Goal: Answer question/provide support: Share knowledge or assist other users

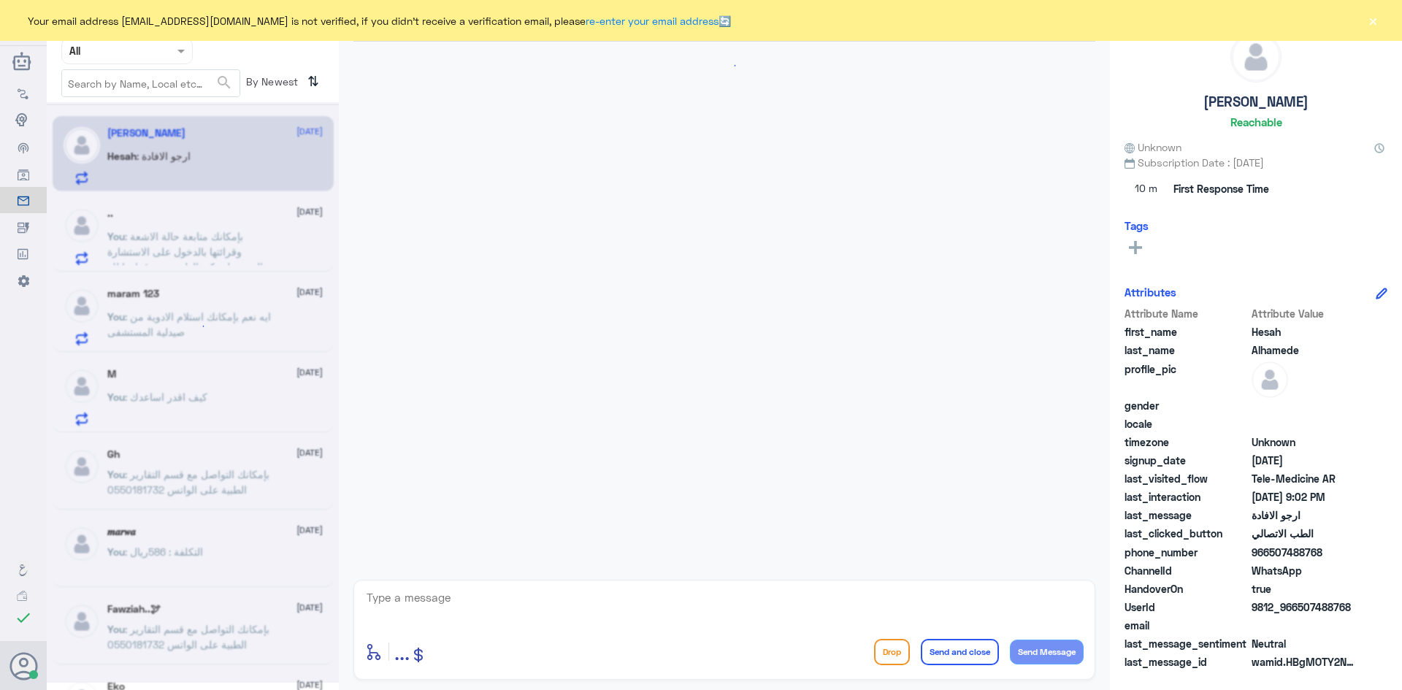
scroll to position [79, 0]
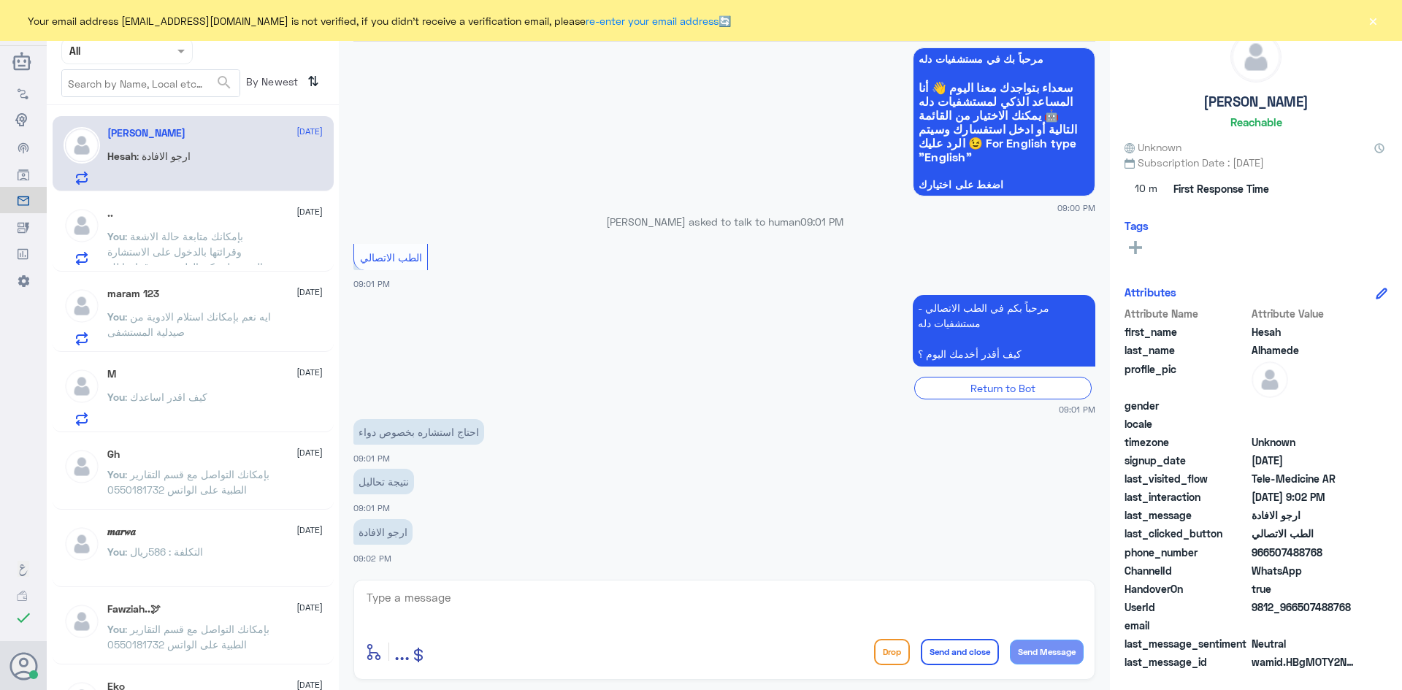
click at [506, 617] on textarea at bounding box center [724, 606] width 719 height 36
paste textarea "مرحبا معك عبدالكريم من الطب الاتصالي"
type textarea "مرحبا معك عبدالكريم من الطب الاتصالي"
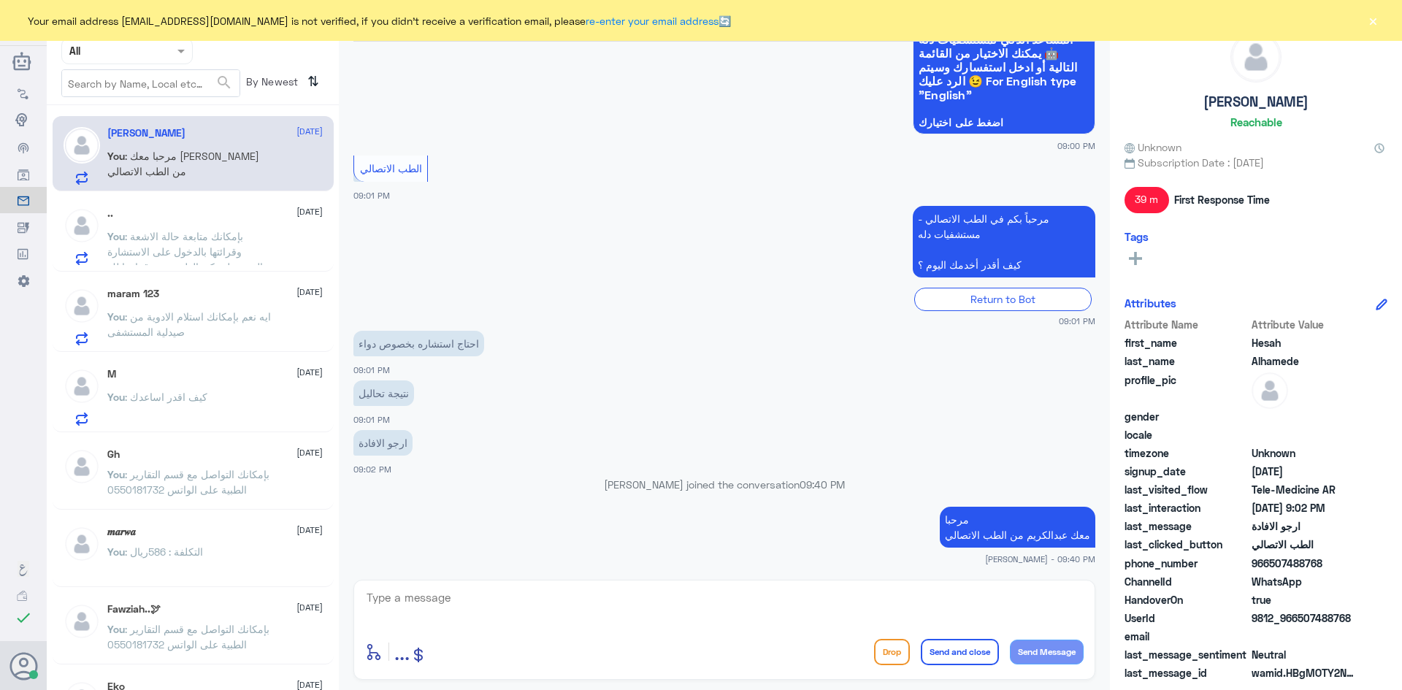
click at [256, 229] on p "You : بإمكانك متابعة حالة الاشعة وقرائتها بالدخول على الاستشارة الفورية ليتمكن …" at bounding box center [189, 247] width 164 height 37
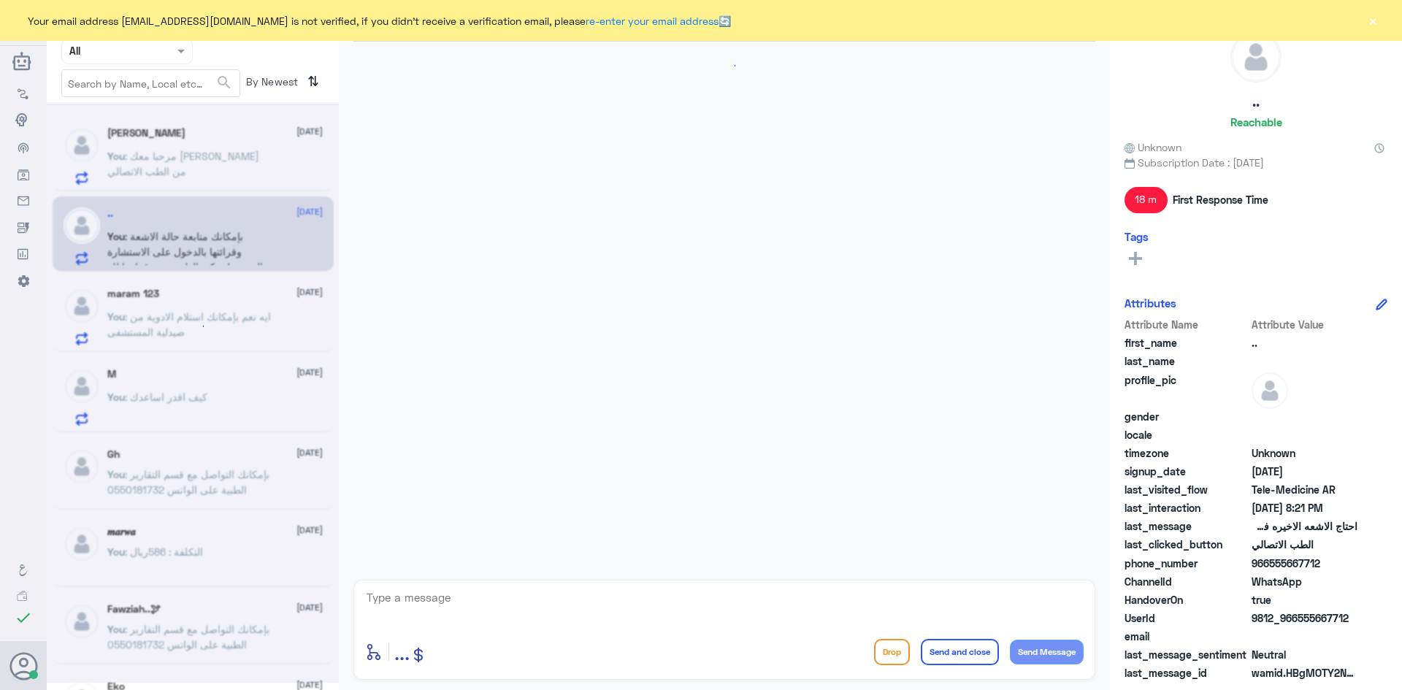
scroll to position [1034, 0]
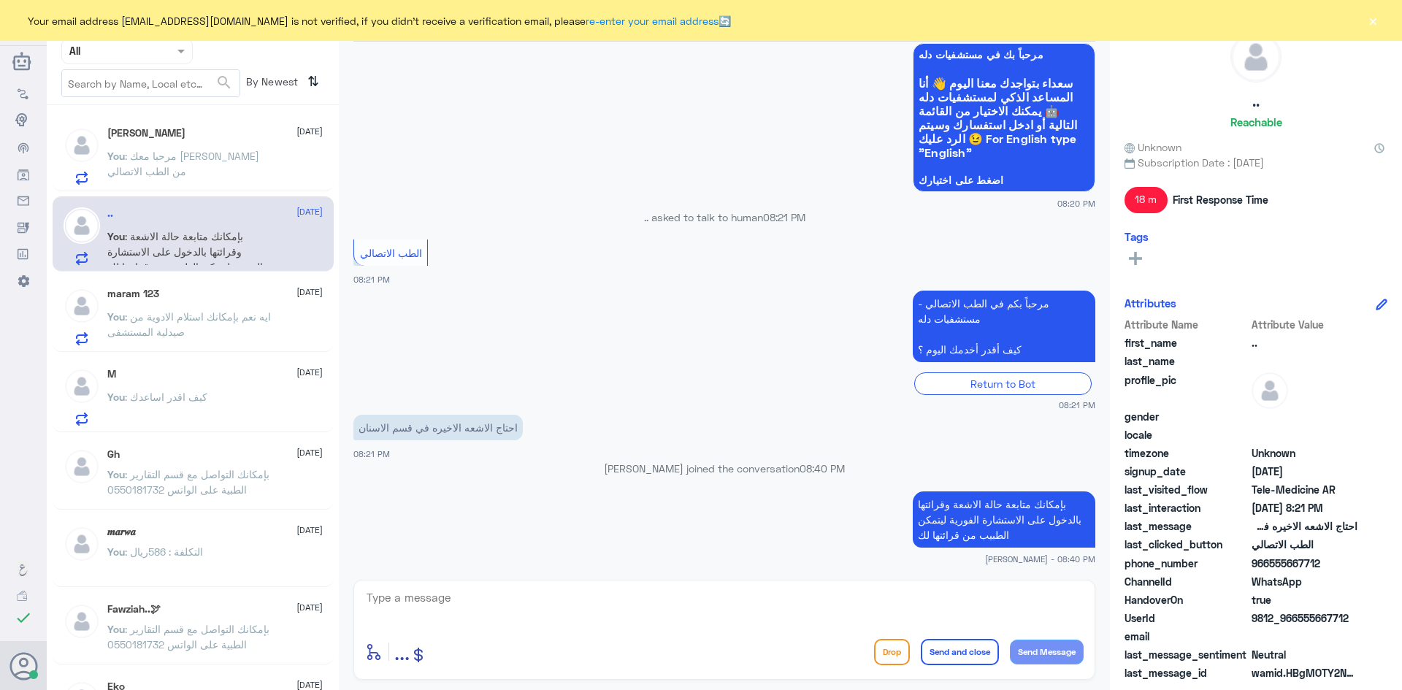
click at [1378, 22] on button "×" at bounding box center [1373, 20] width 15 height 15
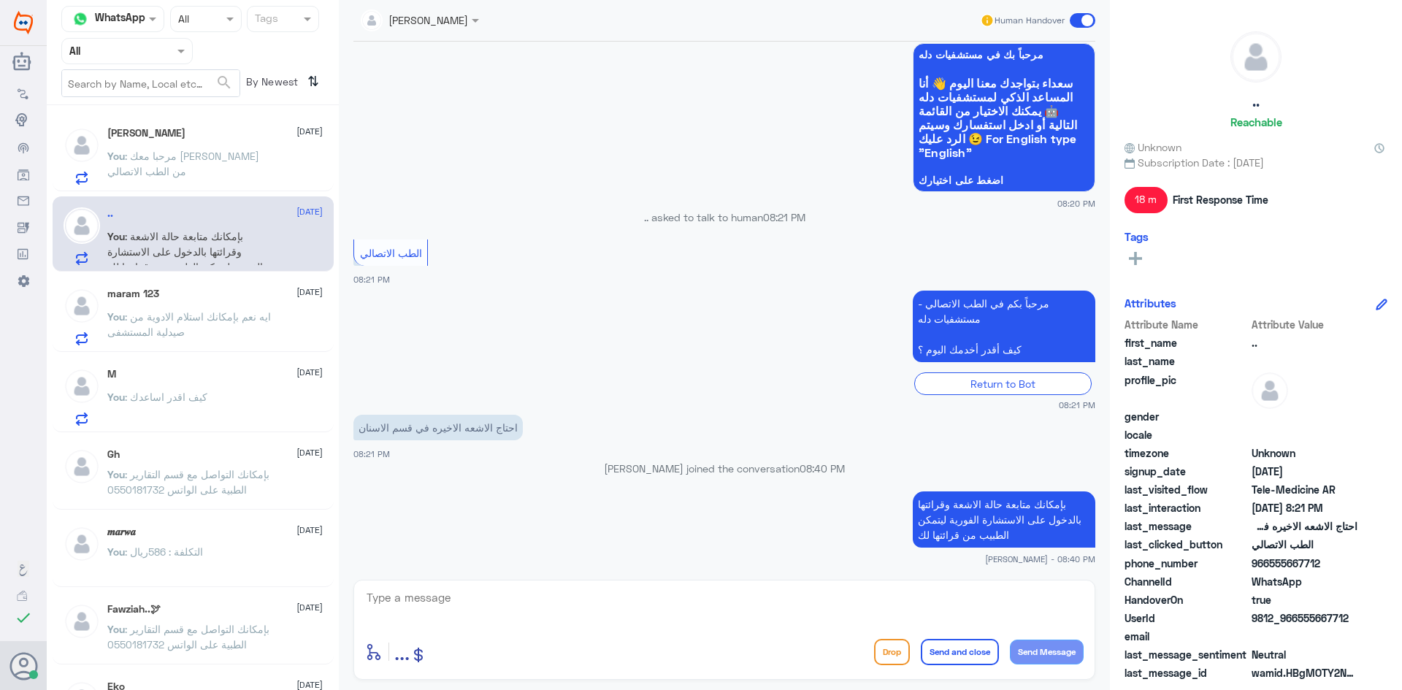
click at [1081, 22] on span at bounding box center [1083, 20] width 26 height 15
click at [0, 0] on input "checkbox" at bounding box center [0, 0] width 0 height 0
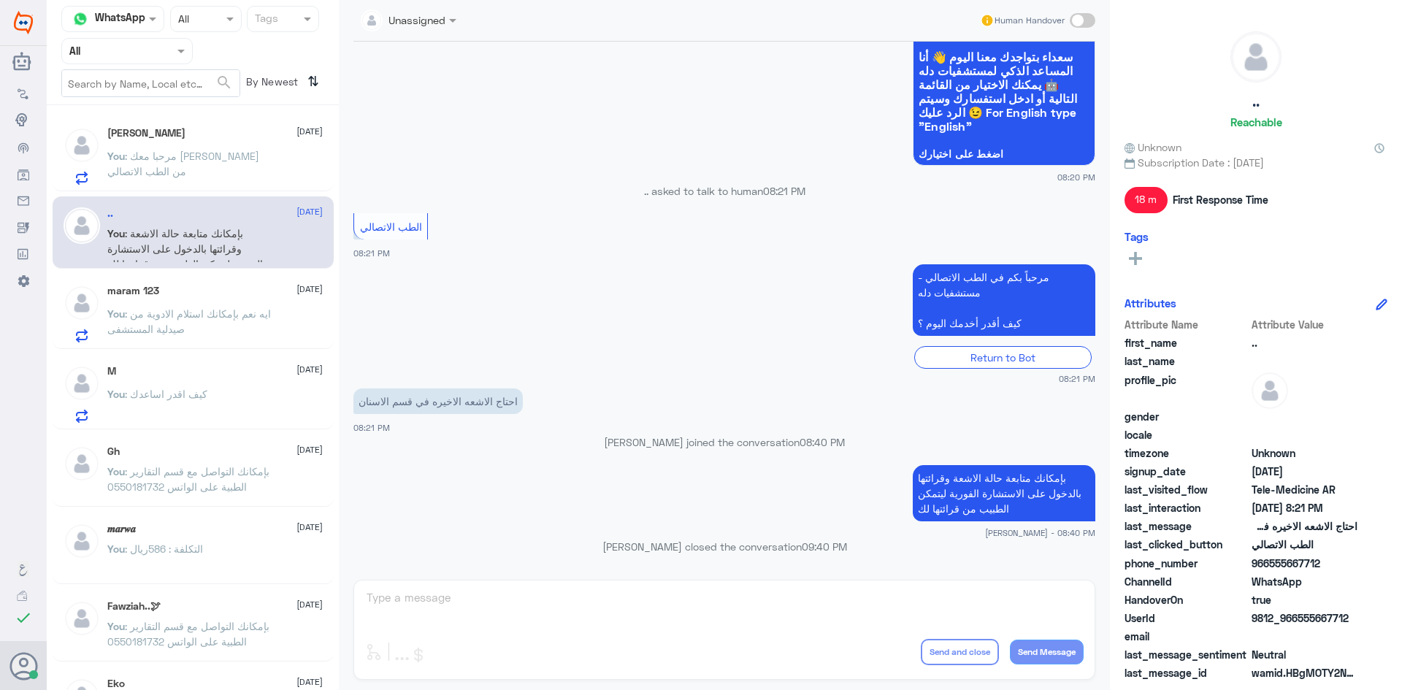
click at [167, 145] on div "Hesah Alhamede 7 October You : مرحبا معك عبدالكريم من الطب الاتصالي" at bounding box center [214, 156] width 215 height 58
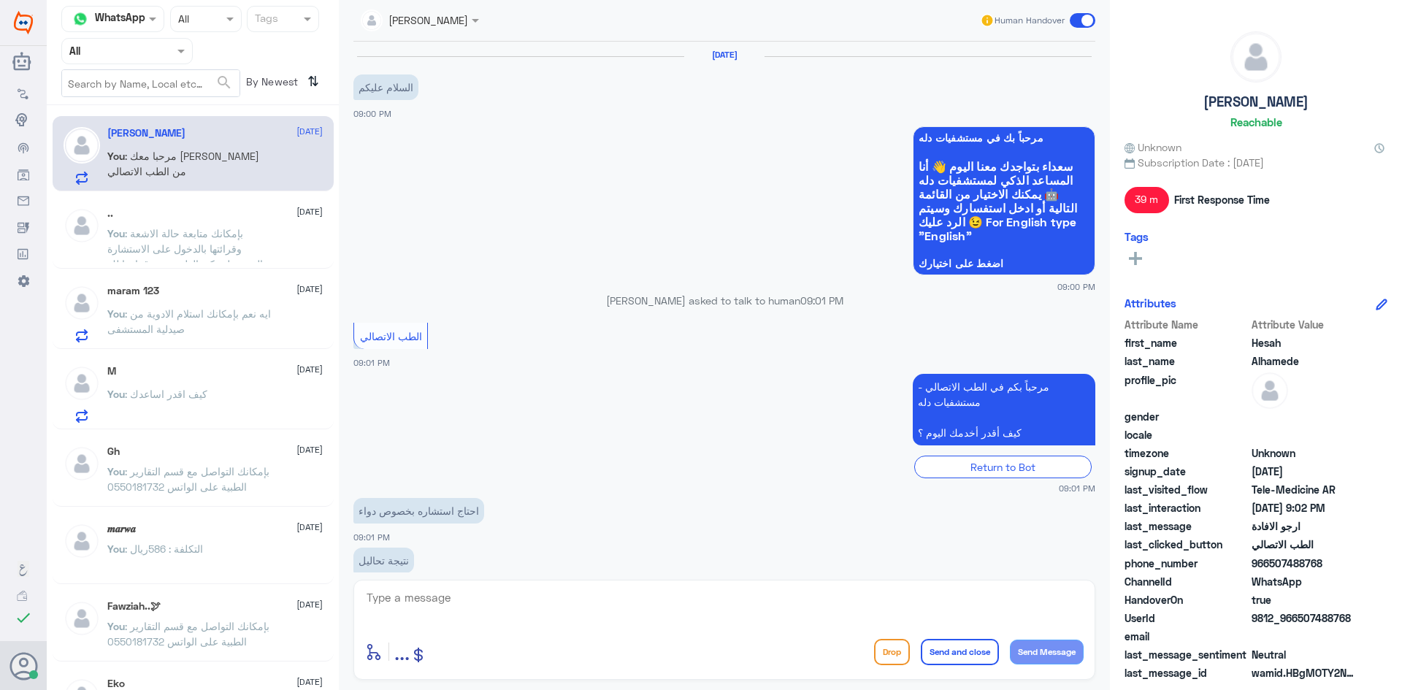
scroll to position [168, 0]
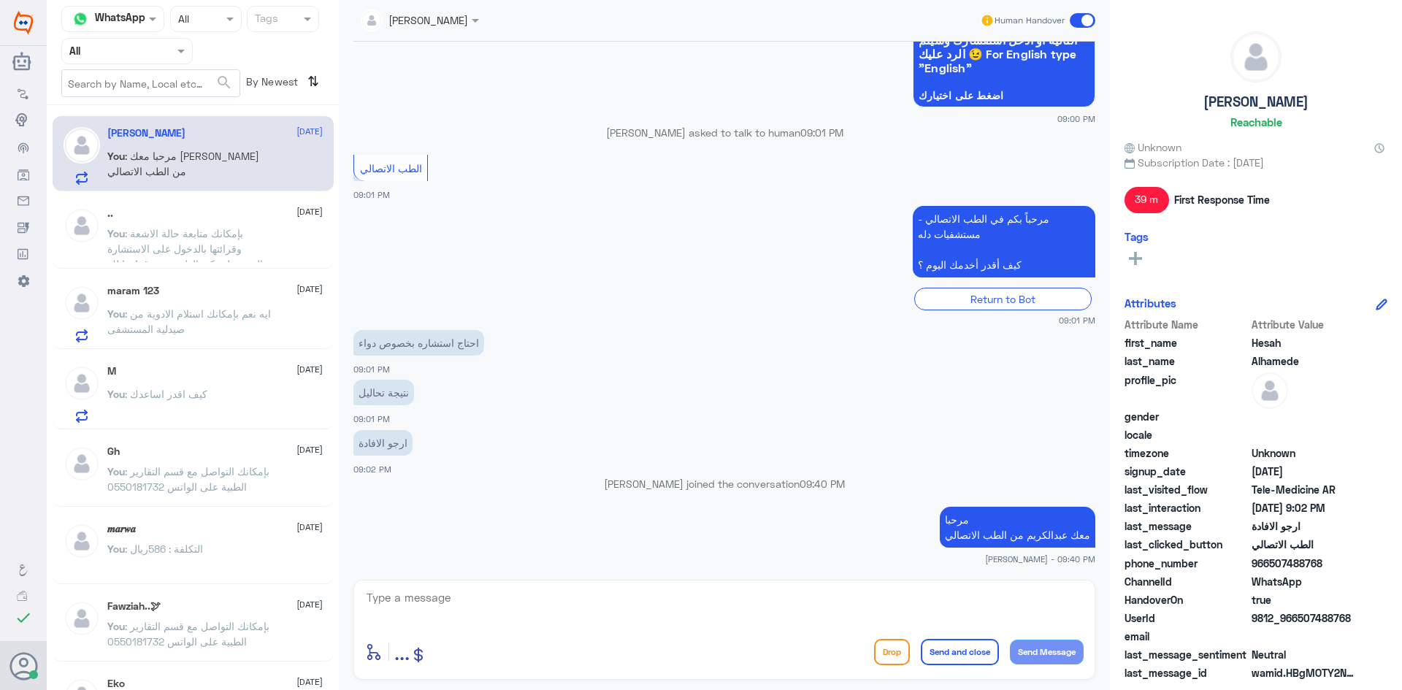
click at [807, 593] on textarea at bounding box center [724, 606] width 719 height 36
type textarea "I"
type textarea "هل تظهر لك قائمة ( الاستشارة الفورية ) في التطبيق ؟"
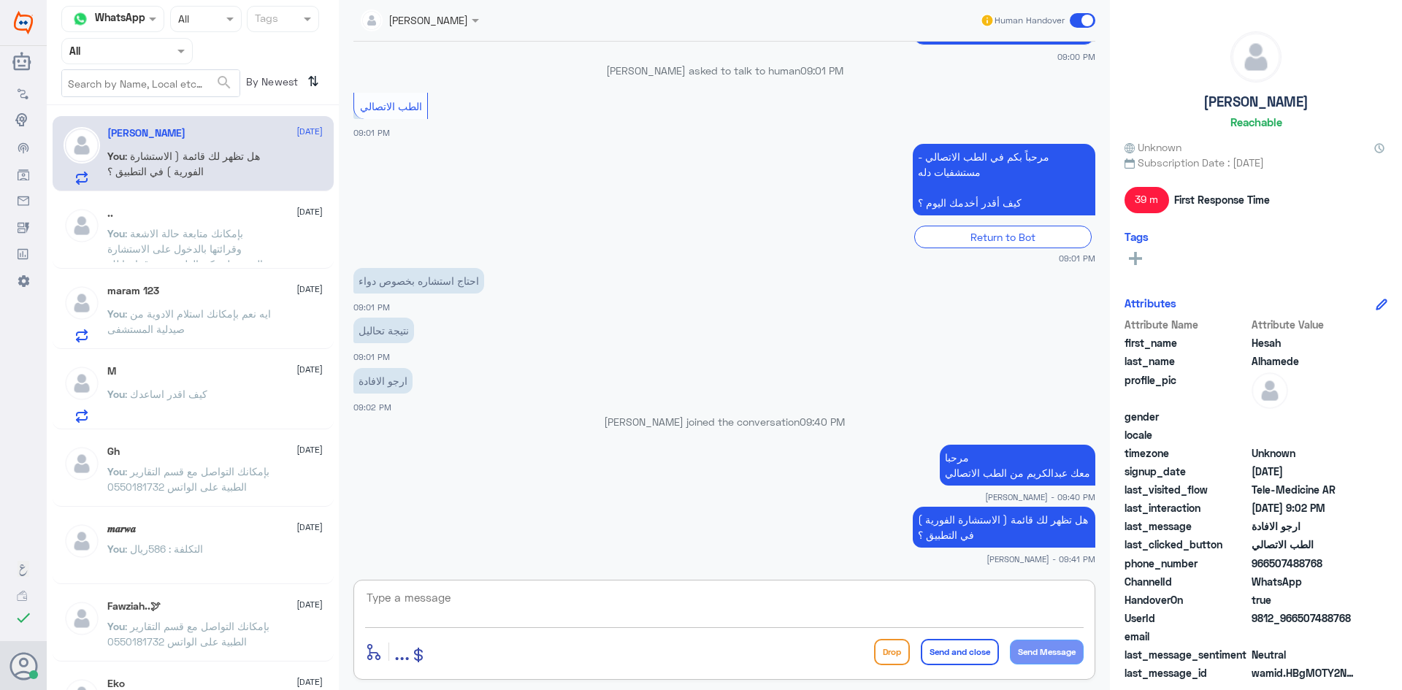
scroll to position [280, 0]
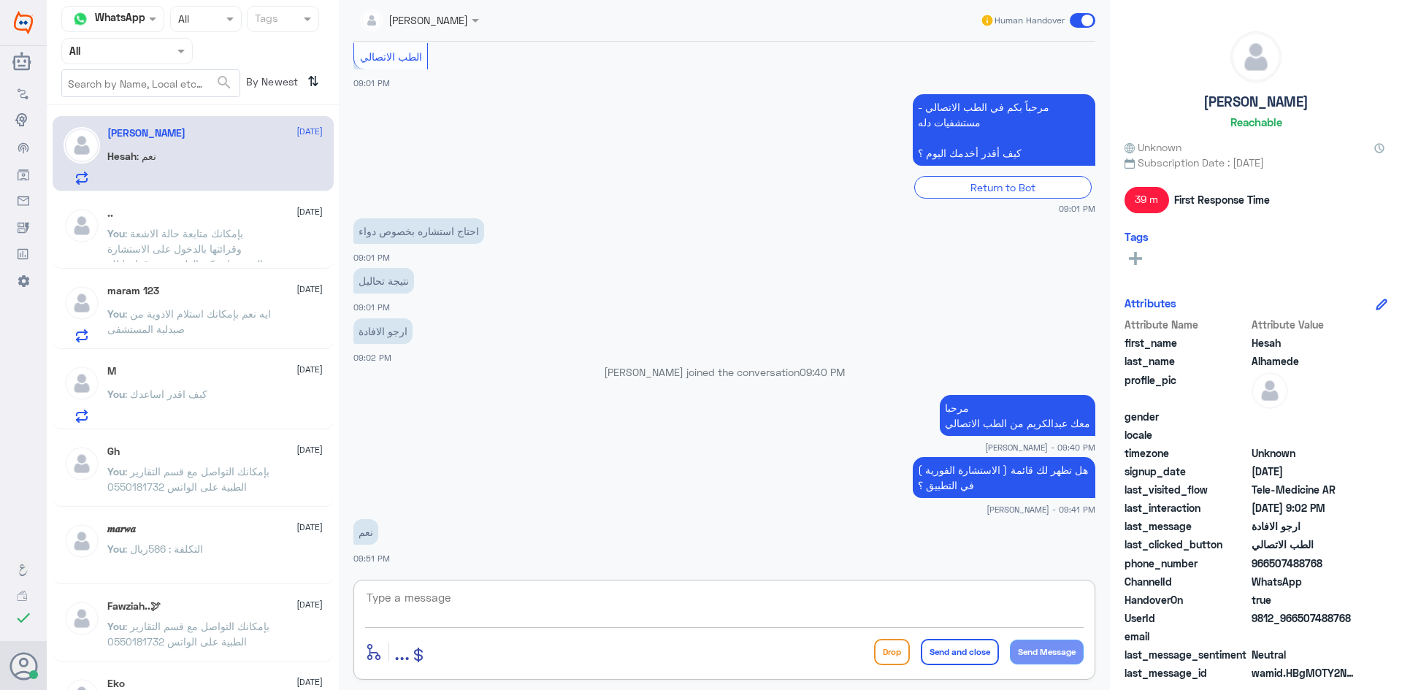
click at [897, 606] on textarea at bounding box center [724, 606] width 719 height 36
type textarea "من خلالها بإمكانك الدخول على الطبيب وراح يقرأ لك نتيجة التحاليل ويصرف لك اللازم"
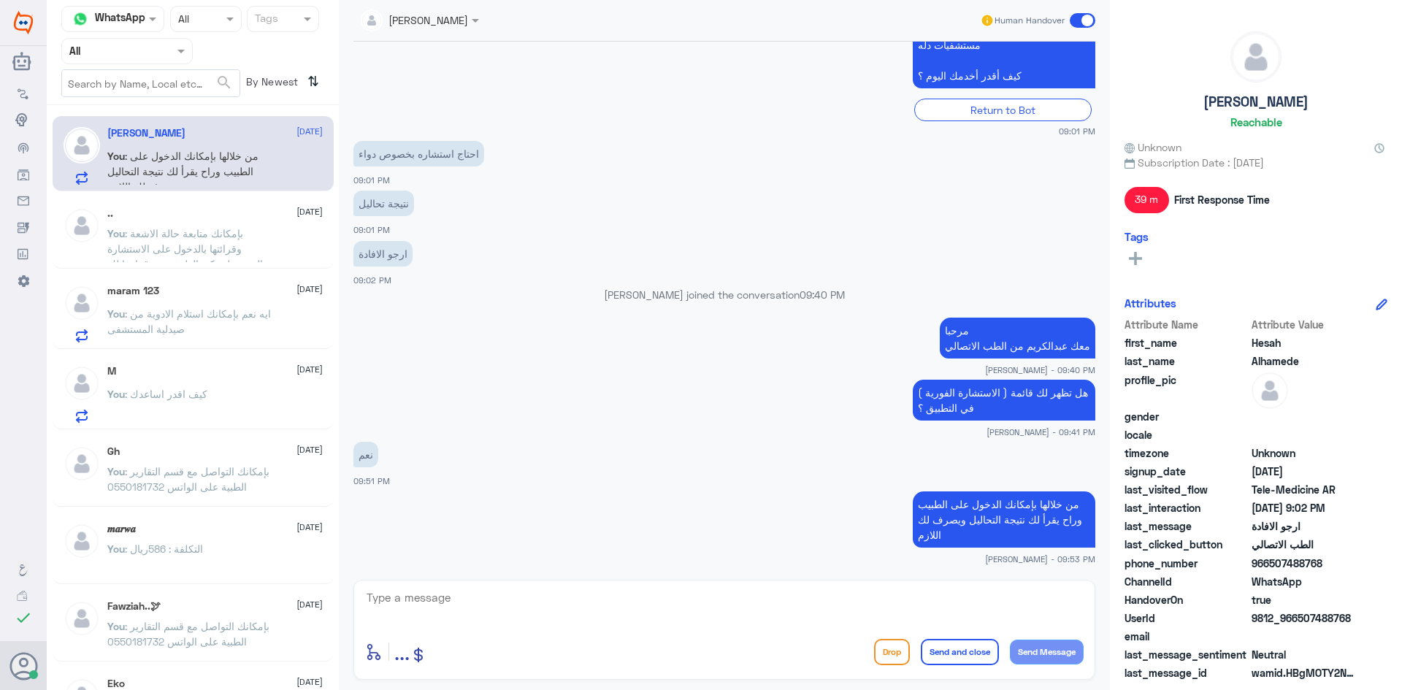
drag, startPoint x: 1324, startPoint y: 562, endPoint x: 1271, endPoint y: 570, distance: 53.9
click at [1271, 570] on span "966507488768" at bounding box center [1305, 563] width 106 height 15
copy span "507488768"
click at [915, 600] on textarea at bounding box center [724, 606] width 719 height 36
type textarea "تم تحديث تأمينك الآن بإمكانك دخول الاستشارة الفورية بتغطية التأمين"
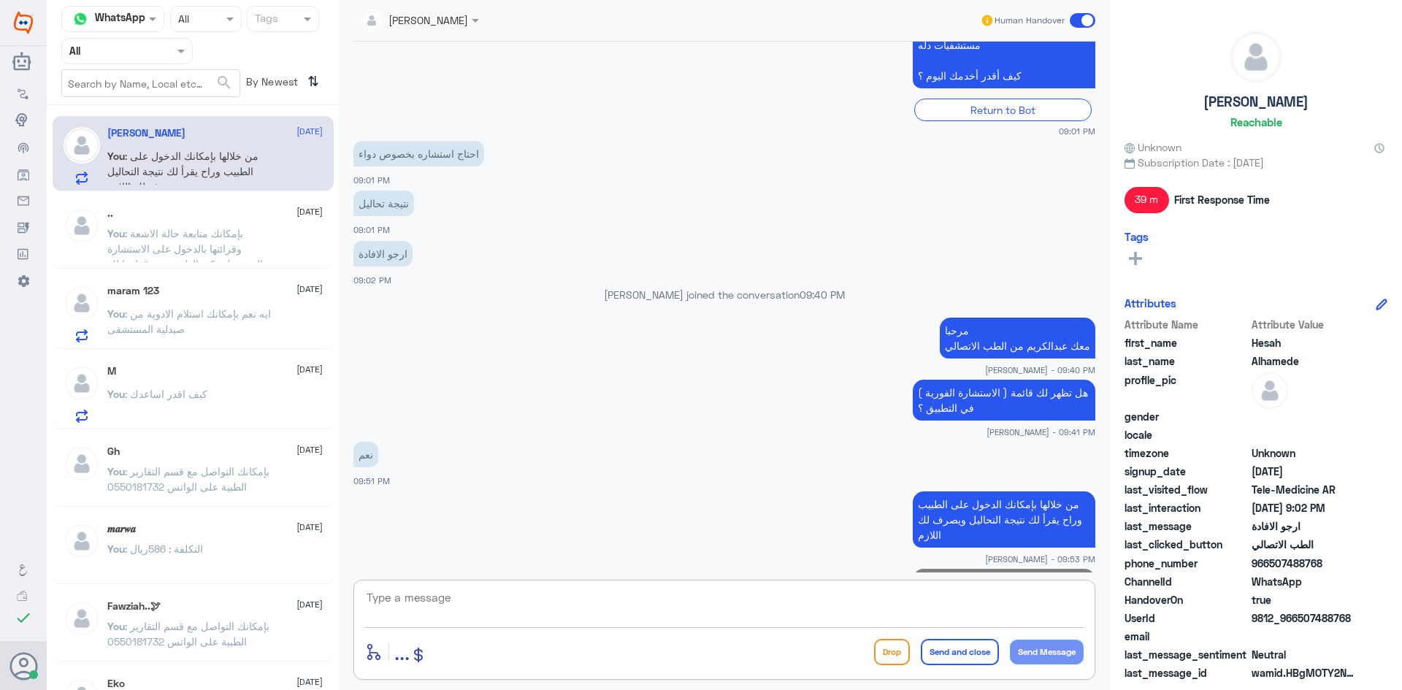
scroll to position [419, 0]
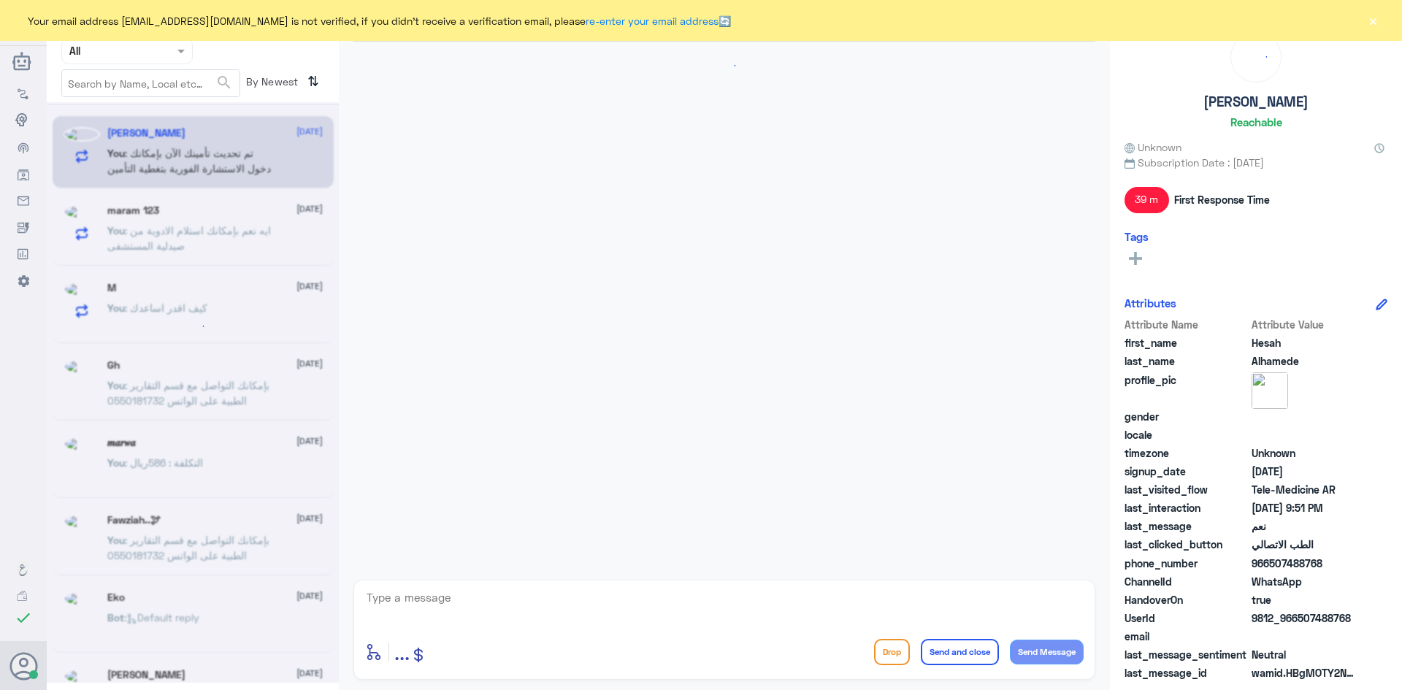
scroll to position [419, 0]
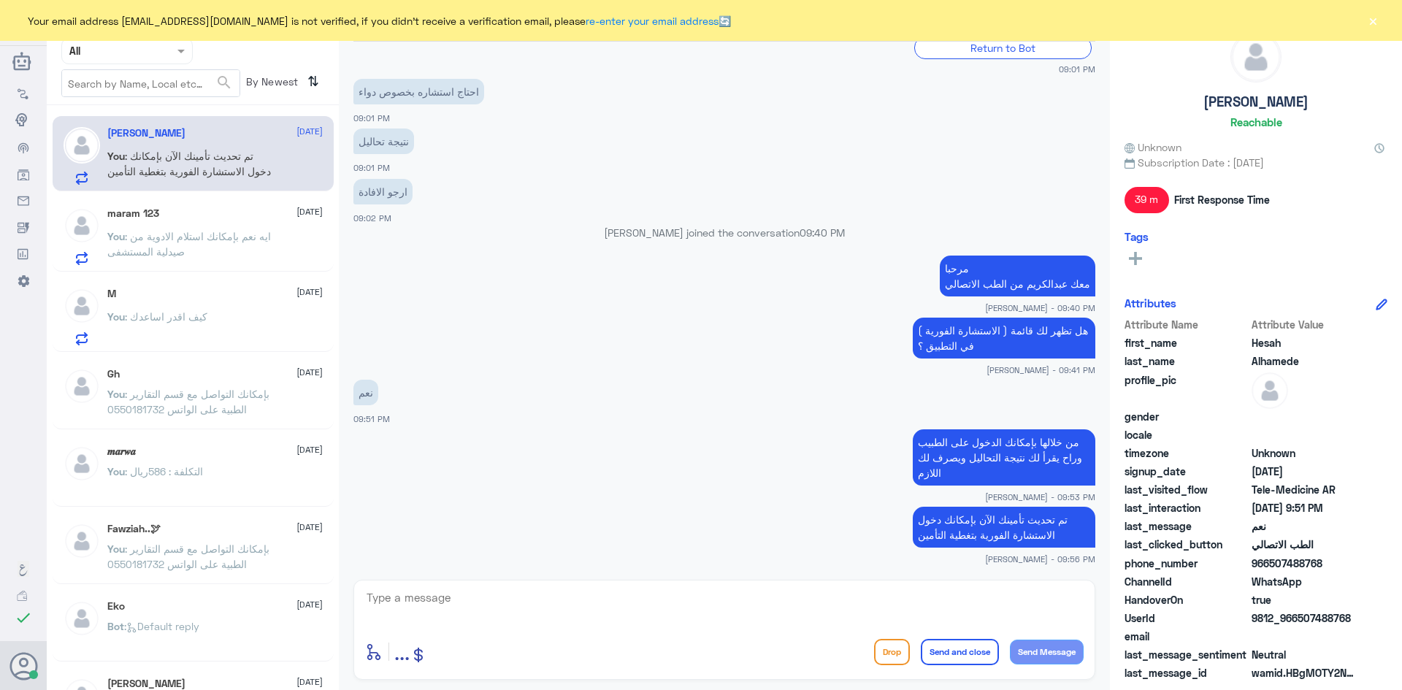
click at [1374, 25] on button "×" at bounding box center [1373, 20] width 15 height 15
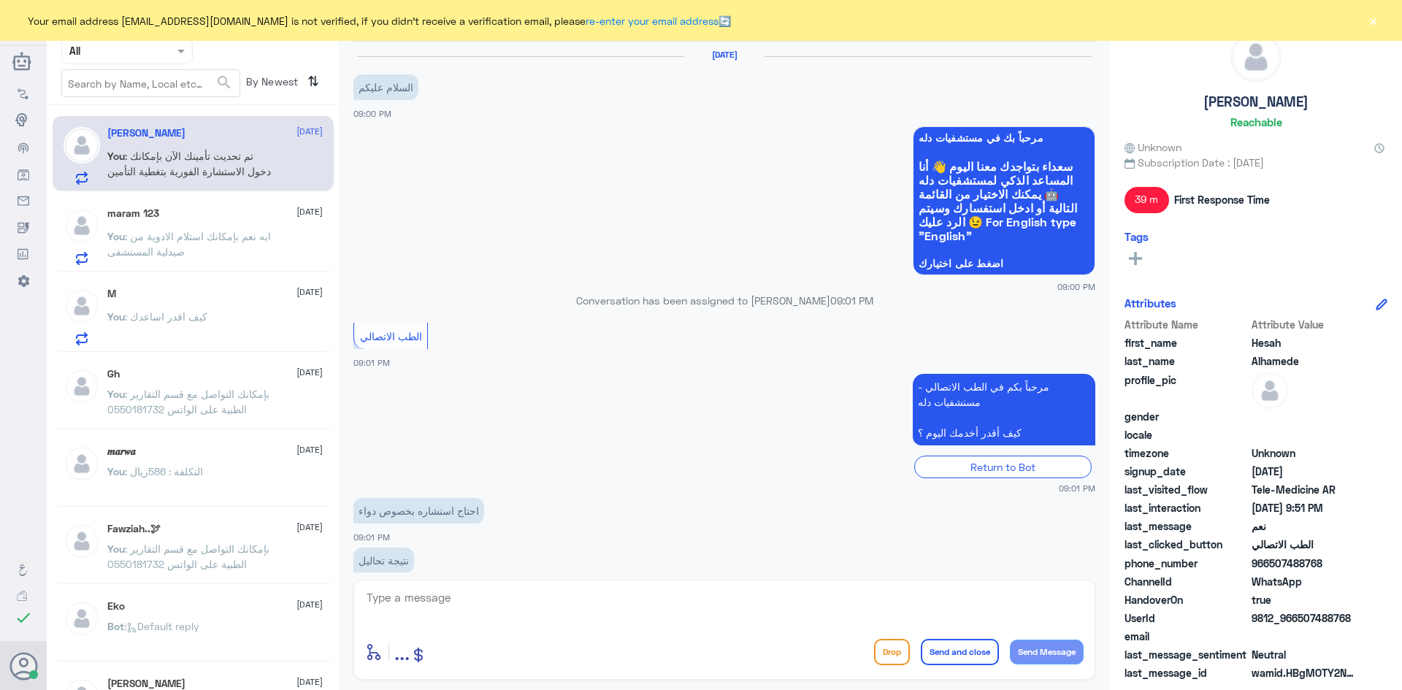
scroll to position [419, 0]
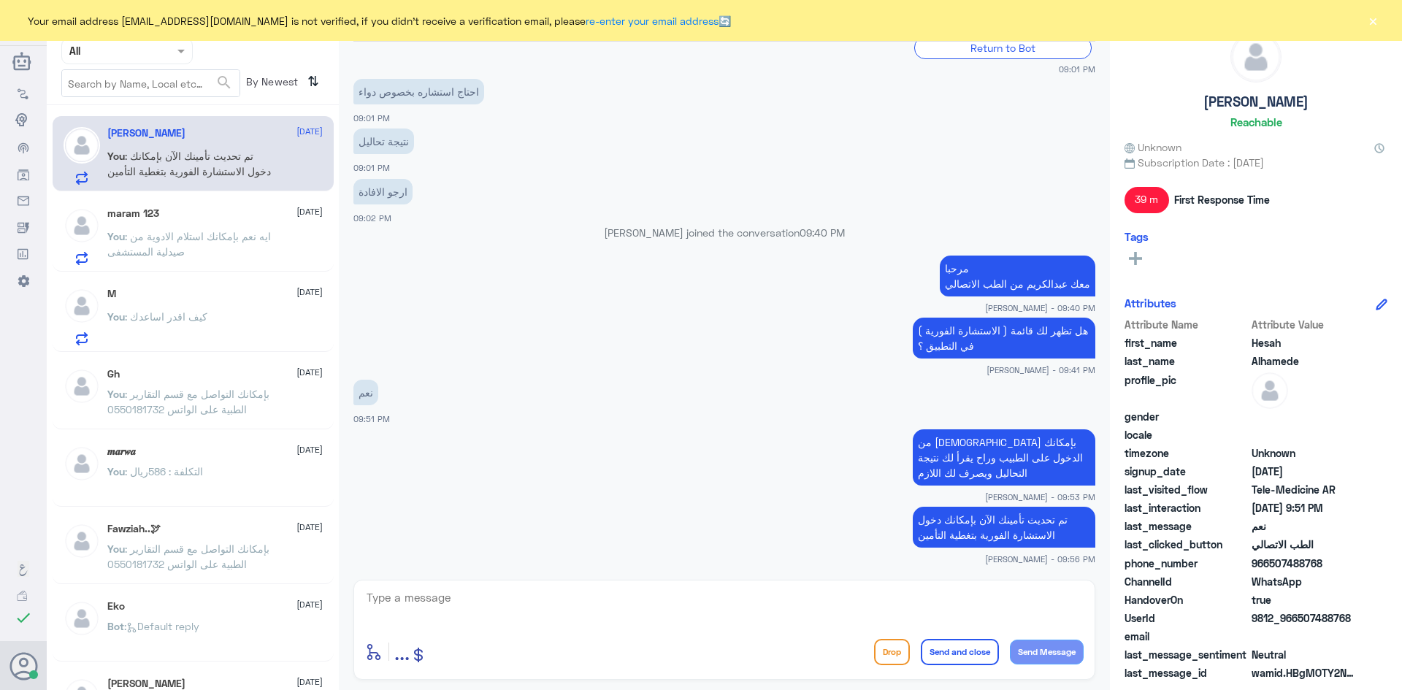
drag, startPoint x: 858, startPoint y: 156, endPoint x: 871, endPoint y: 81, distance: 75.8
click at [861, 138] on app-msgs-text "نتيجة تحاليل" at bounding box center [725, 142] width 742 height 27
click at [1375, 23] on button "×" at bounding box center [1373, 20] width 15 height 15
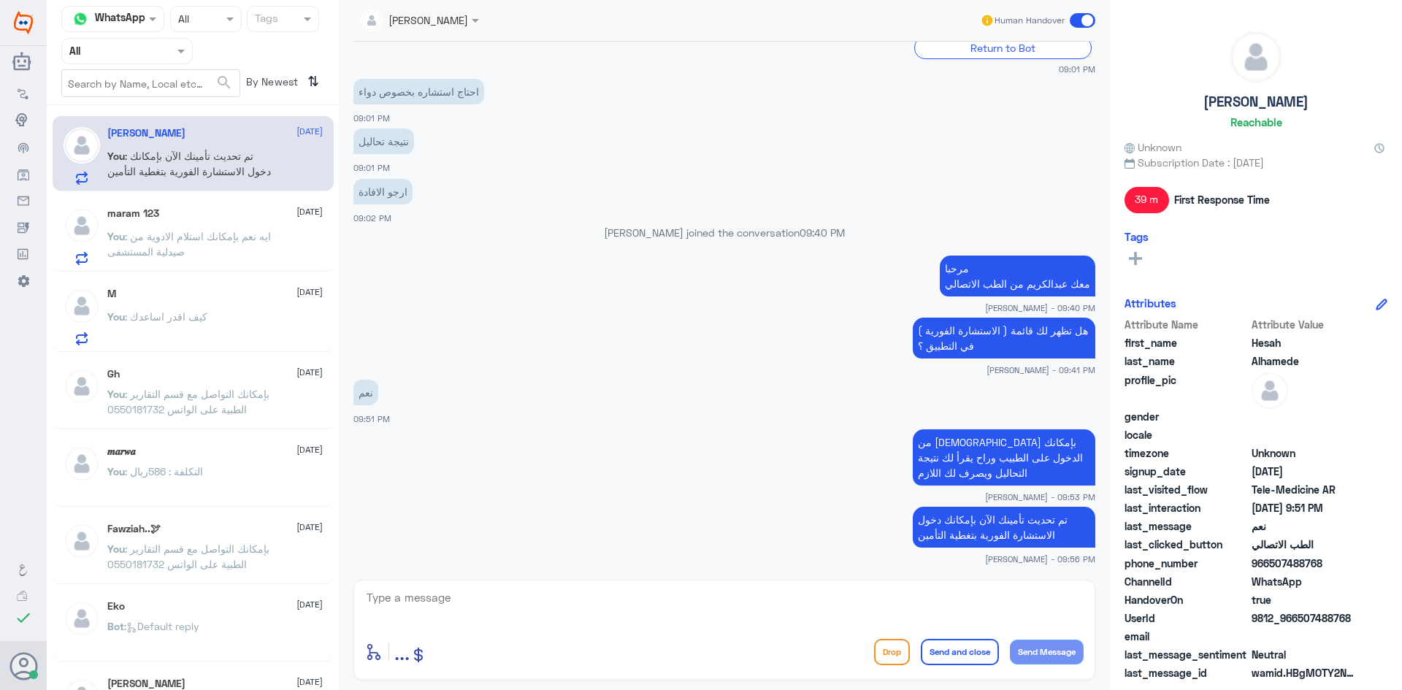
click at [1085, 20] on span at bounding box center [1083, 20] width 26 height 15
click at [0, 0] on input "checkbox" at bounding box center [0, 0] width 0 height 0
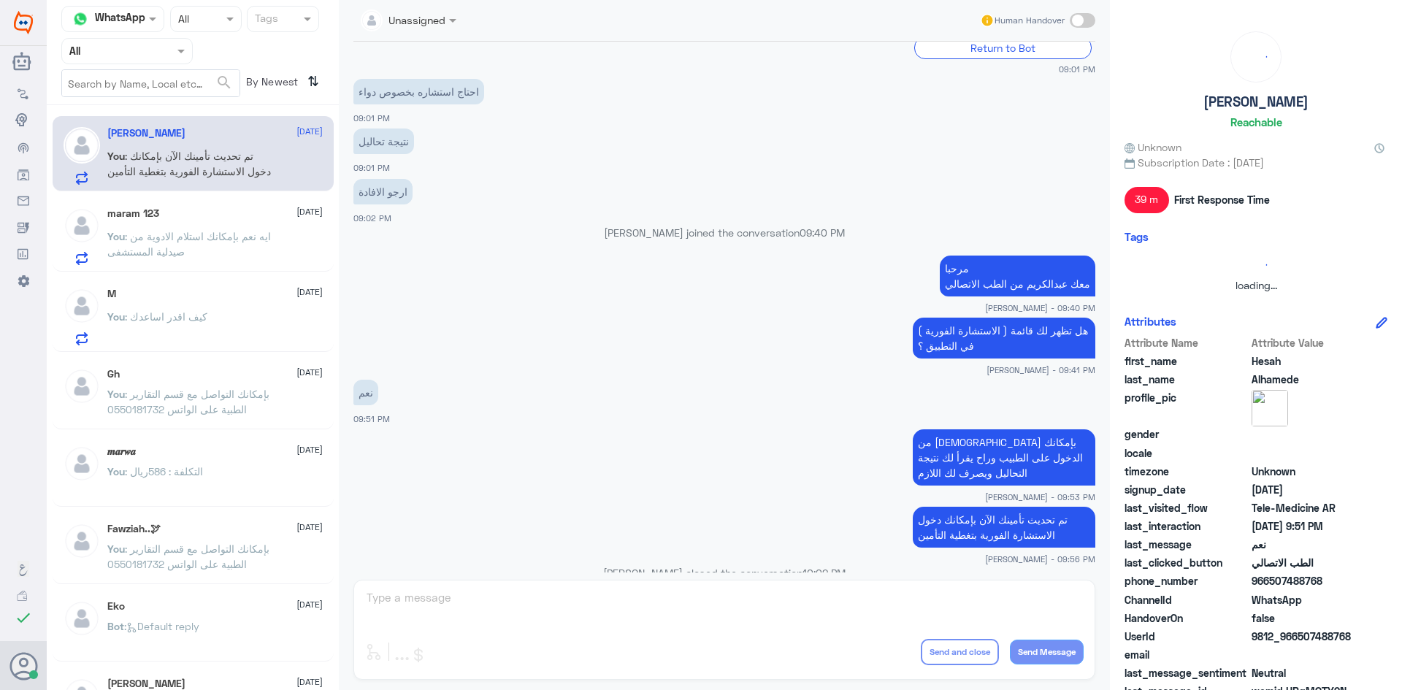
scroll to position [446, 0]
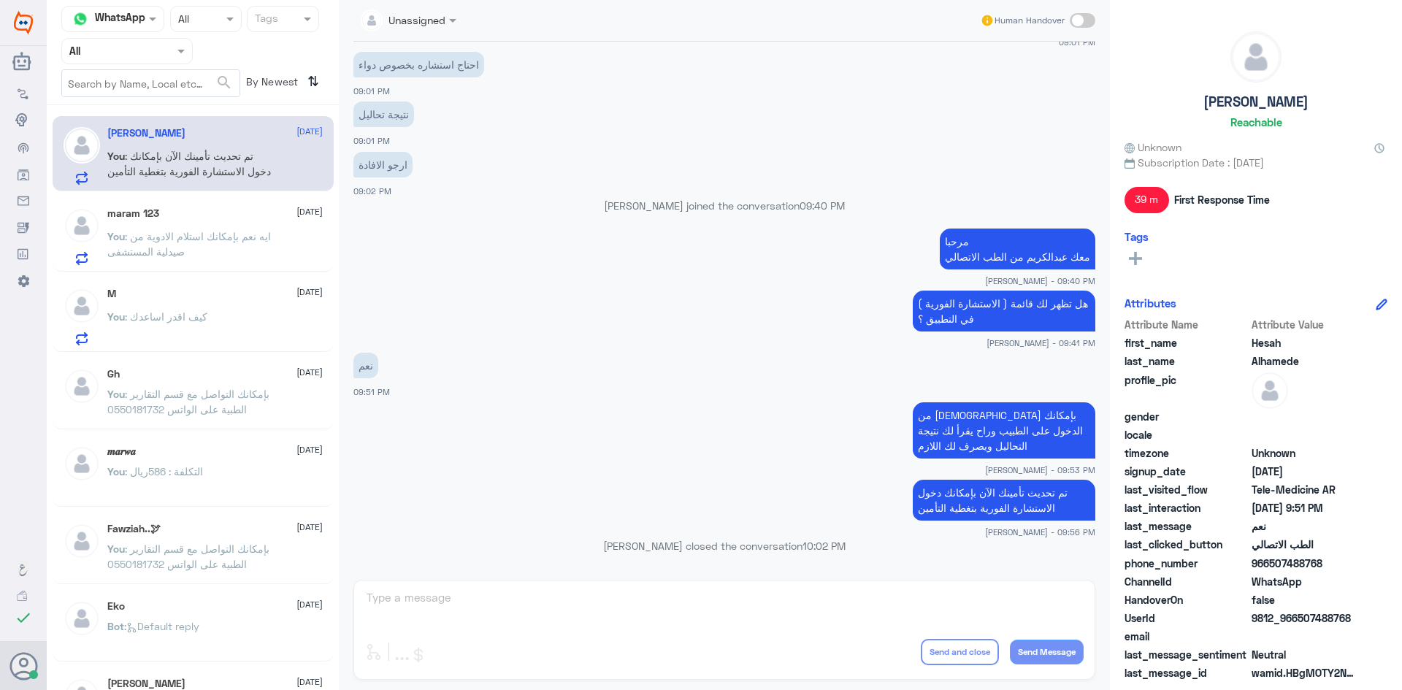
click at [220, 240] on span ": ايه نعم بإمكانك استلام الادوية من صيدلية المستشفى" at bounding box center [189, 244] width 164 height 28
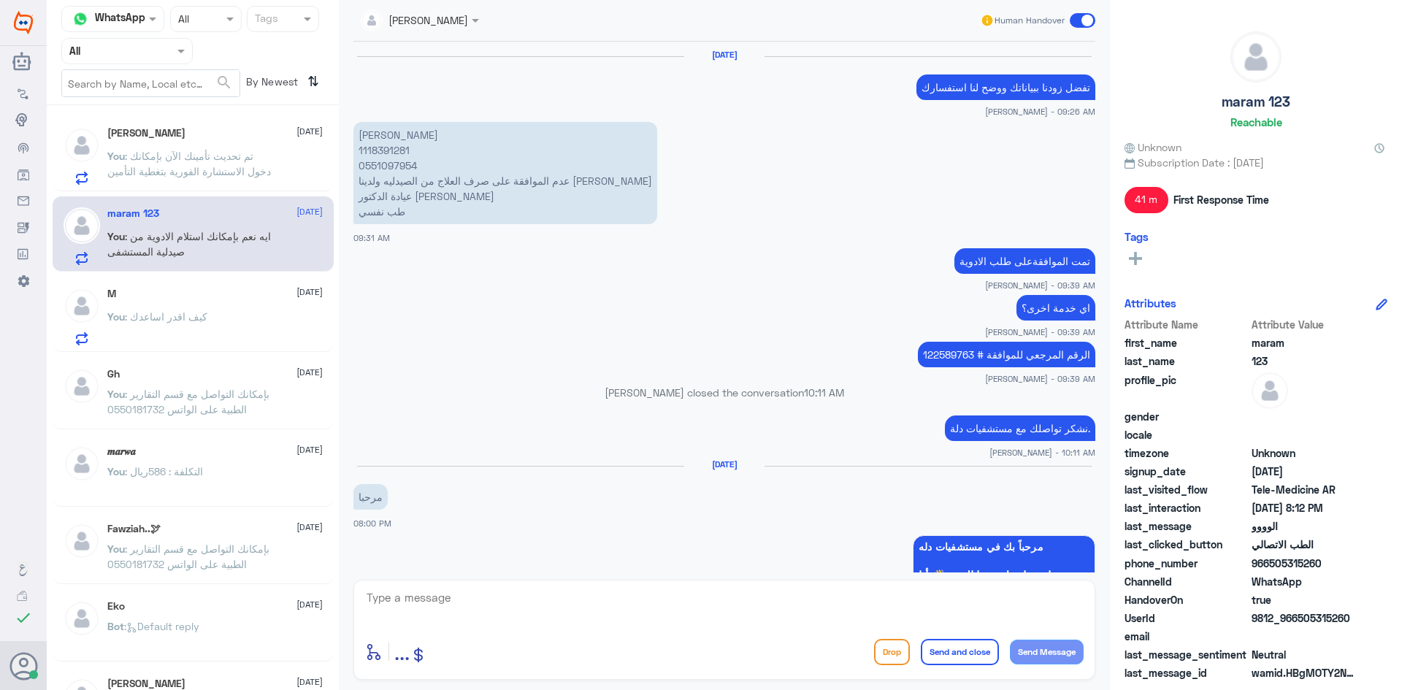
scroll to position [674, 0]
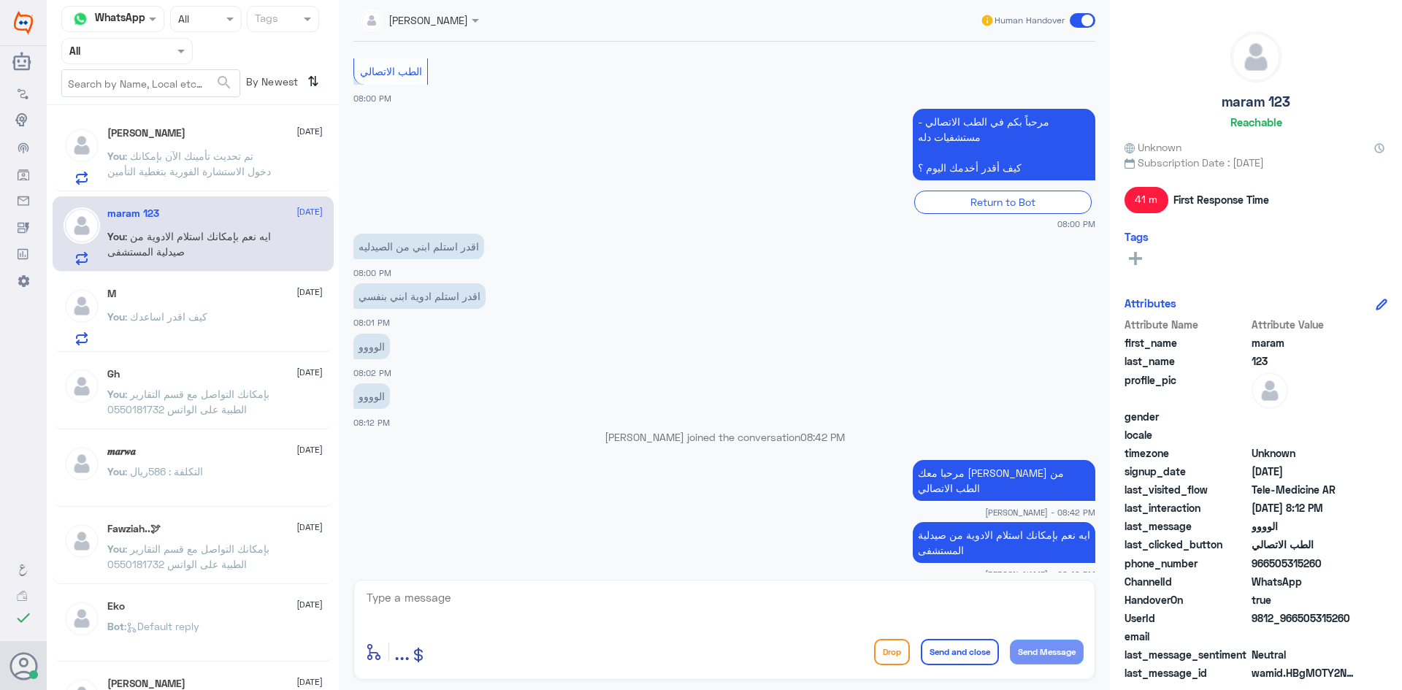
click at [1085, 26] on span at bounding box center [1083, 20] width 26 height 15
click at [0, 0] on input "checkbox" at bounding box center [0, 0] width 0 height 0
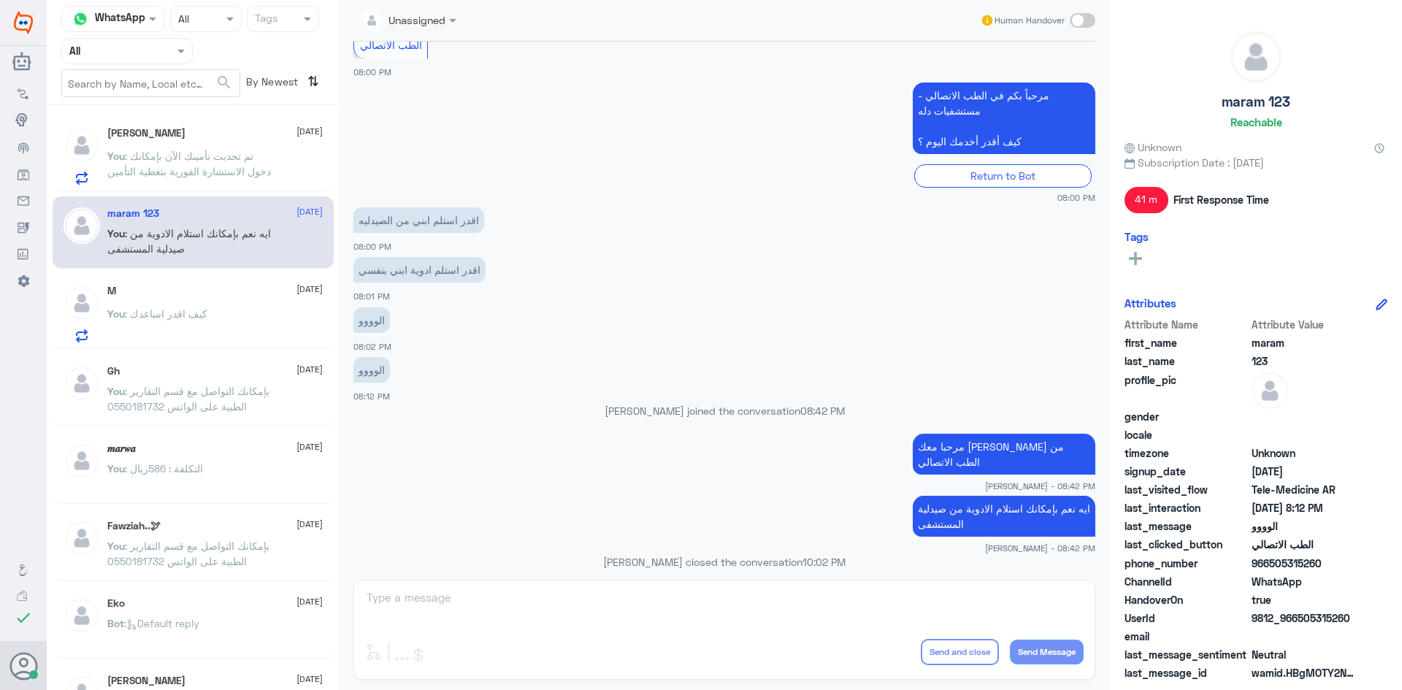
click at [229, 317] on div "You : كيف اقدر اساعدك" at bounding box center [214, 326] width 215 height 33
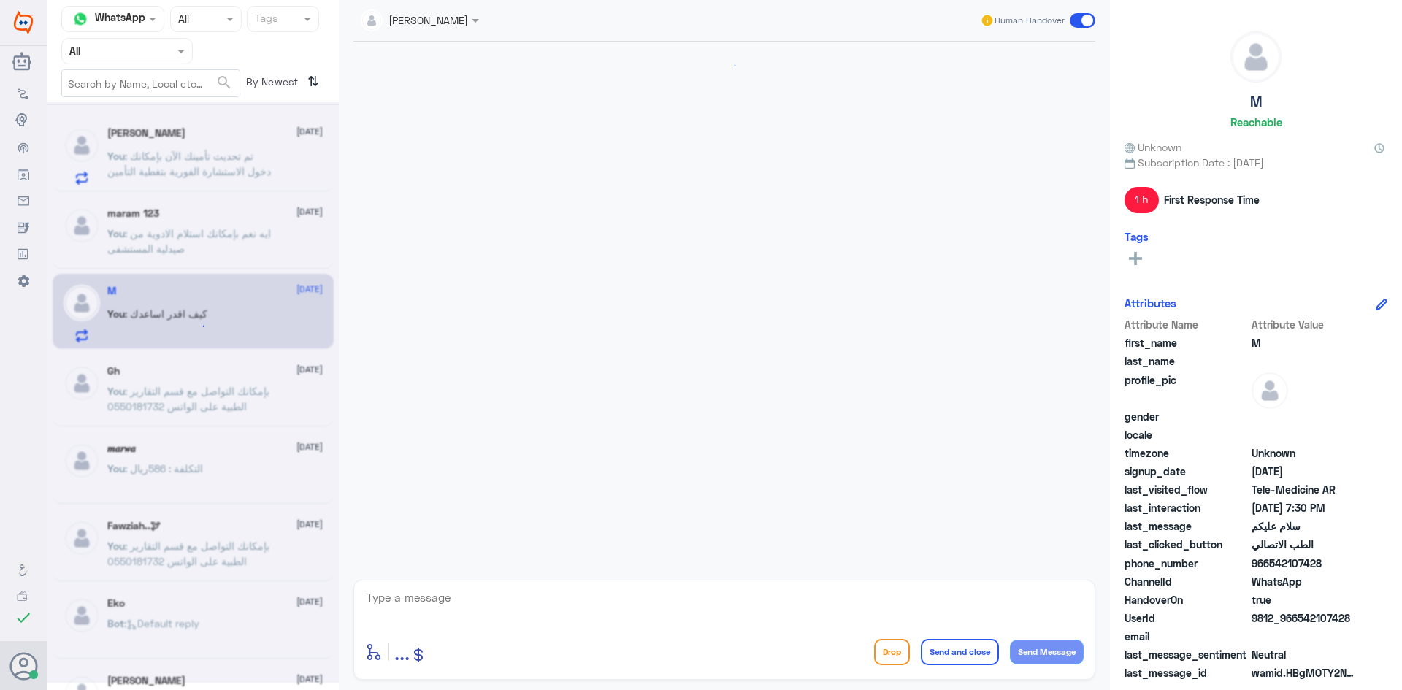
scroll to position [50, 0]
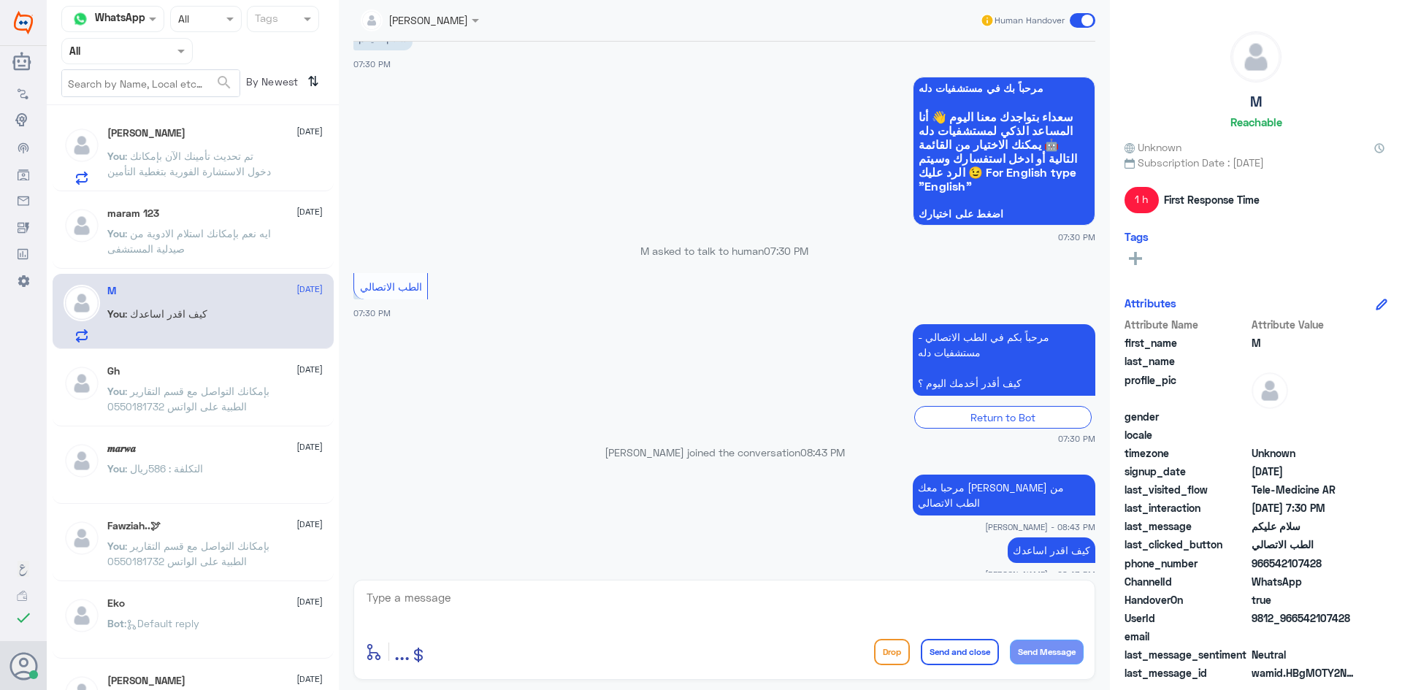
click at [1080, 20] on span at bounding box center [1083, 20] width 26 height 15
click at [0, 0] on input "checkbox" at bounding box center [0, 0] width 0 height 0
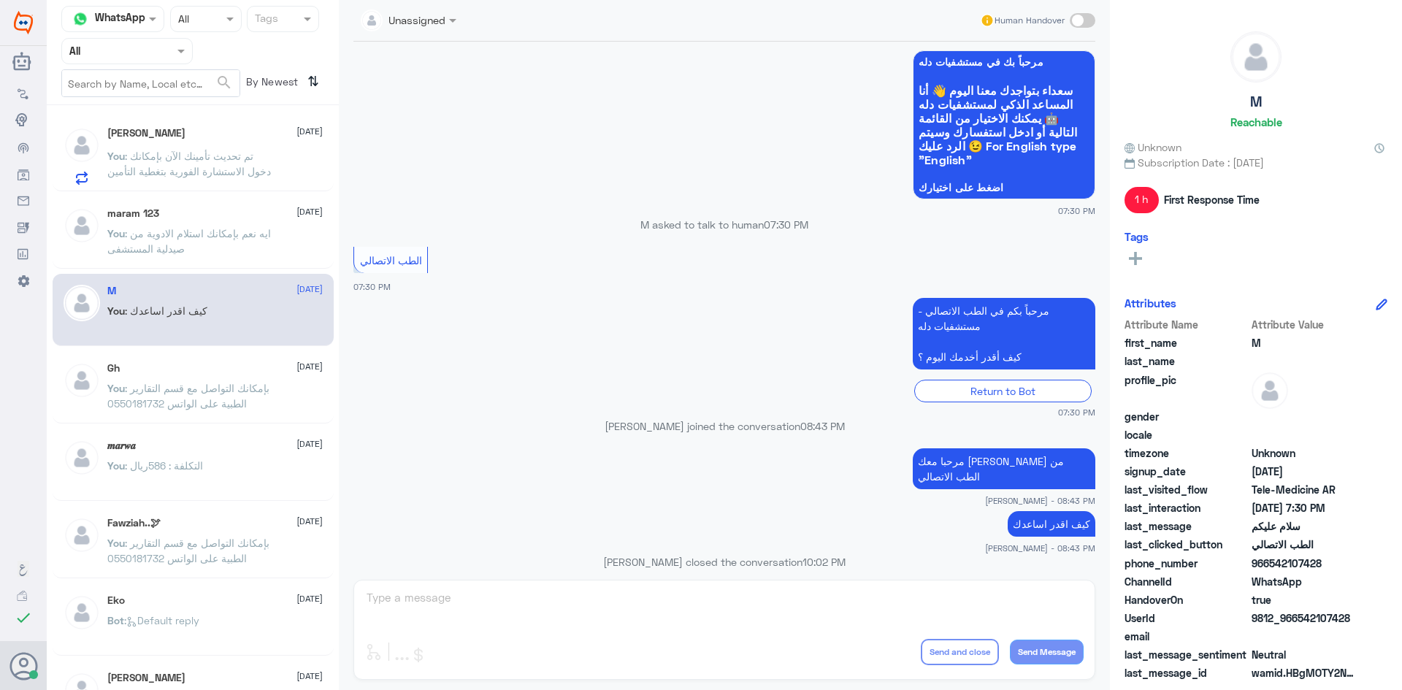
click at [259, 161] on p "You : تم تحديث تأمينك الآن بإمكانك دخول الاستشارة الفورية بتغطية التأمين" at bounding box center [189, 166] width 164 height 37
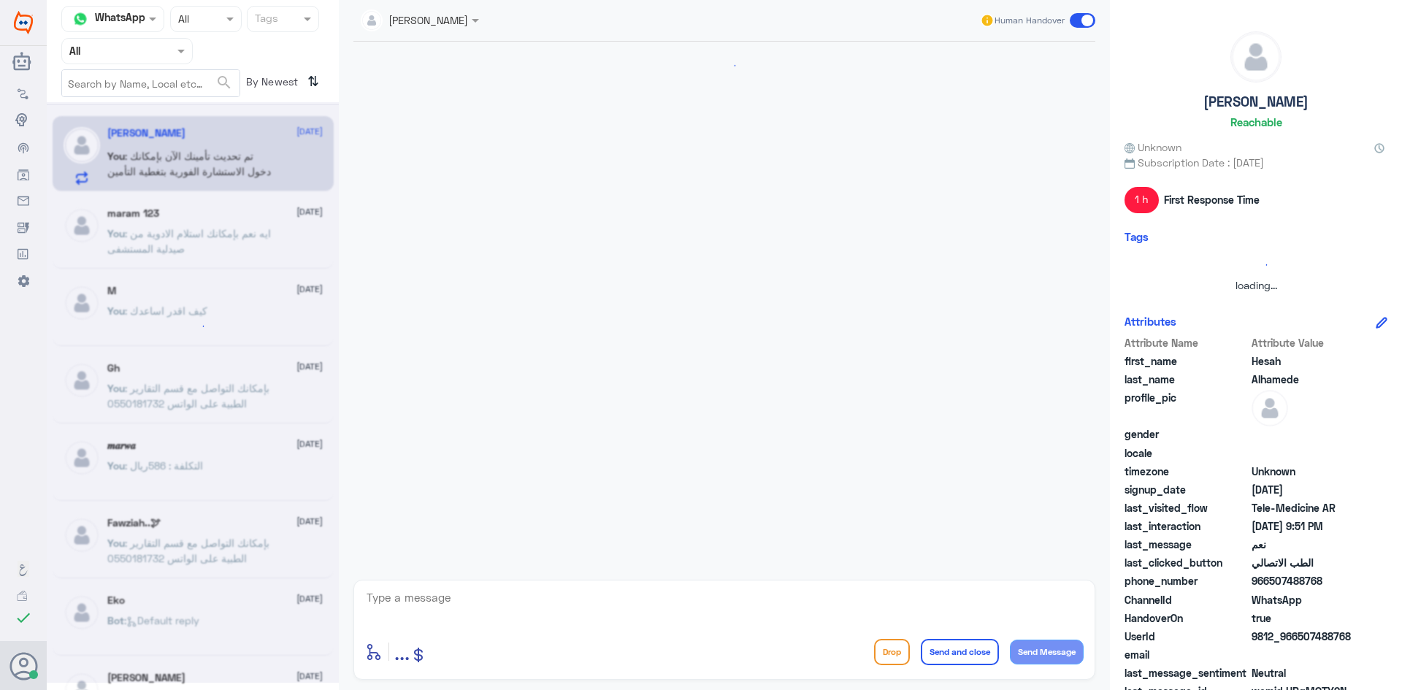
scroll to position [446, 0]
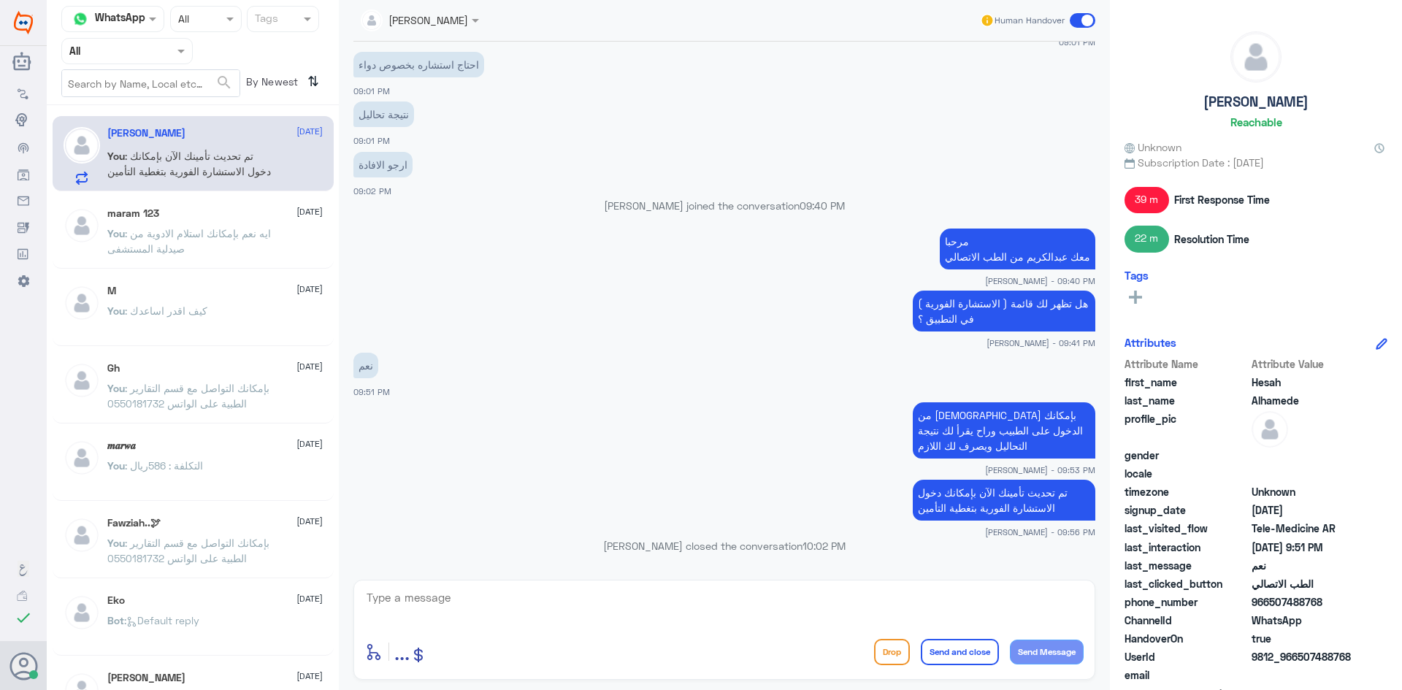
click at [1085, 18] on span at bounding box center [1083, 20] width 26 height 15
click at [0, 0] on input "checkbox" at bounding box center [0, 0] width 0 height 0
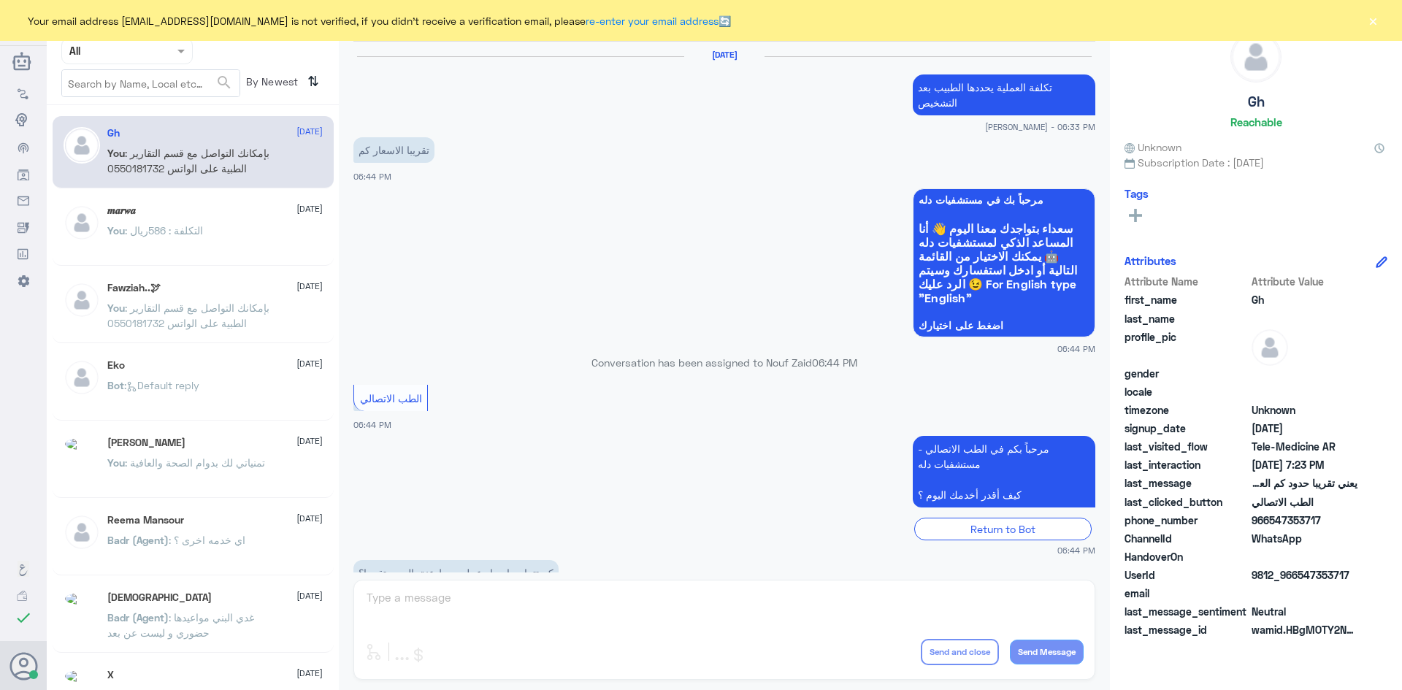
scroll to position [622, 0]
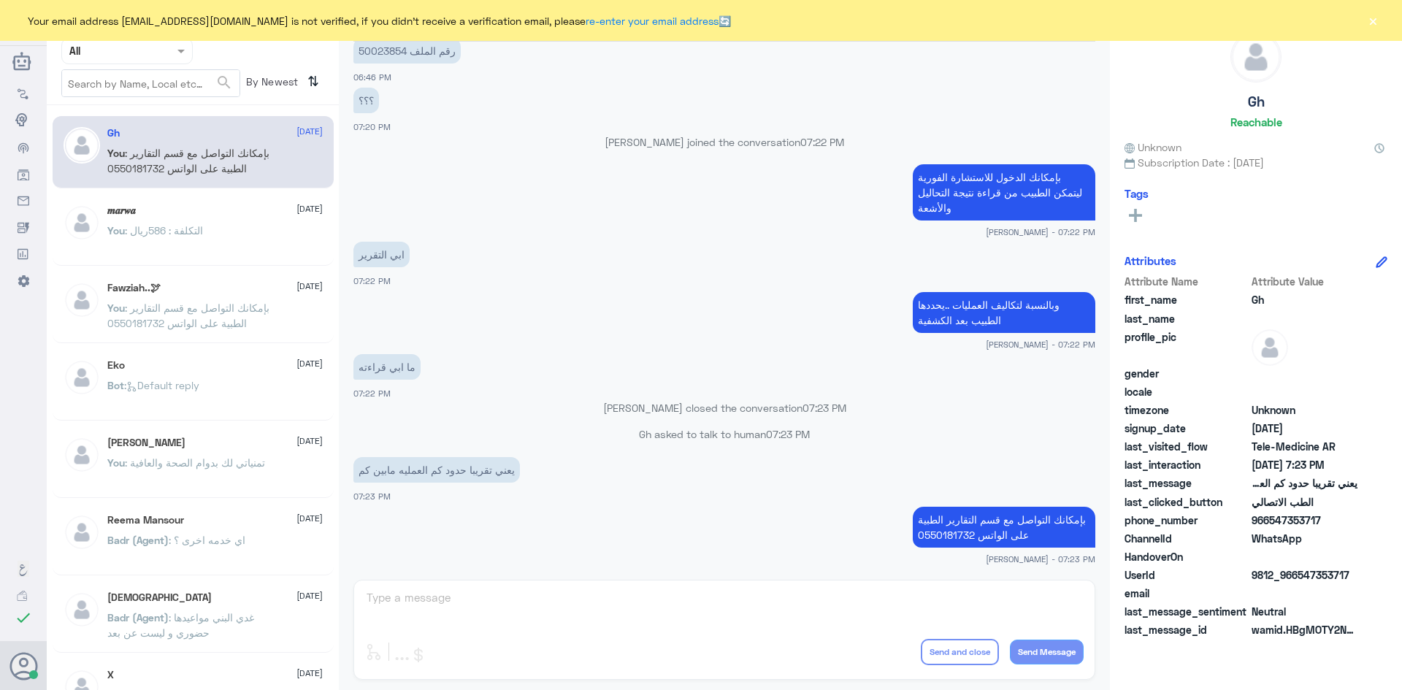
click at [1375, 18] on button "×" at bounding box center [1373, 20] width 15 height 15
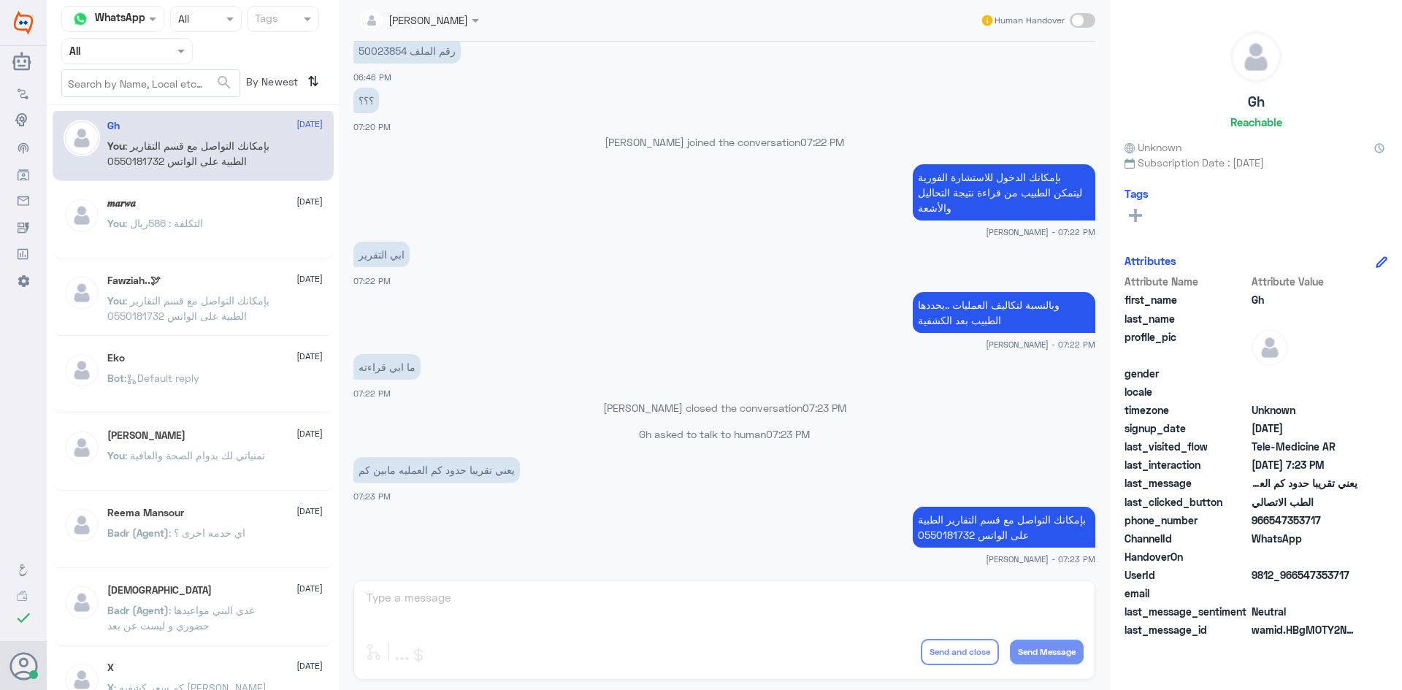
scroll to position [0, 0]
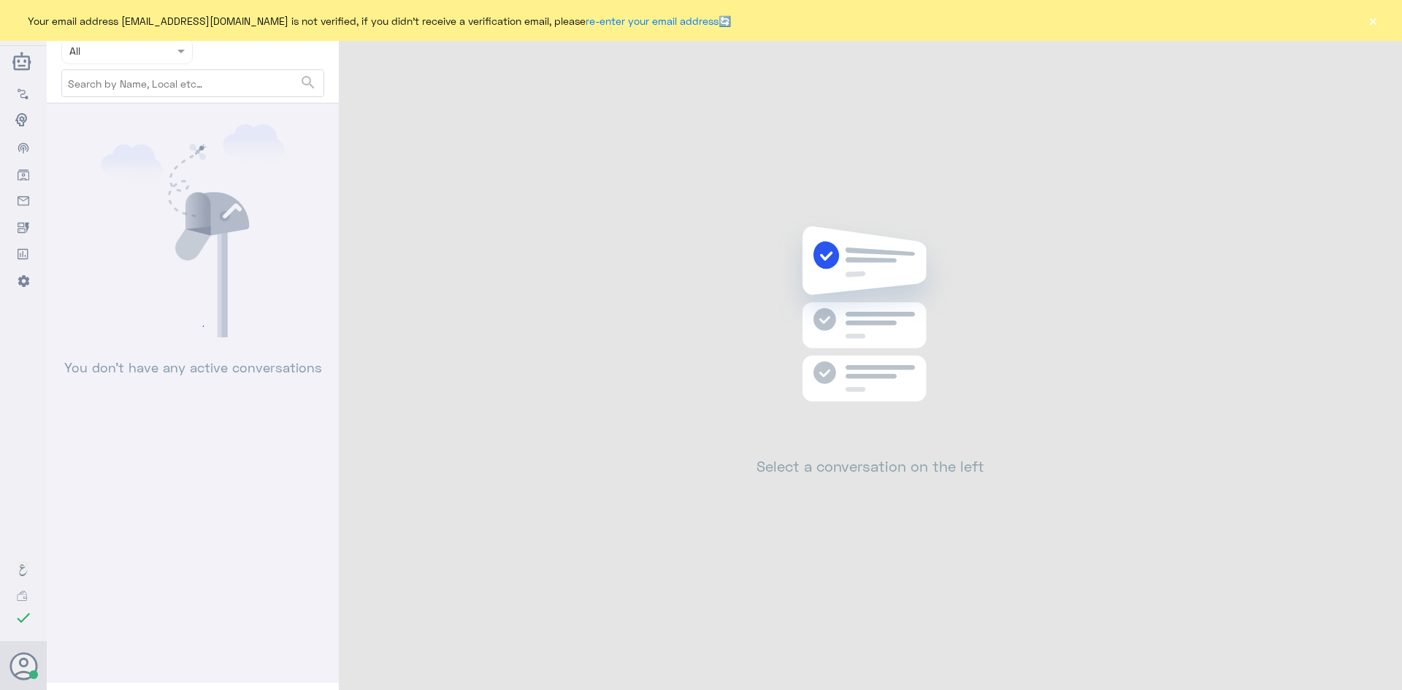
click at [1375, 25] on button "×" at bounding box center [1373, 20] width 15 height 15
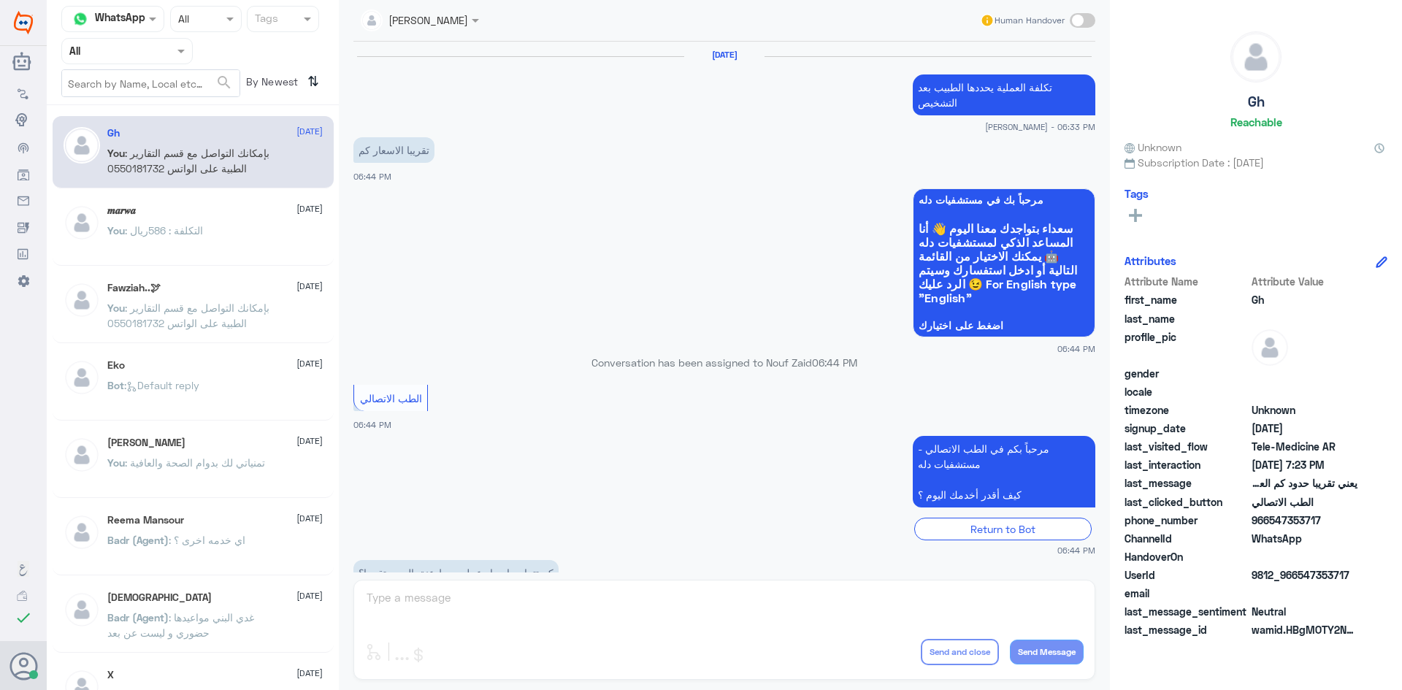
scroll to position [622, 0]
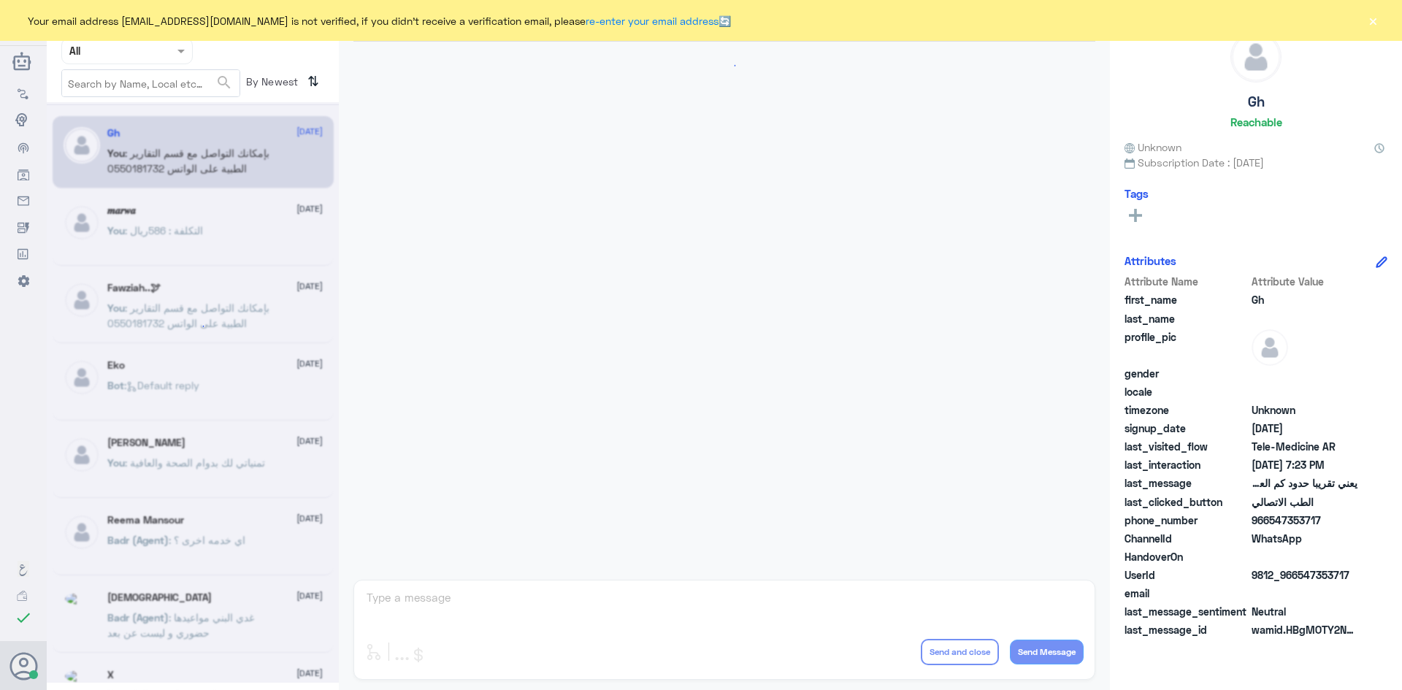
scroll to position [622, 0]
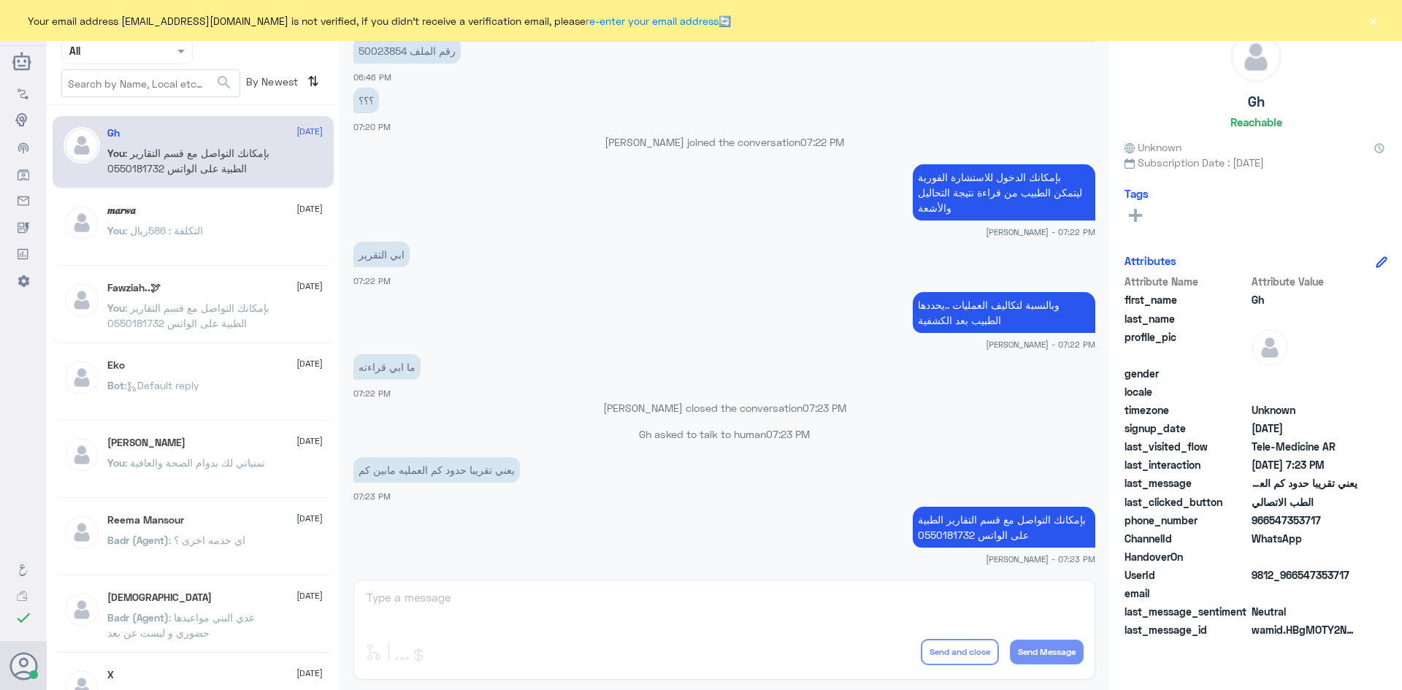
click at [1375, 20] on button "×" at bounding box center [1373, 20] width 15 height 15
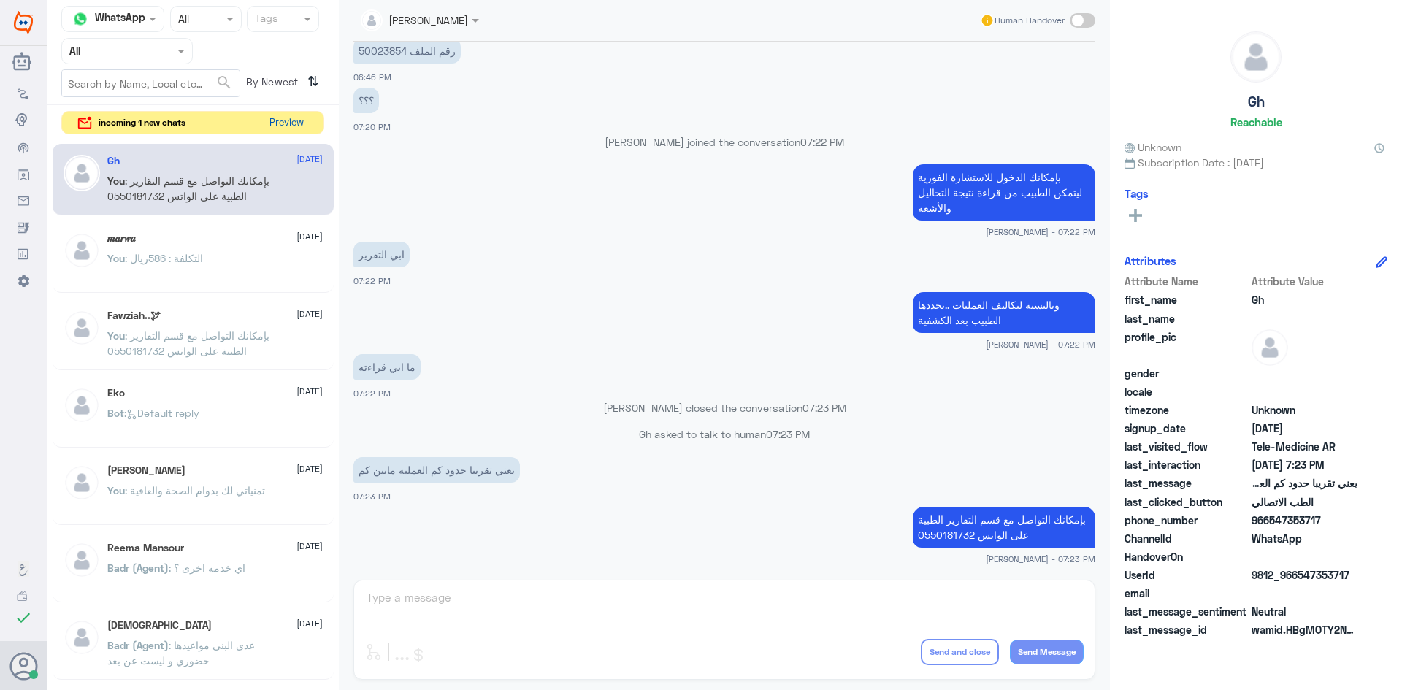
click at [289, 120] on button "Preview" at bounding box center [286, 123] width 45 height 23
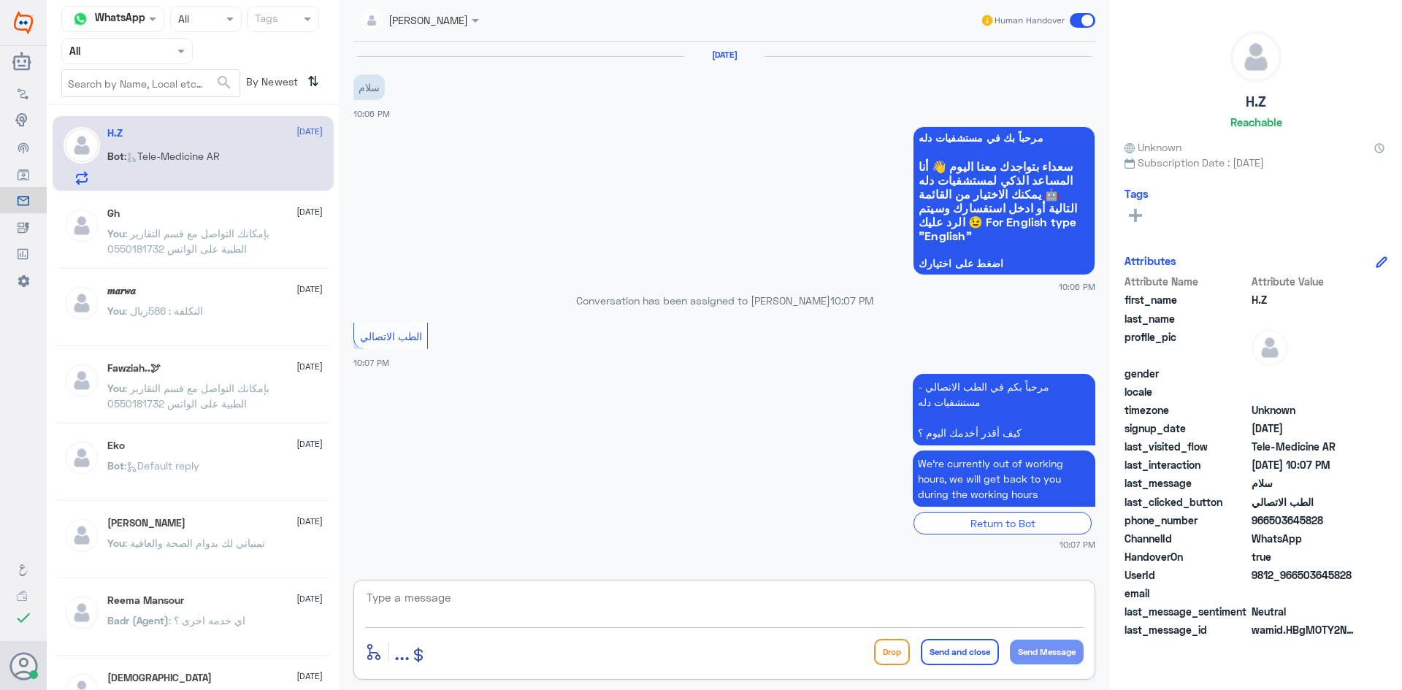
click at [486, 600] on textarea at bounding box center [724, 606] width 719 height 36
click at [667, 603] on textarea at bounding box center [724, 606] width 719 height 36
paste textarea "مرحبا معك [PERSON_NAME] من الطب الاتصالي"
type textarea "مرحبا معك [PERSON_NAME] من الطب الاتصالي"
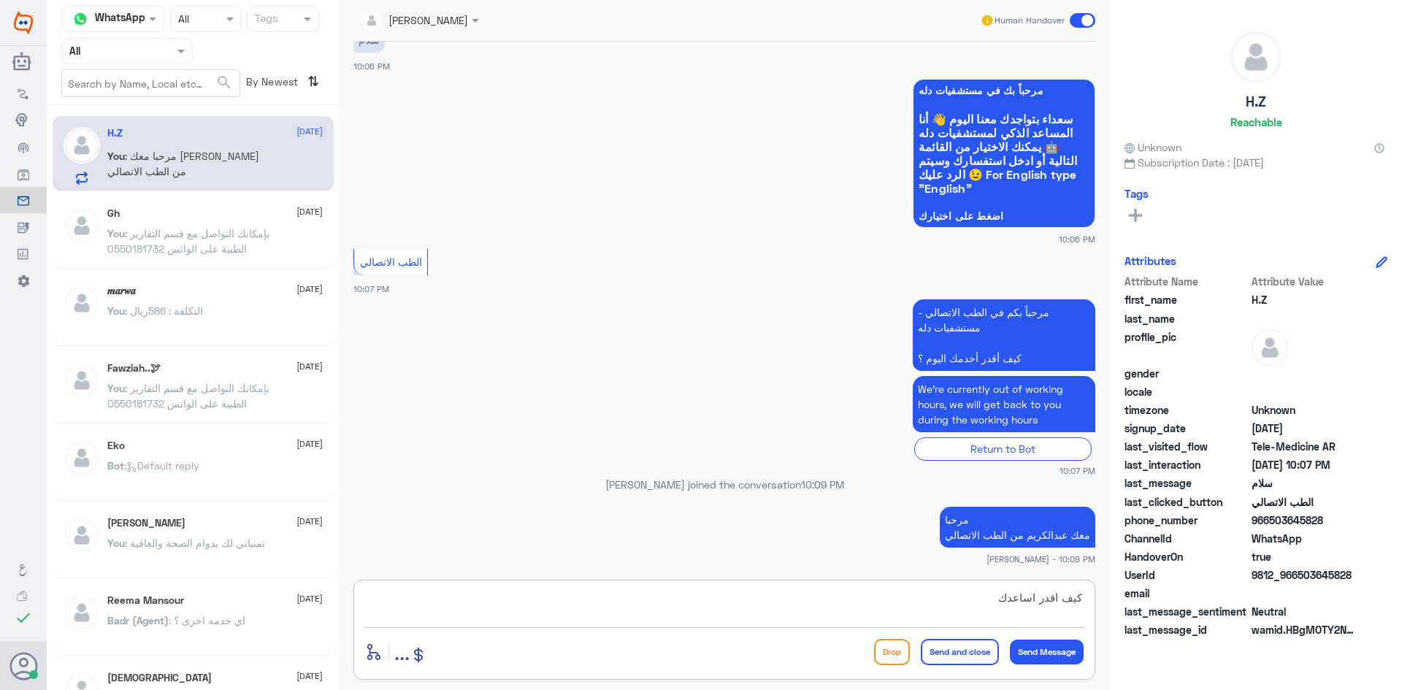
type textarea "كيف اقدر اساعدك"
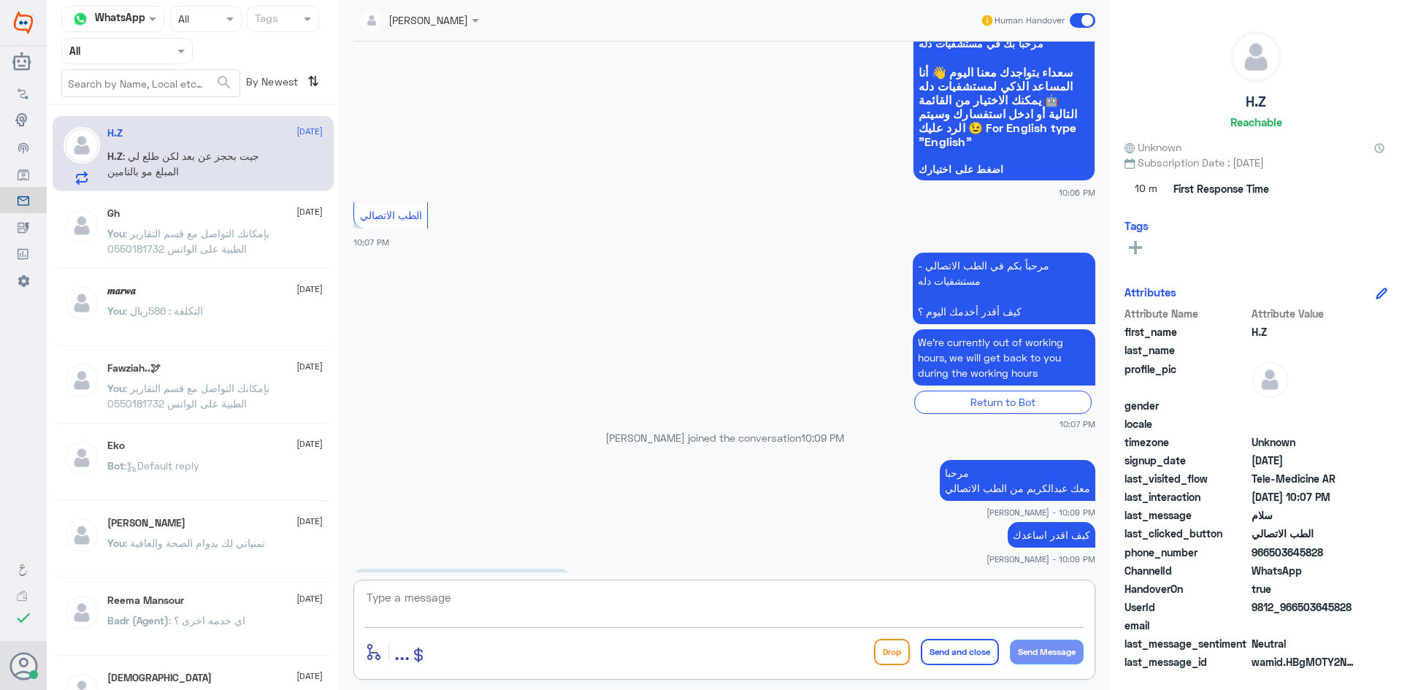
scroll to position [145, 0]
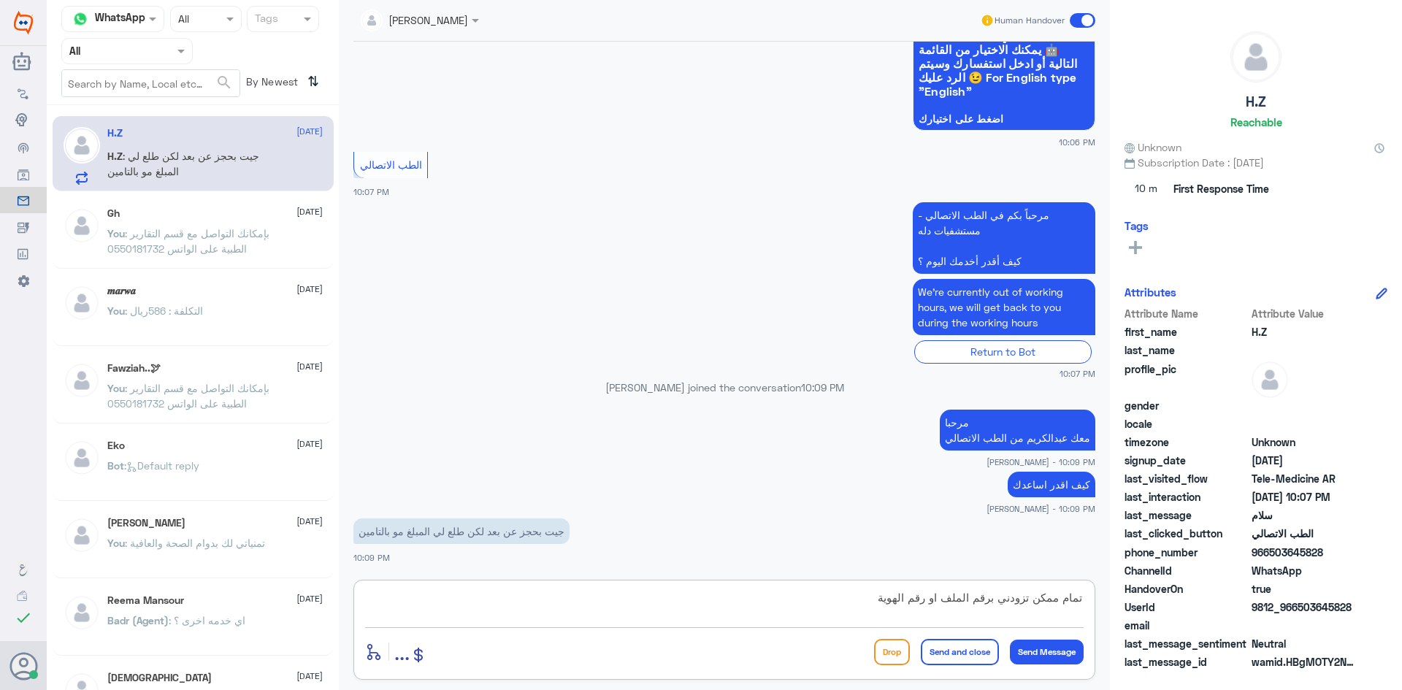
type textarea "تمام ممكن تزودني برقم الملف او رقم الهوية ؟"
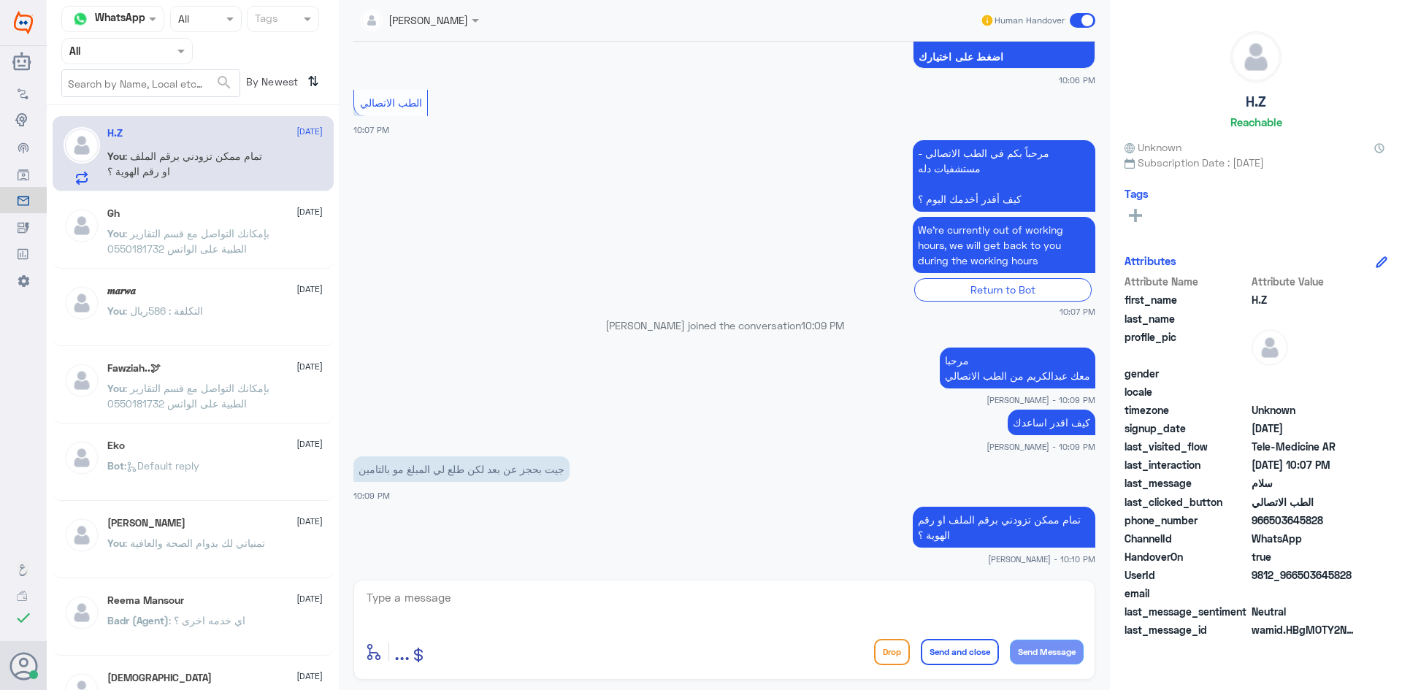
drag, startPoint x: 1327, startPoint y: 556, endPoint x: 1278, endPoint y: 551, distance: 49.2
click at [1278, 551] on div "Attribute Name Attribute Value first_name H.Z last_name profile_pic gender loca…" at bounding box center [1256, 457] width 263 height 367
click at [1319, 523] on span "966503645828" at bounding box center [1305, 520] width 106 height 15
drag, startPoint x: 1326, startPoint y: 520, endPoint x: 1272, endPoint y: 524, distance: 54.2
click at [1272, 524] on span "966503645828" at bounding box center [1305, 520] width 106 height 15
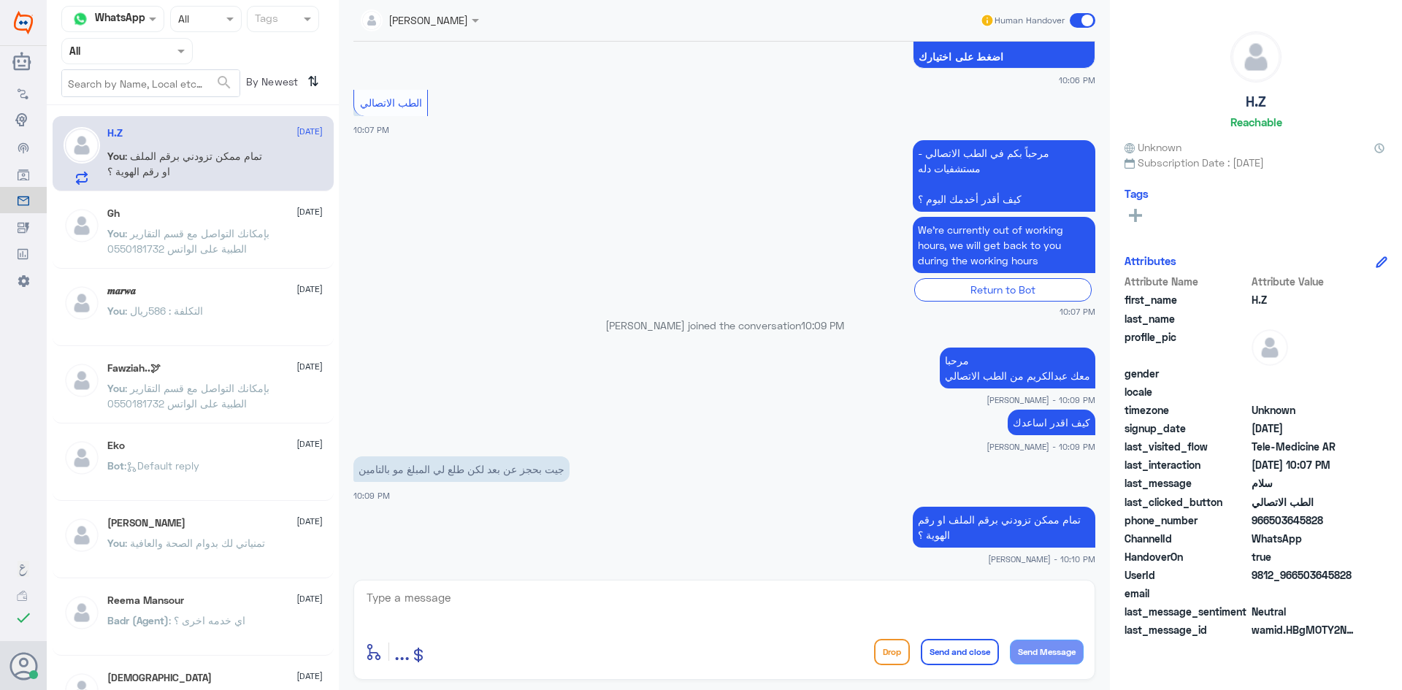
copy span "503645828"
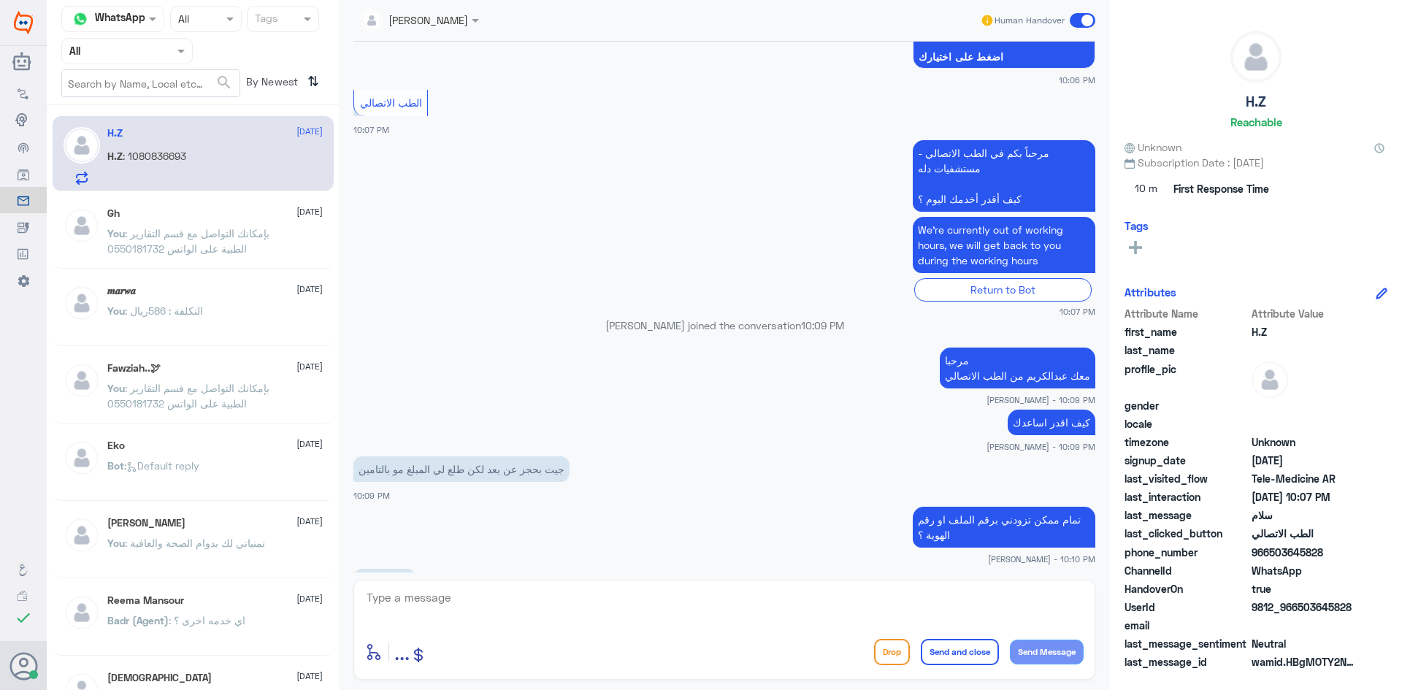
scroll to position [307, 0]
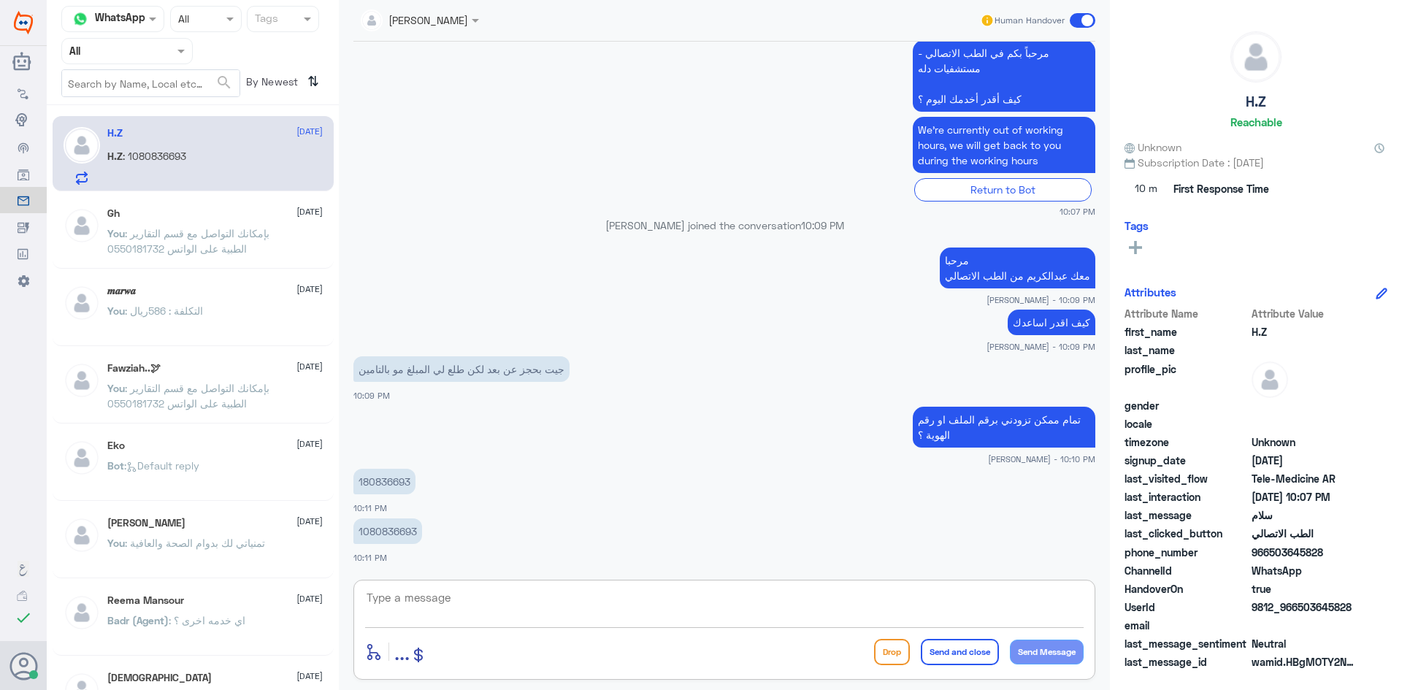
click at [660, 599] on textarea at bounding box center [724, 606] width 719 height 36
type textarea "لحظات من فضلك"
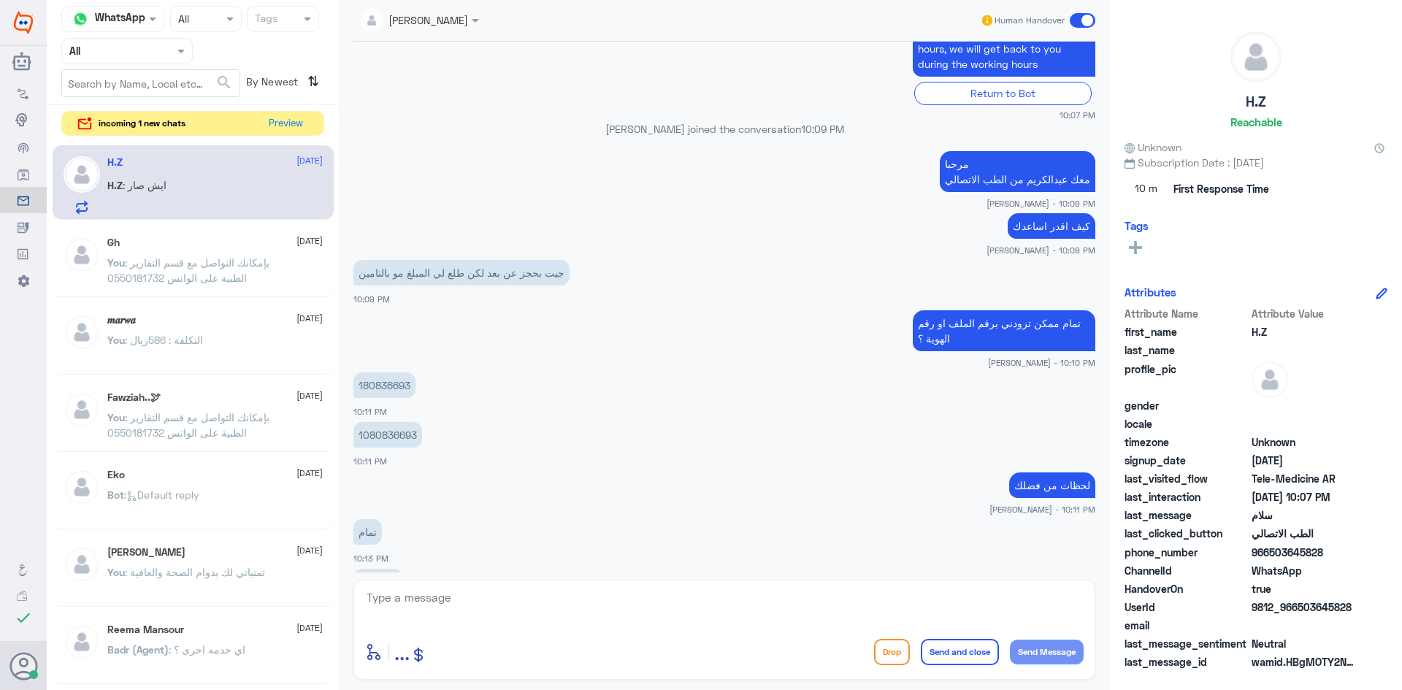
scroll to position [453, 0]
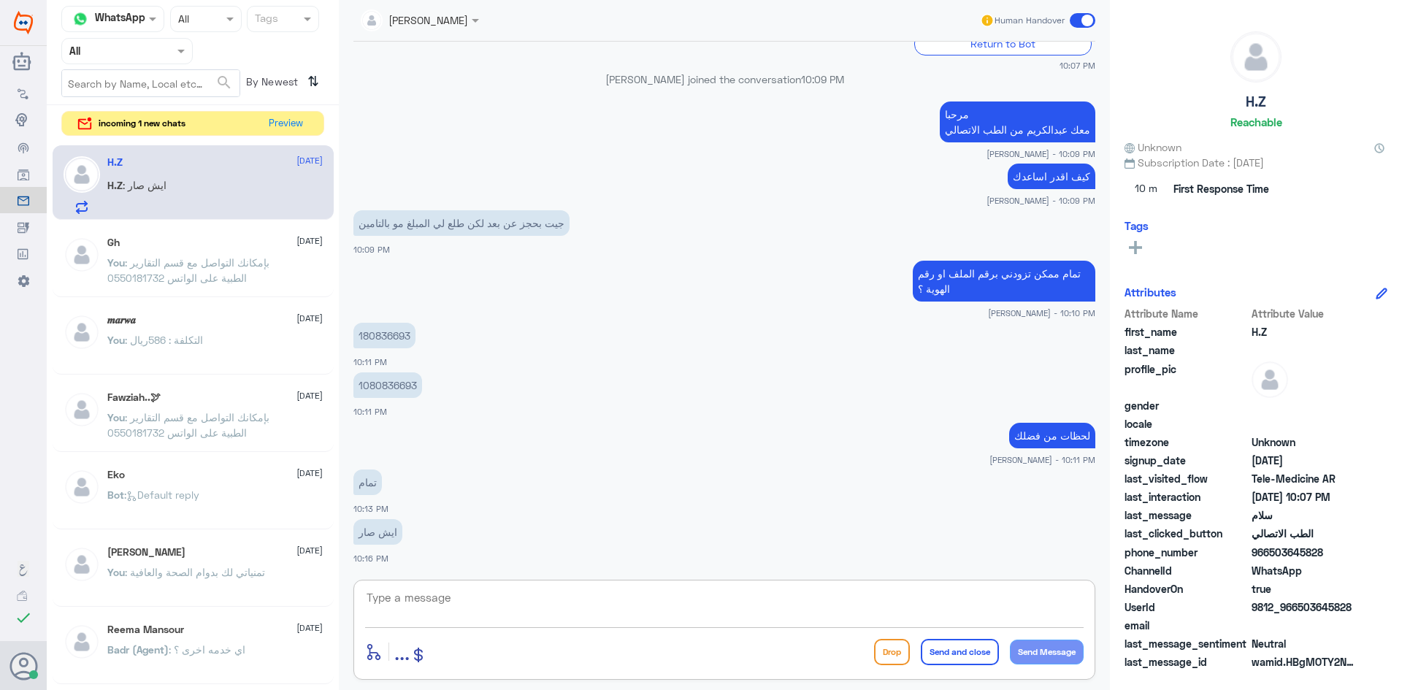
click at [462, 599] on textarea at bounding box center [724, 606] width 719 height 36
type textarea "للأسف تأمينك مو راضي يتحدث في السيستم"
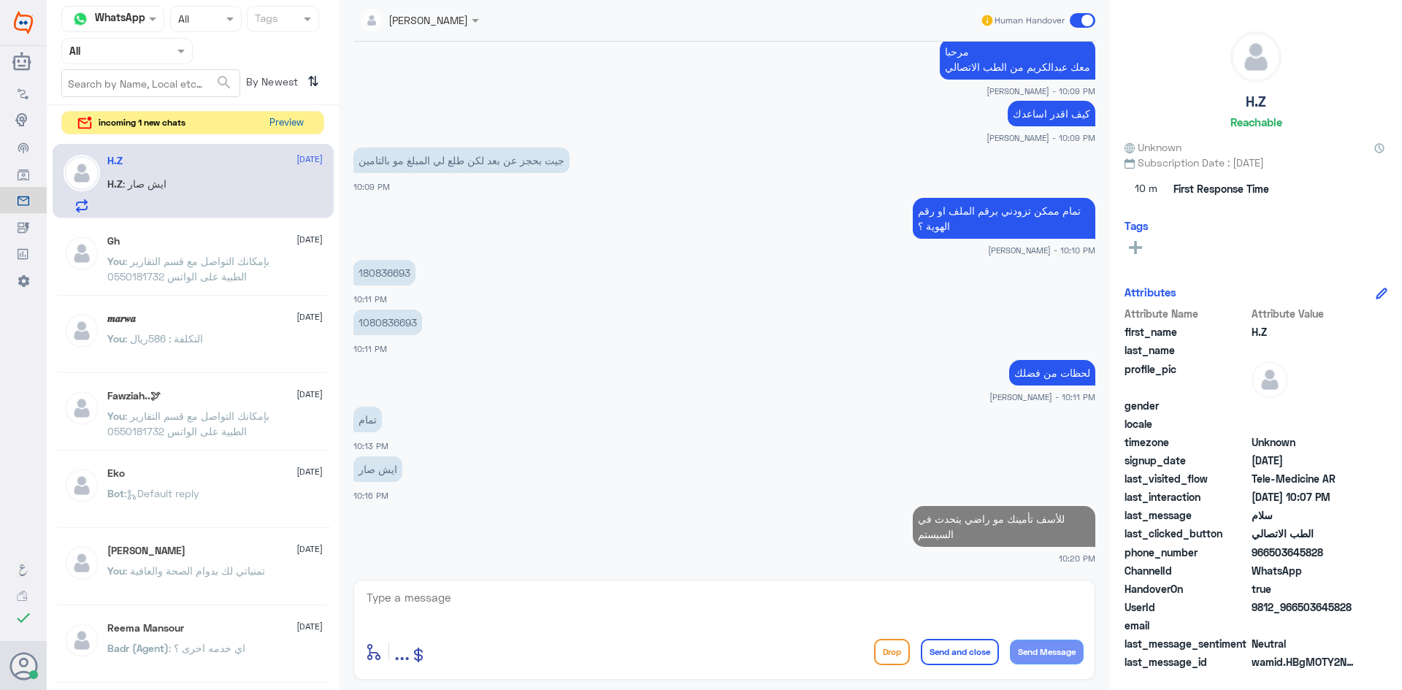
click at [283, 124] on button "Preview" at bounding box center [286, 123] width 45 height 23
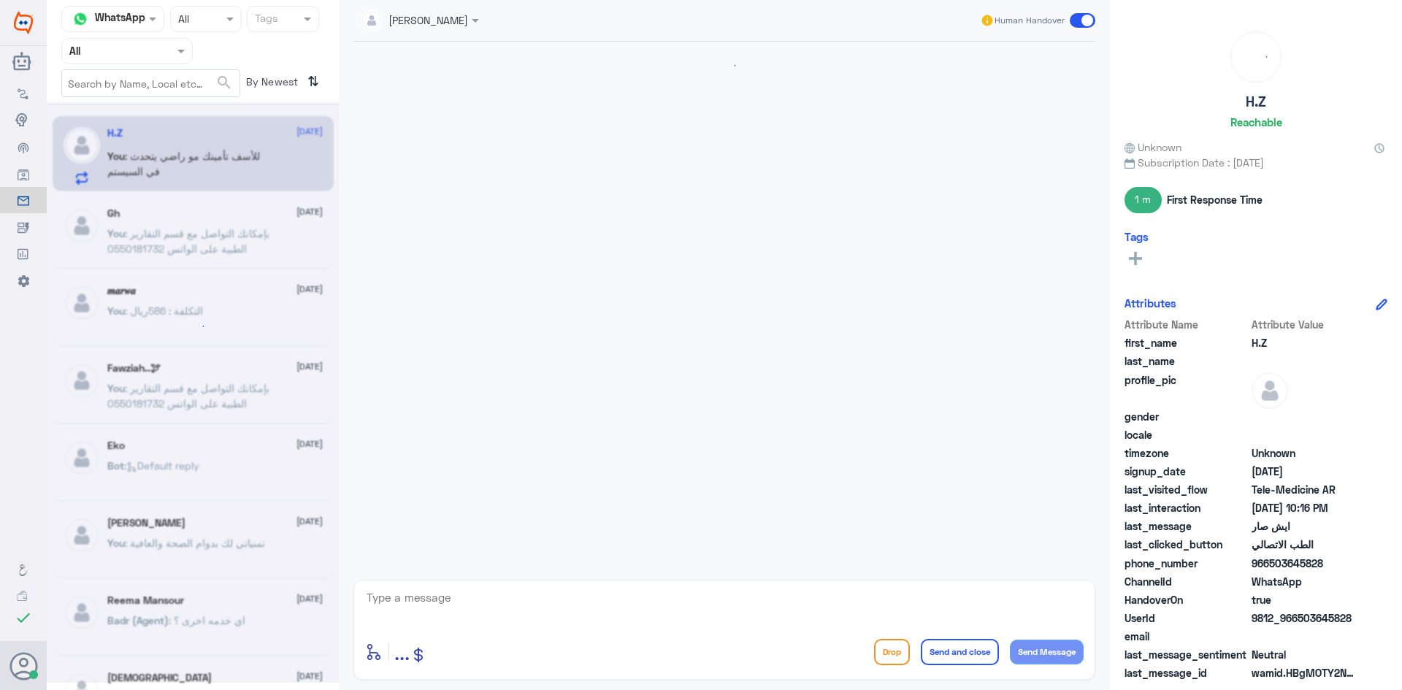
scroll to position [542, 0]
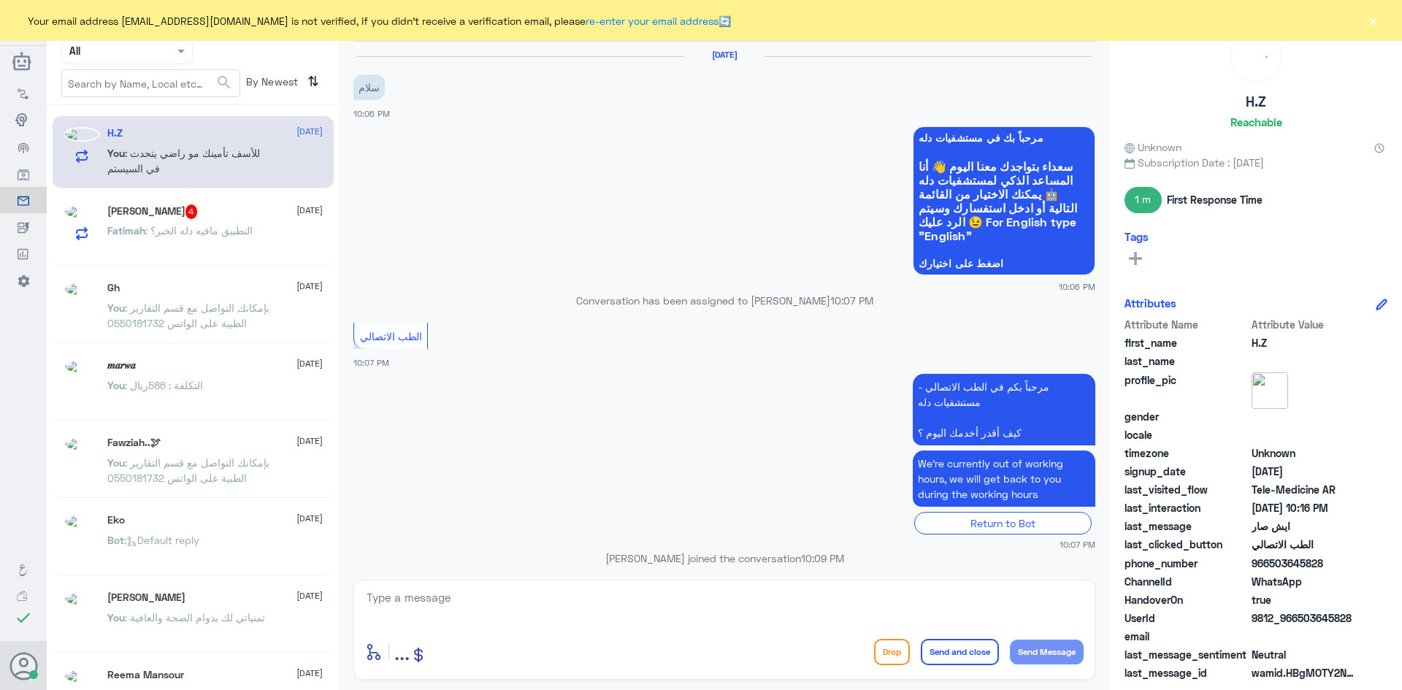
scroll to position [542, 0]
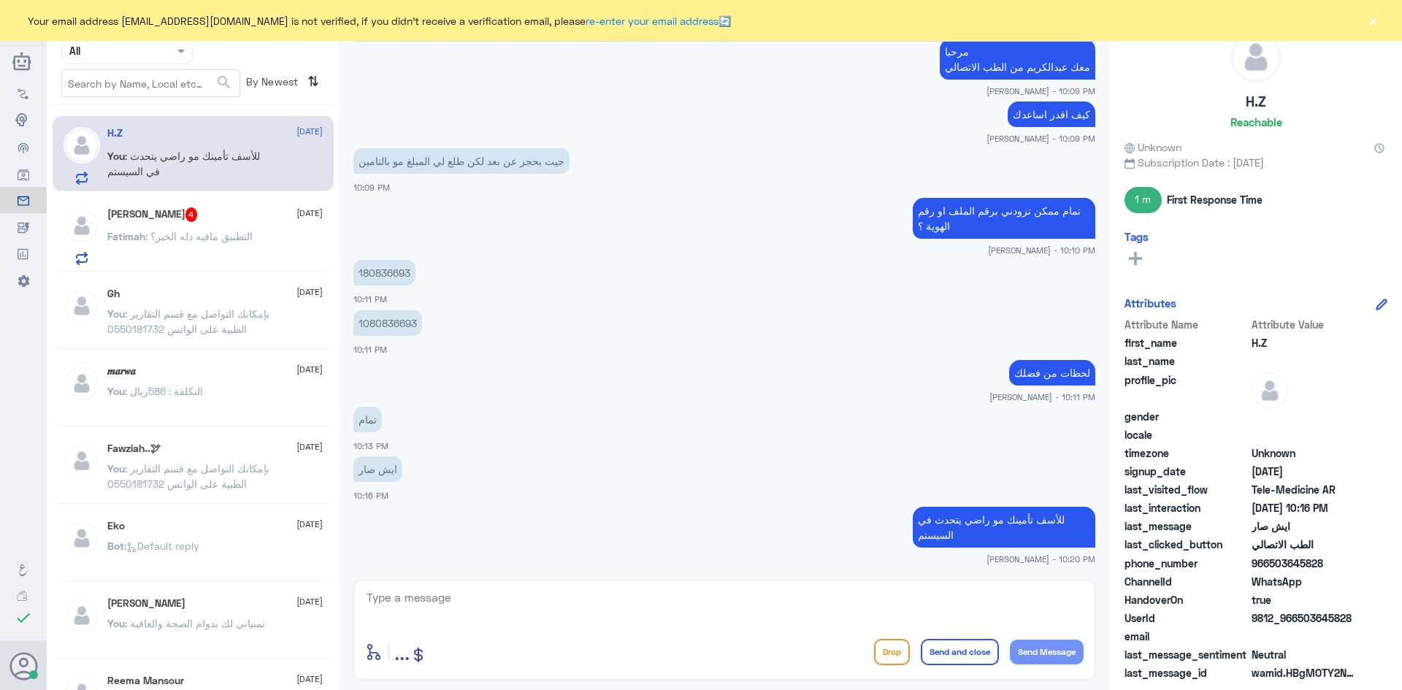
click at [268, 241] on div "Fatimah : التطبيق مافيه دله الخبر؟" at bounding box center [214, 248] width 215 height 33
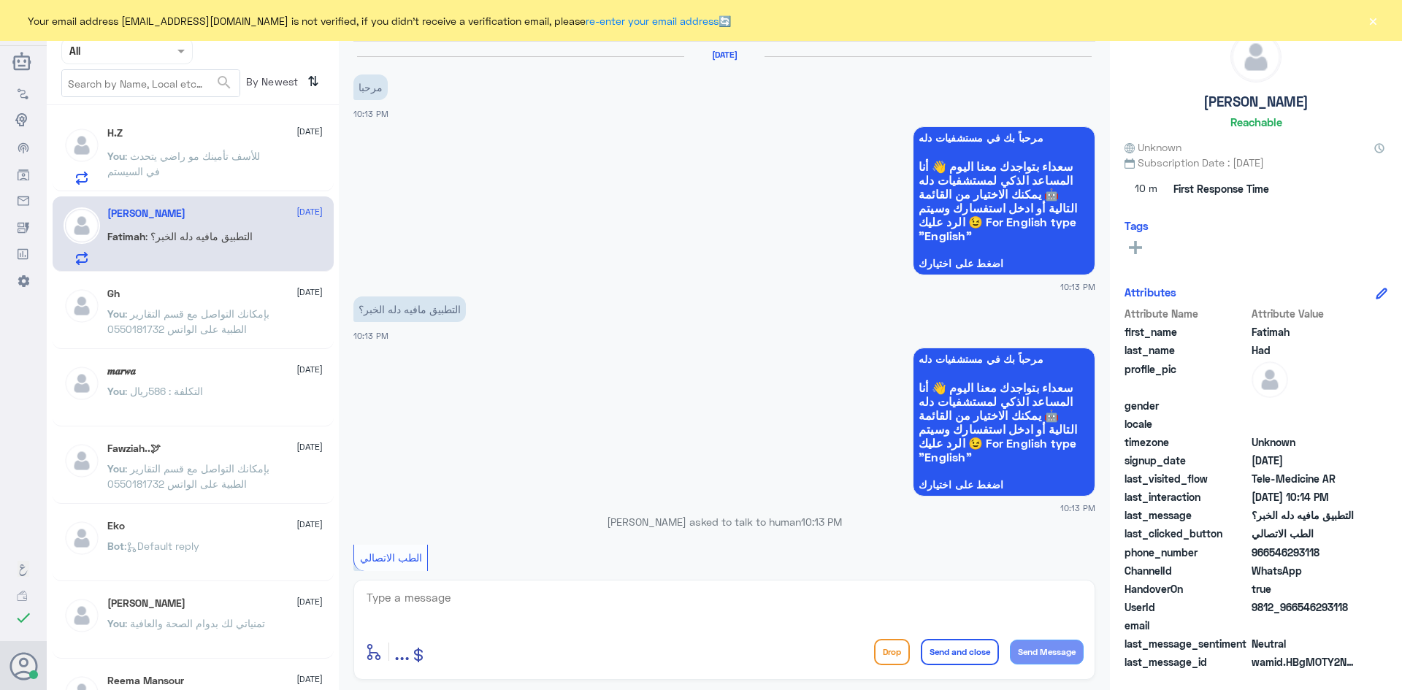
scroll to position [257, 0]
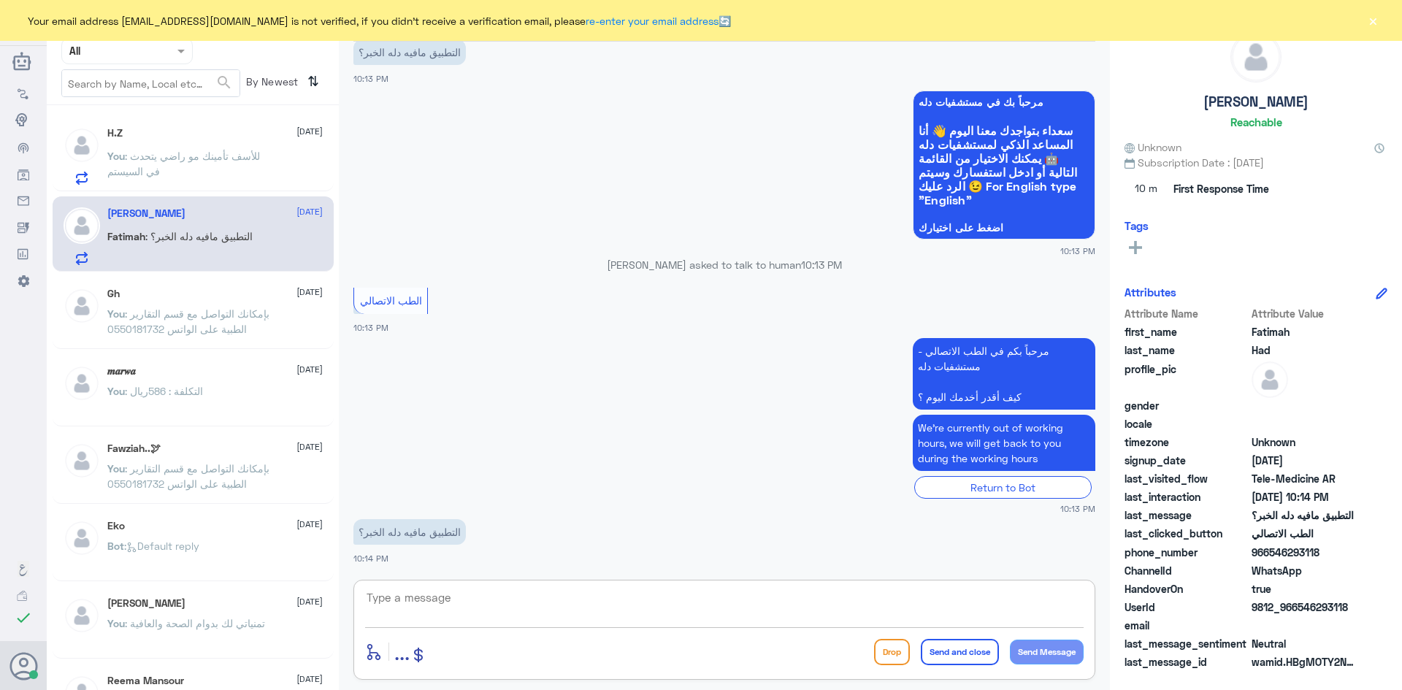
click at [507, 605] on textarea at bounding box center [724, 606] width 719 height 36
type textarea "لا"
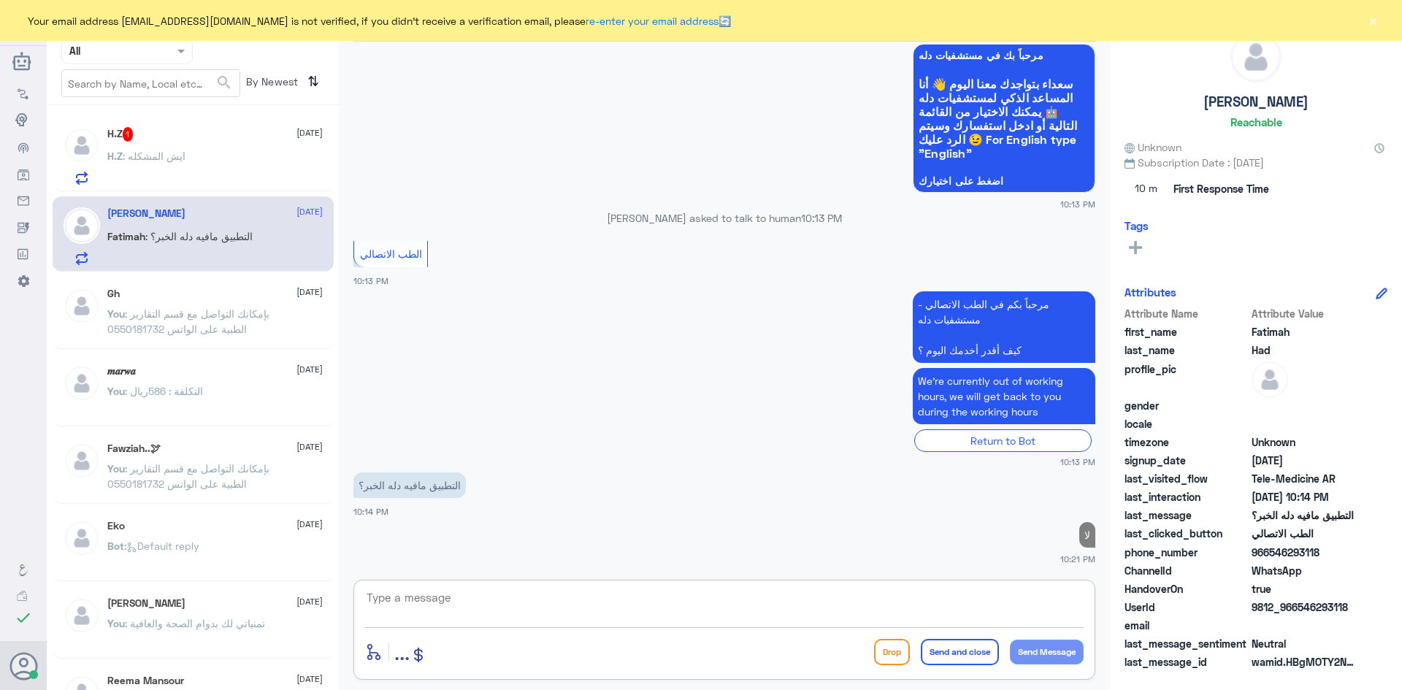
click at [210, 161] on div "H.Z : ايش المشكله" at bounding box center [214, 168] width 215 height 33
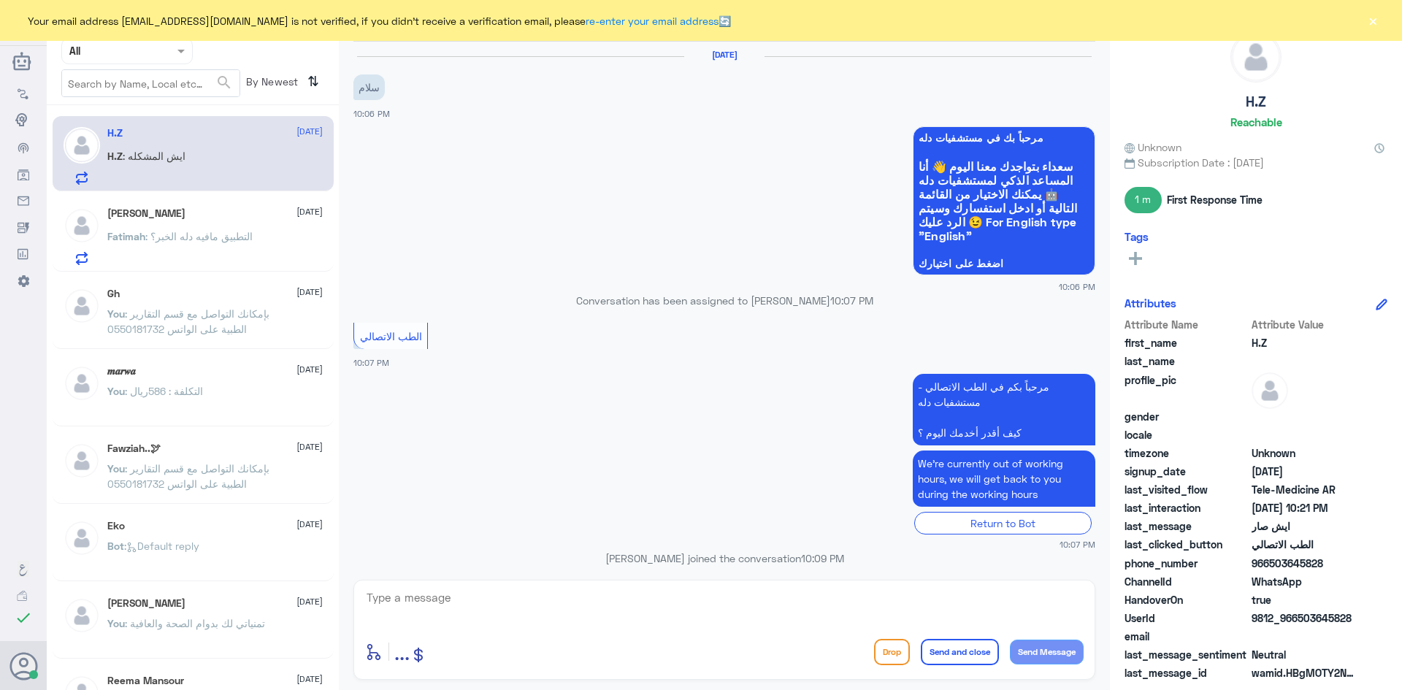
scroll to position [592, 0]
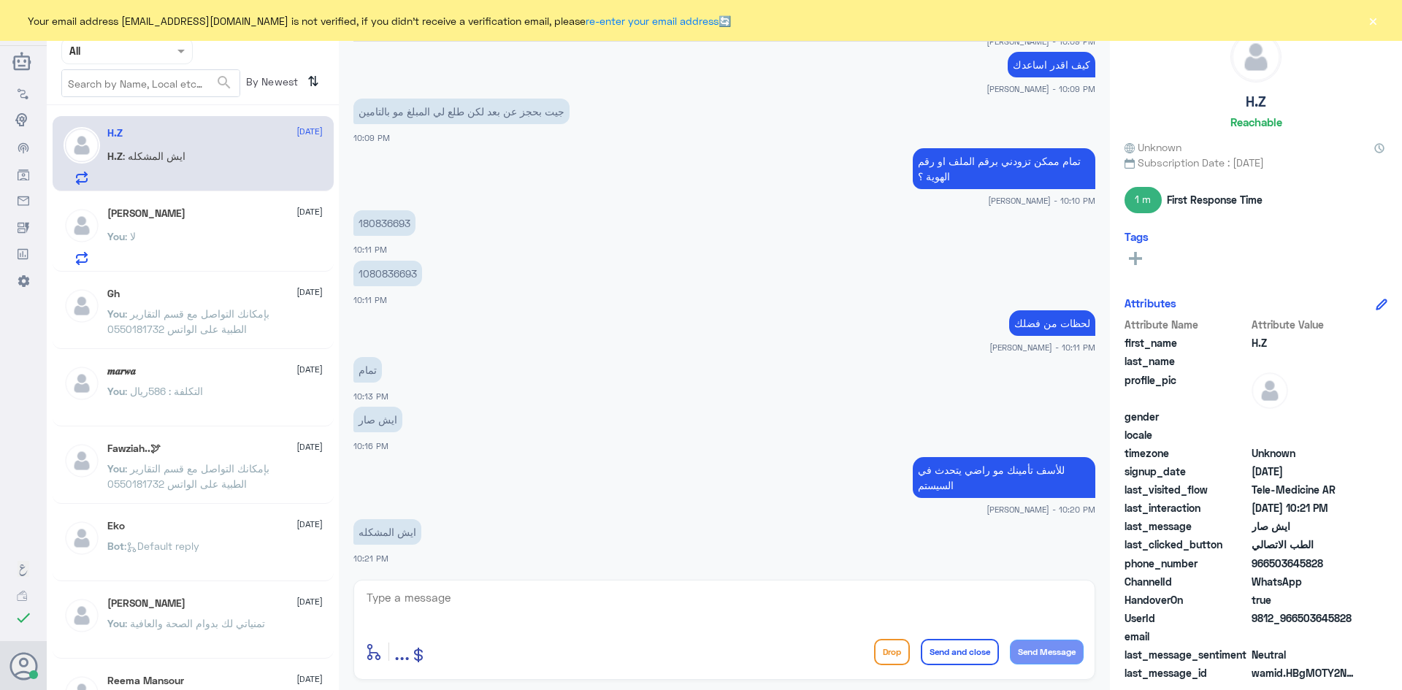
click at [641, 609] on textarea at bounding box center [724, 606] width 719 height 36
type textarea "ي"
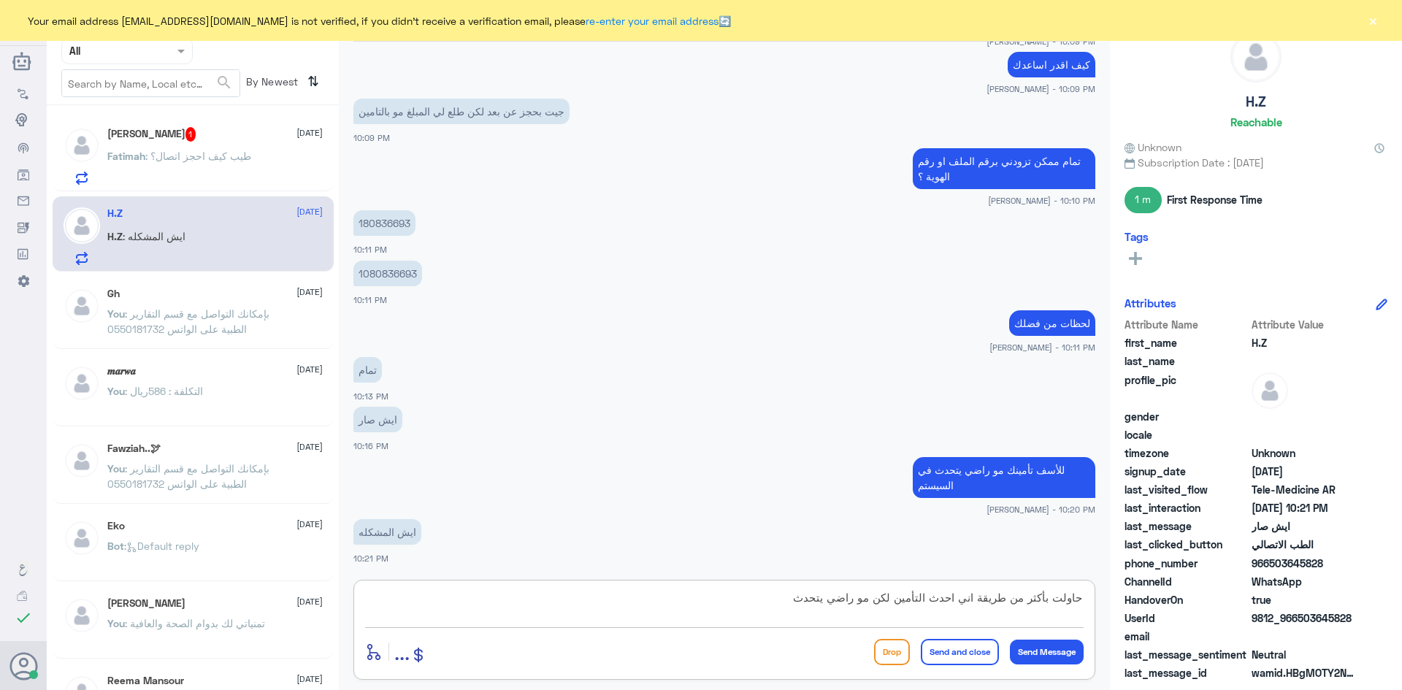
type textarea "حاولت بأكثر من طريقة اني احدث التأمين لكن مو راضي يتحدث"
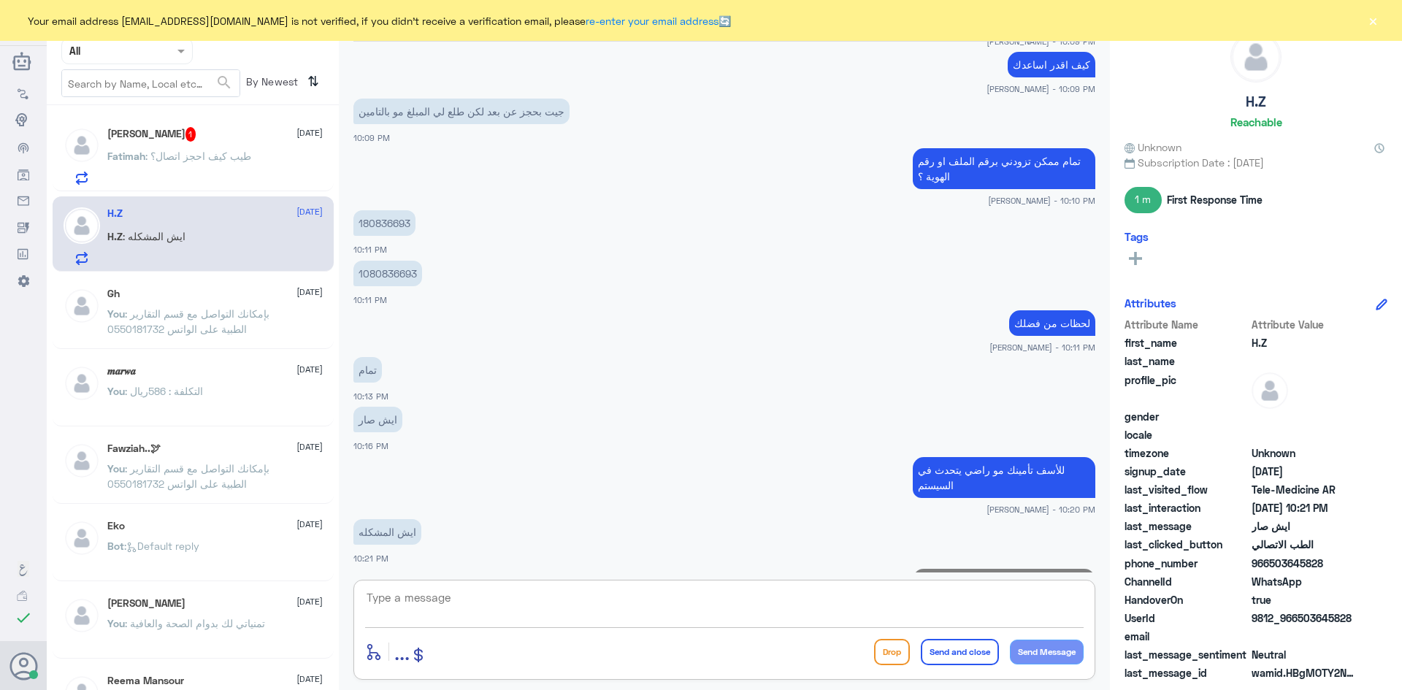
scroll to position [654, 0]
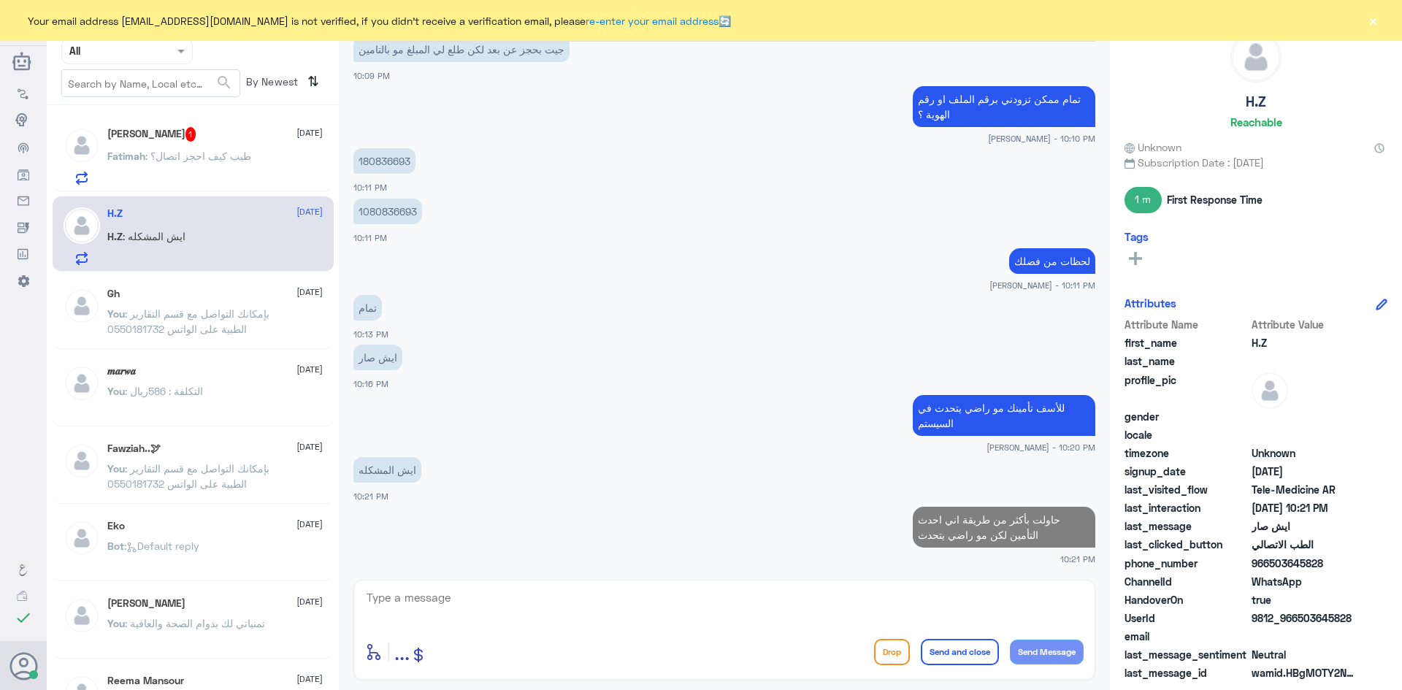
click at [262, 158] on div "Fatimah : طيب كيف احجز اتصال؟" at bounding box center [214, 168] width 215 height 33
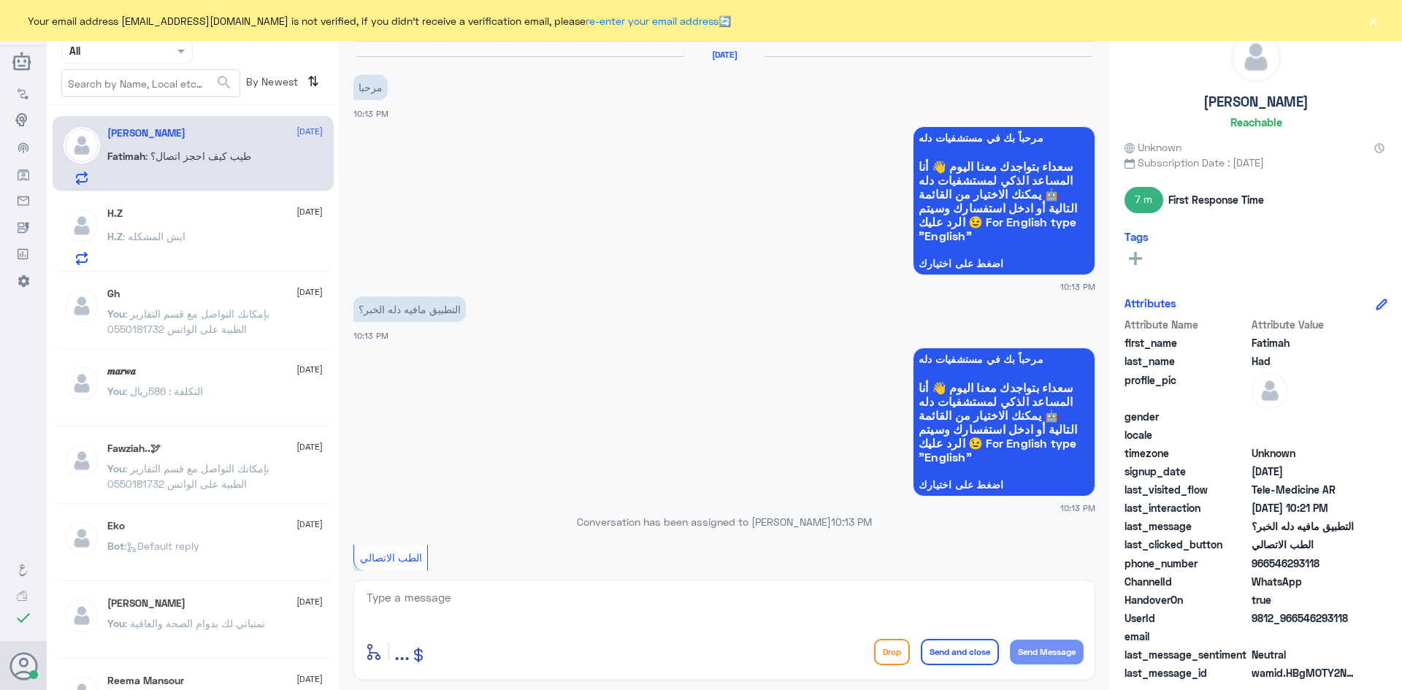
scroll to position [381, 0]
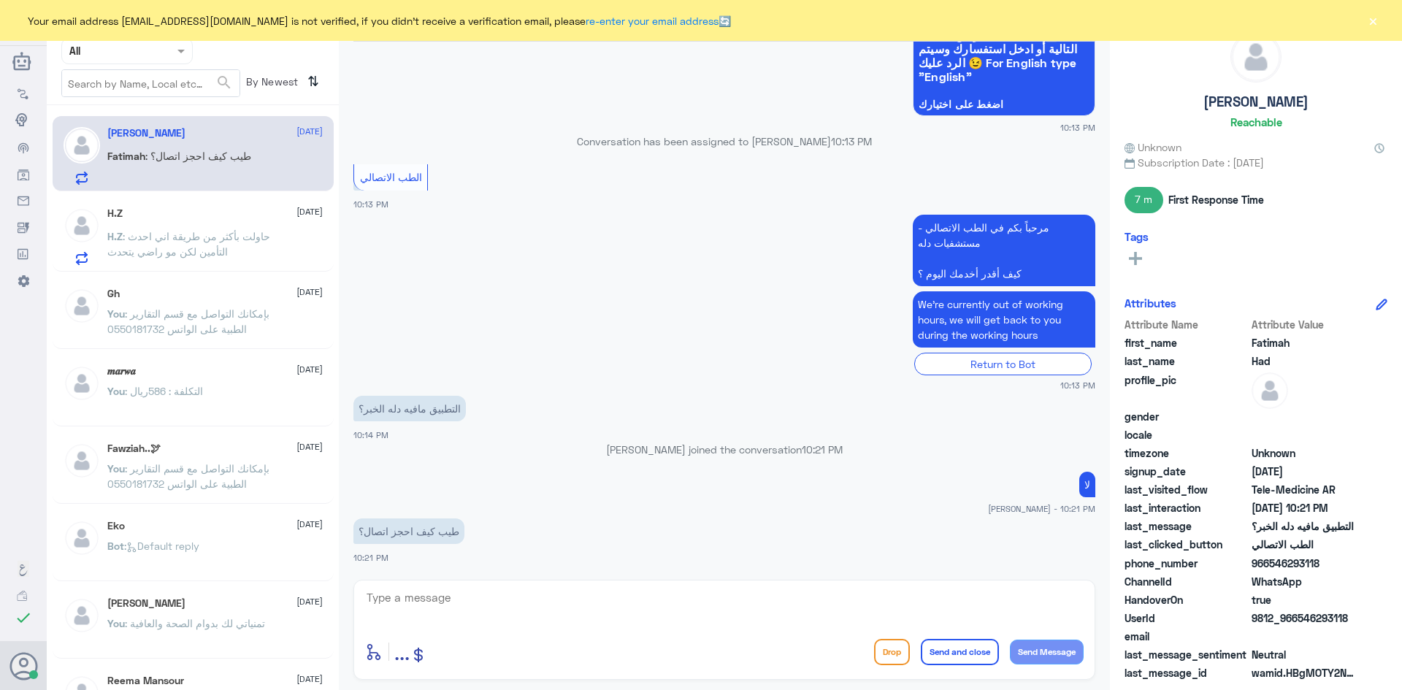
click at [521, 608] on textarea at bounding box center [724, 606] width 719 height 36
type textarea "من خلال التطبيق تحجز على اطباء دله النخيل"
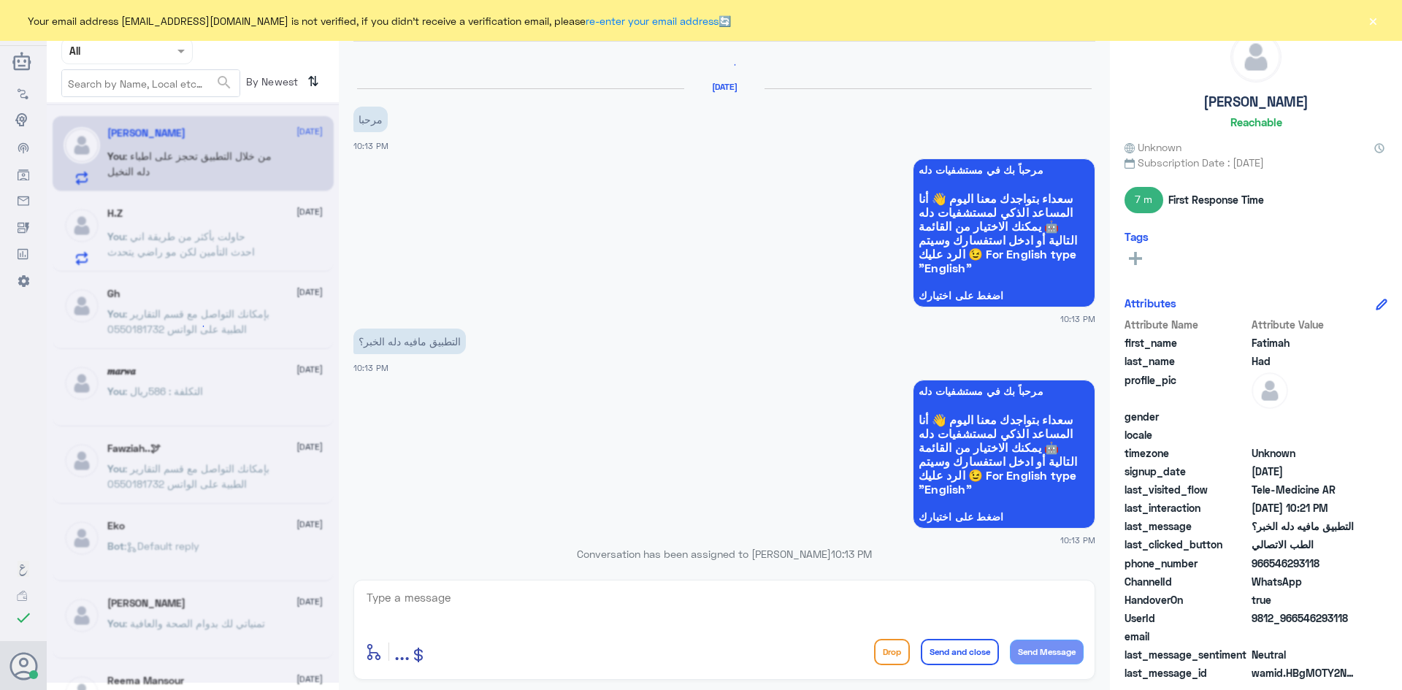
scroll to position [0, 0]
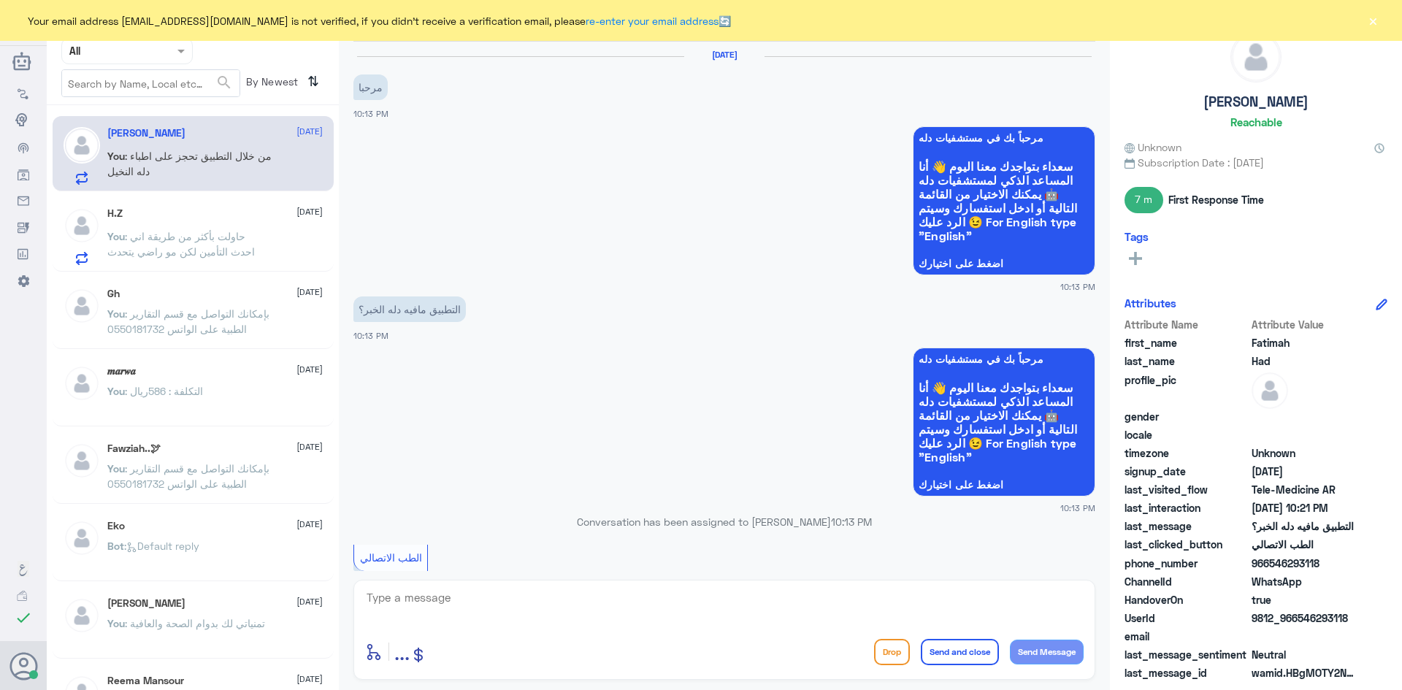
click at [208, 223] on div "H.Z [DATE] You : حاولت بأكثر من طريقة اني احدث التأمين لكن مو راضي يتحدث" at bounding box center [214, 236] width 215 height 58
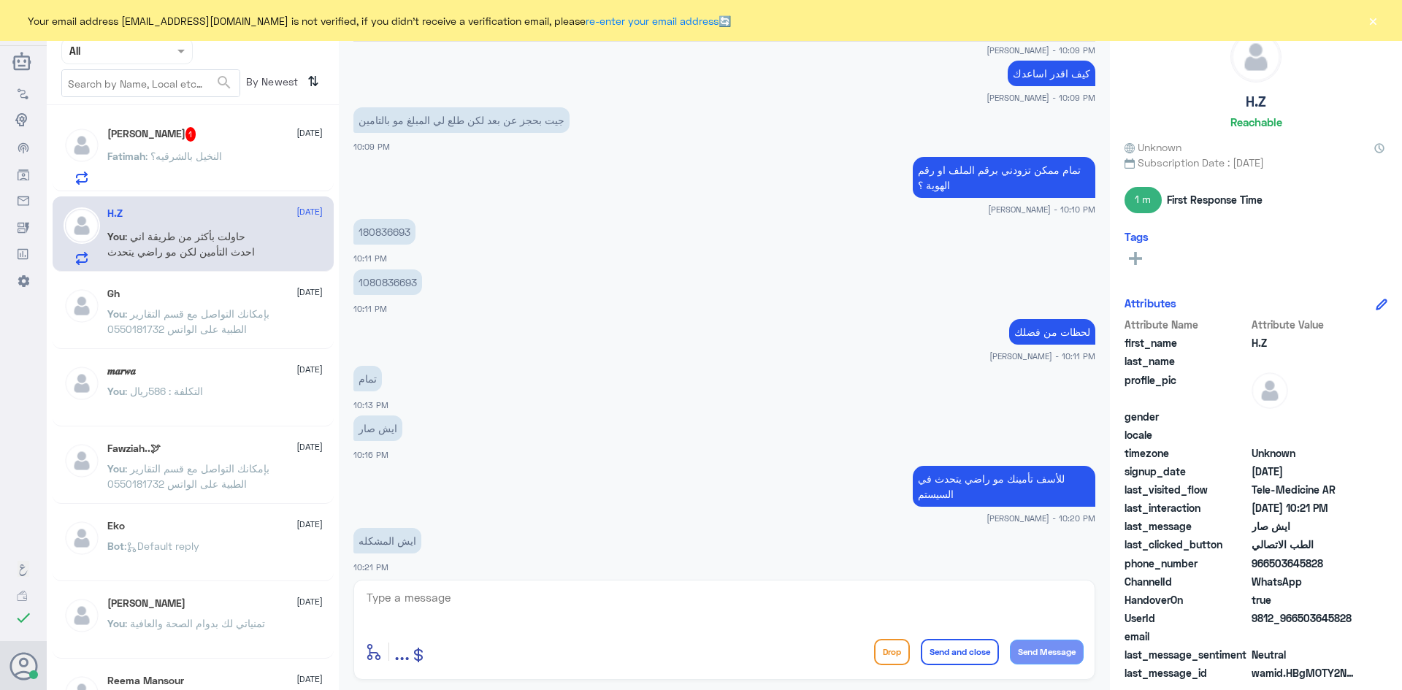
scroll to position [654, 0]
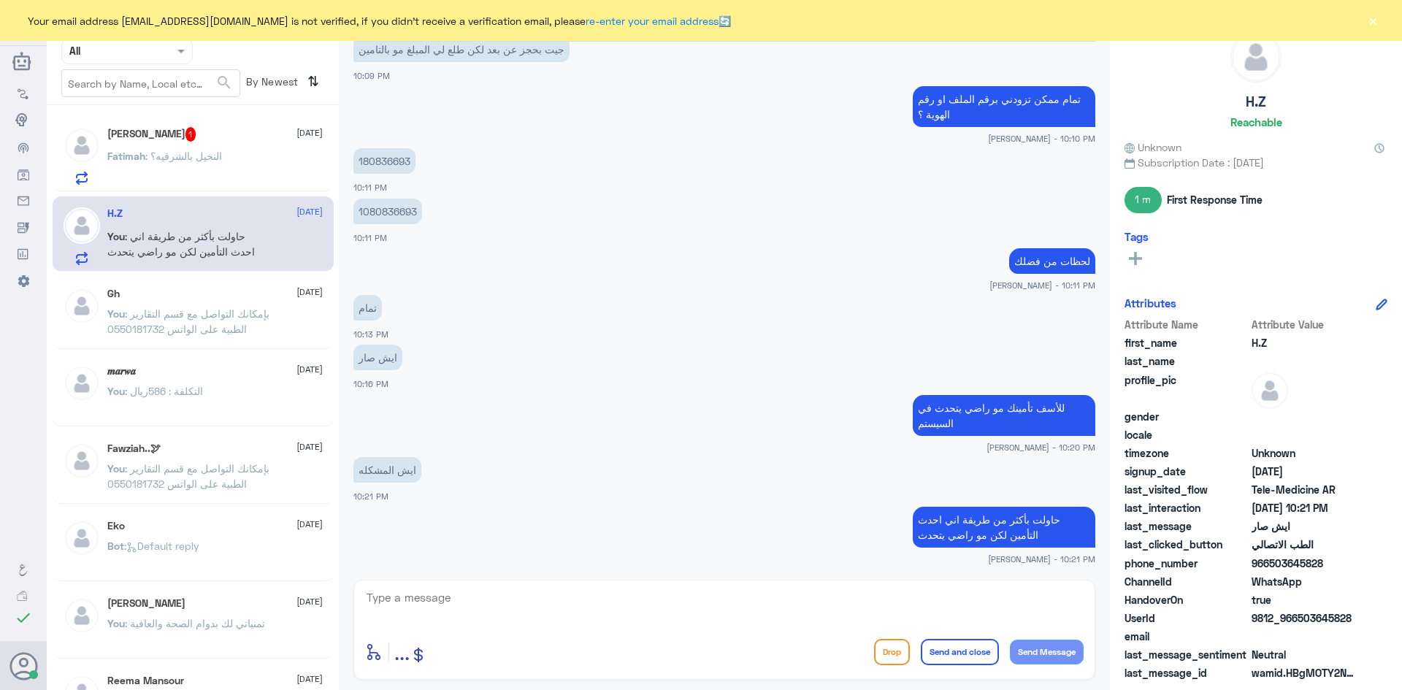
click at [249, 147] on div "Fatimah Had 1 [DATE] Fatimah : النخيل بالشرقيه؟" at bounding box center [214, 156] width 215 height 58
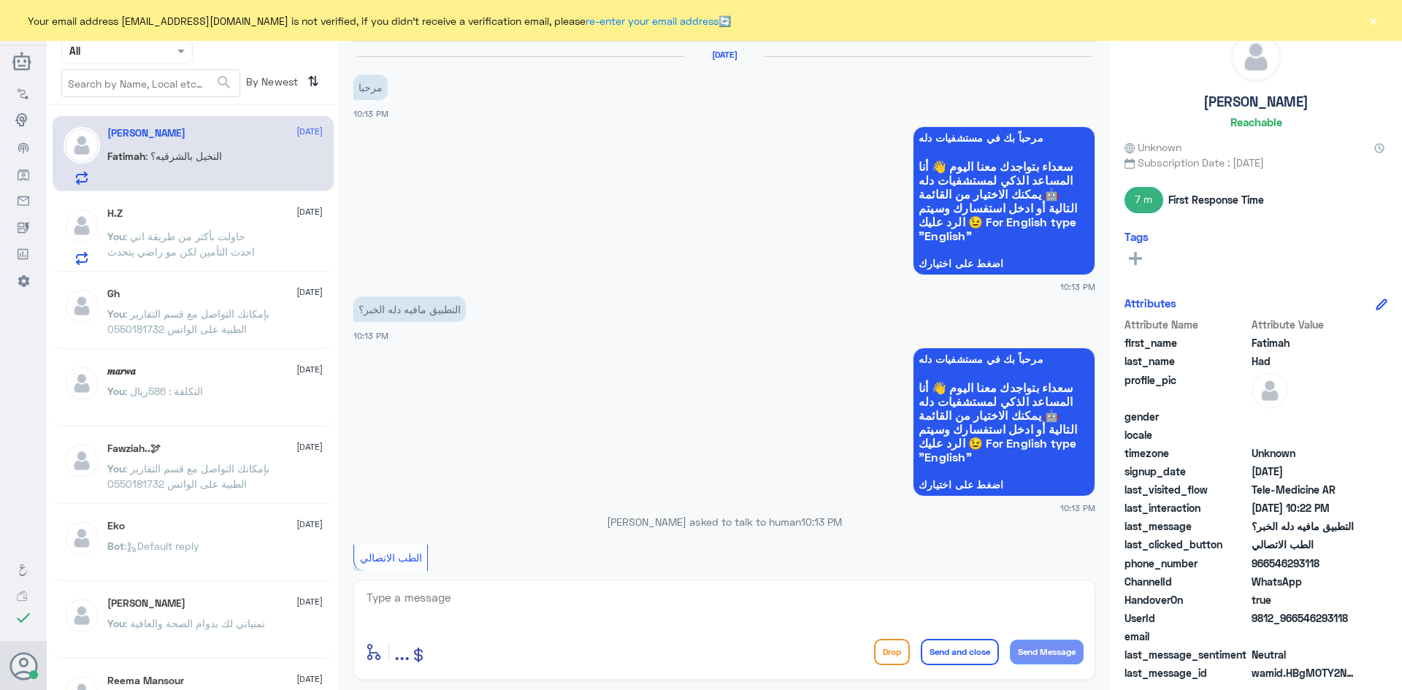
scroll to position [492, 0]
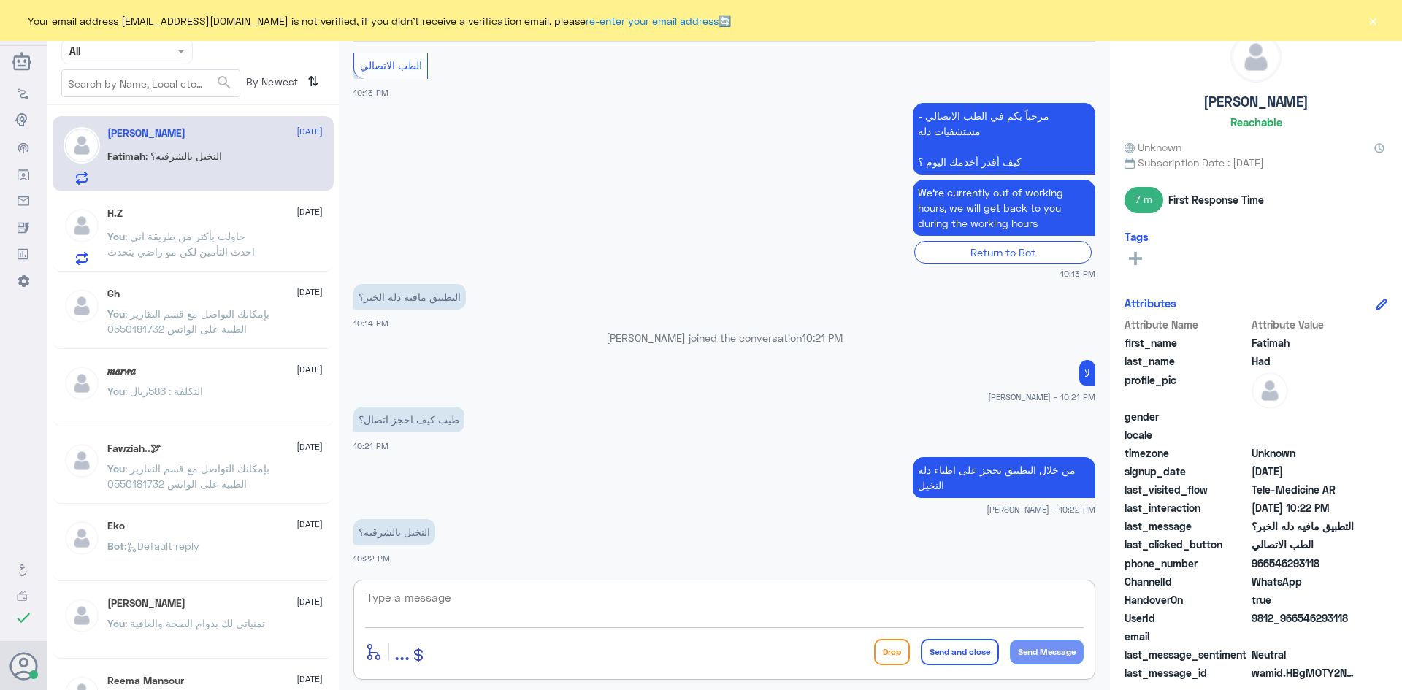
click at [637, 589] on textarea at bounding box center [724, 606] width 719 height 36
type textarea "النخيل بالرياض"
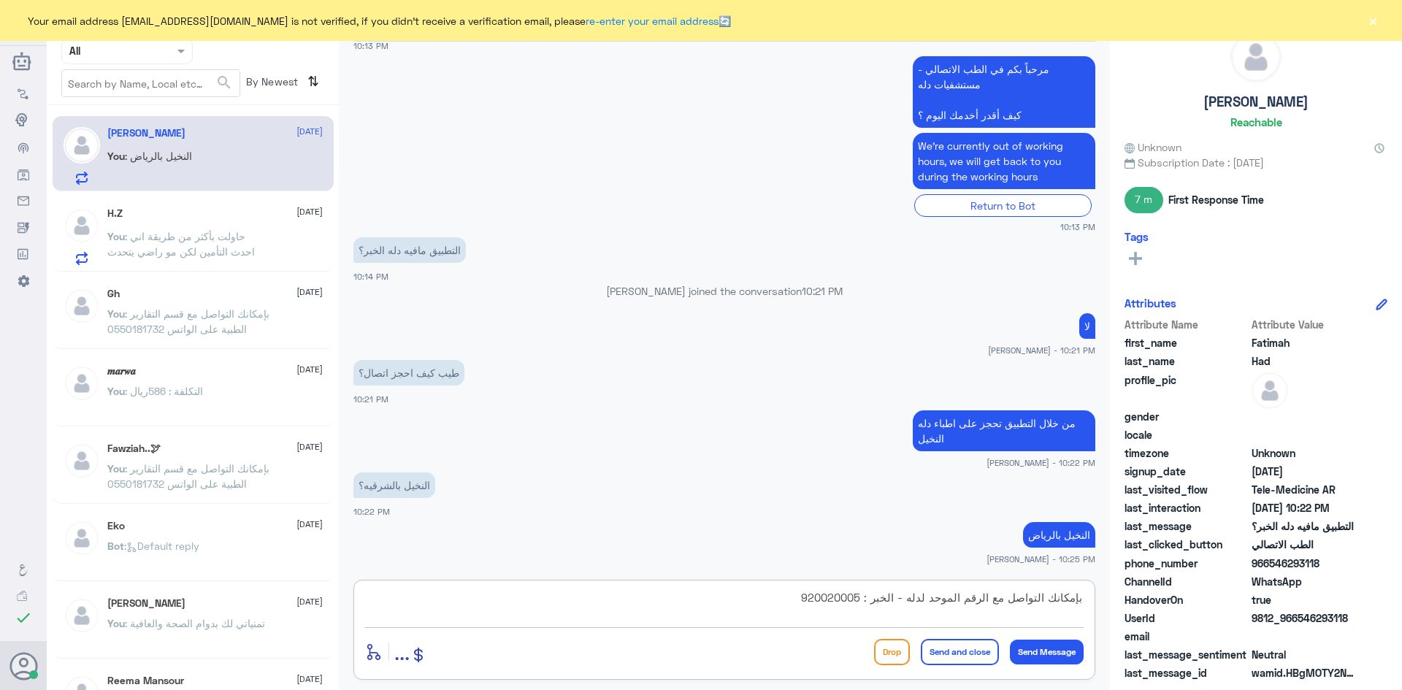
type textarea "بإمكانك التواصل مع الرقم الموحد لدله - الخبر : 920020005"
click at [955, 646] on button "Send and close" at bounding box center [960, 652] width 78 height 26
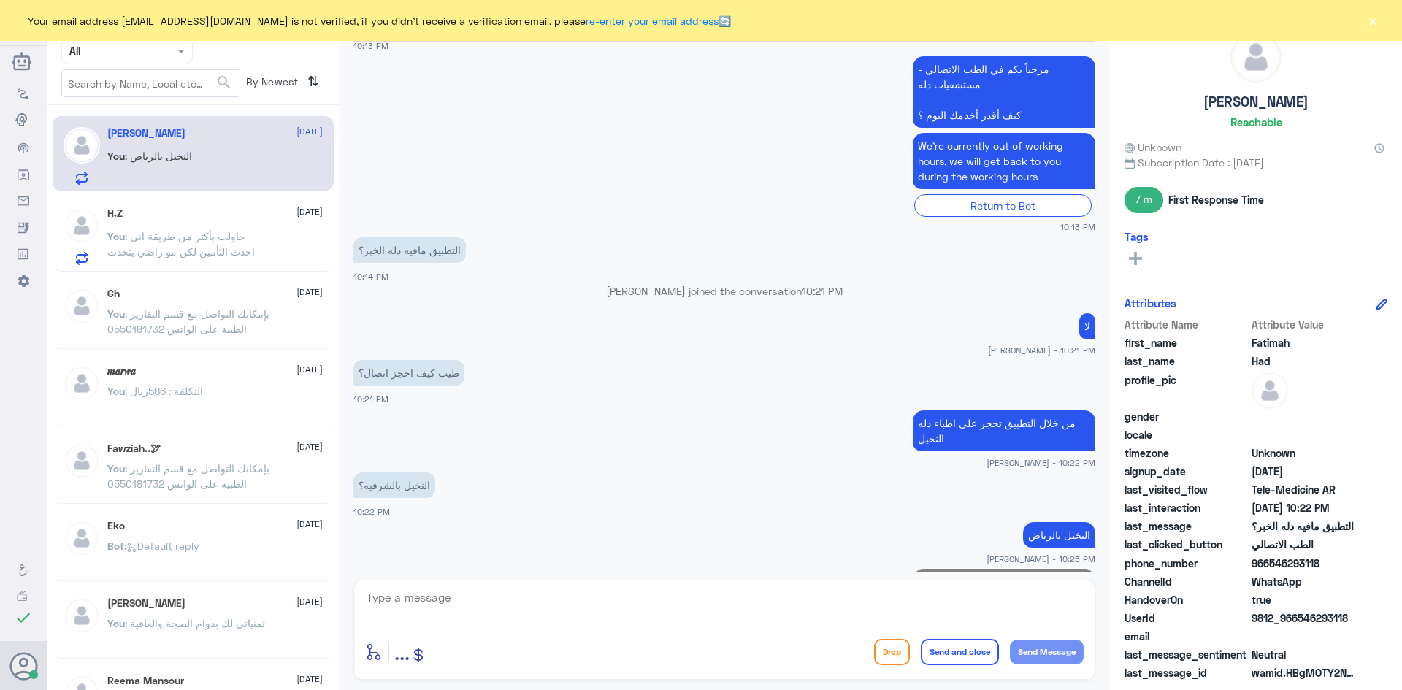
scroll to position [602, 0]
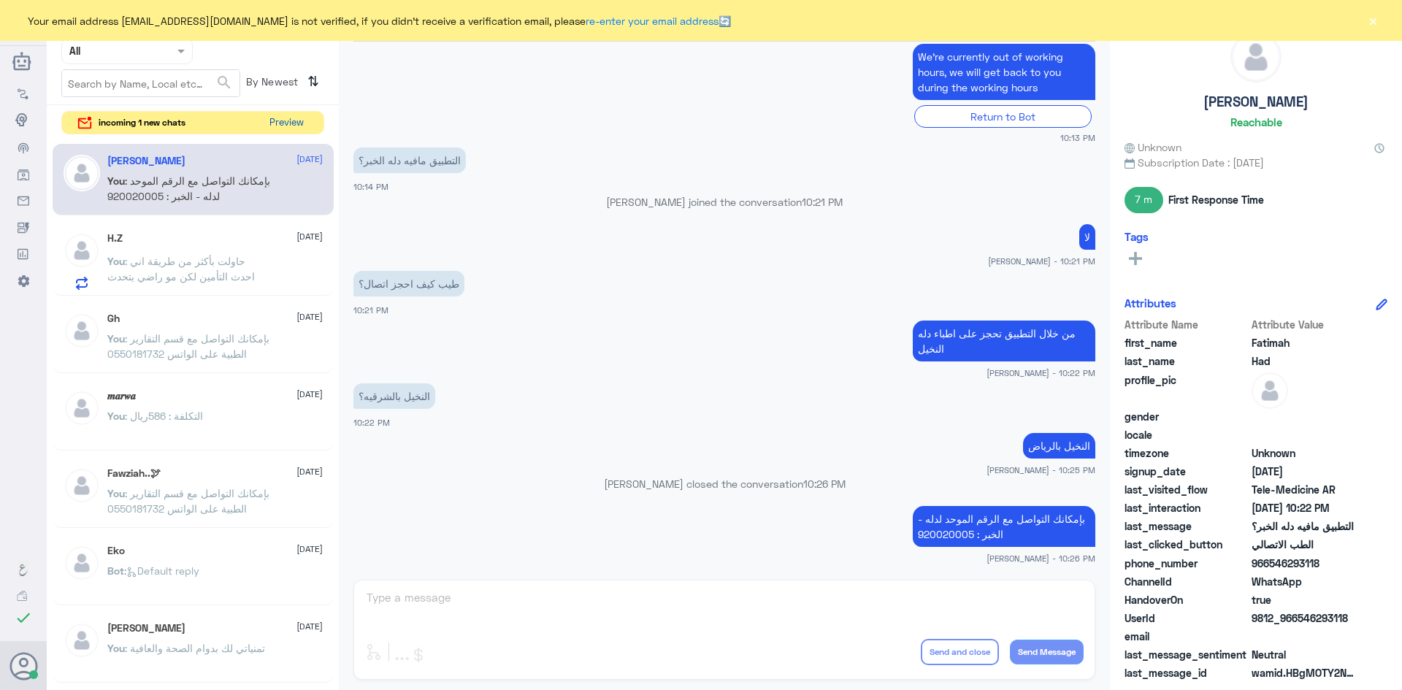
click at [280, 121] on button "Preview" at bounding box center [286, 123] width 45 height 23
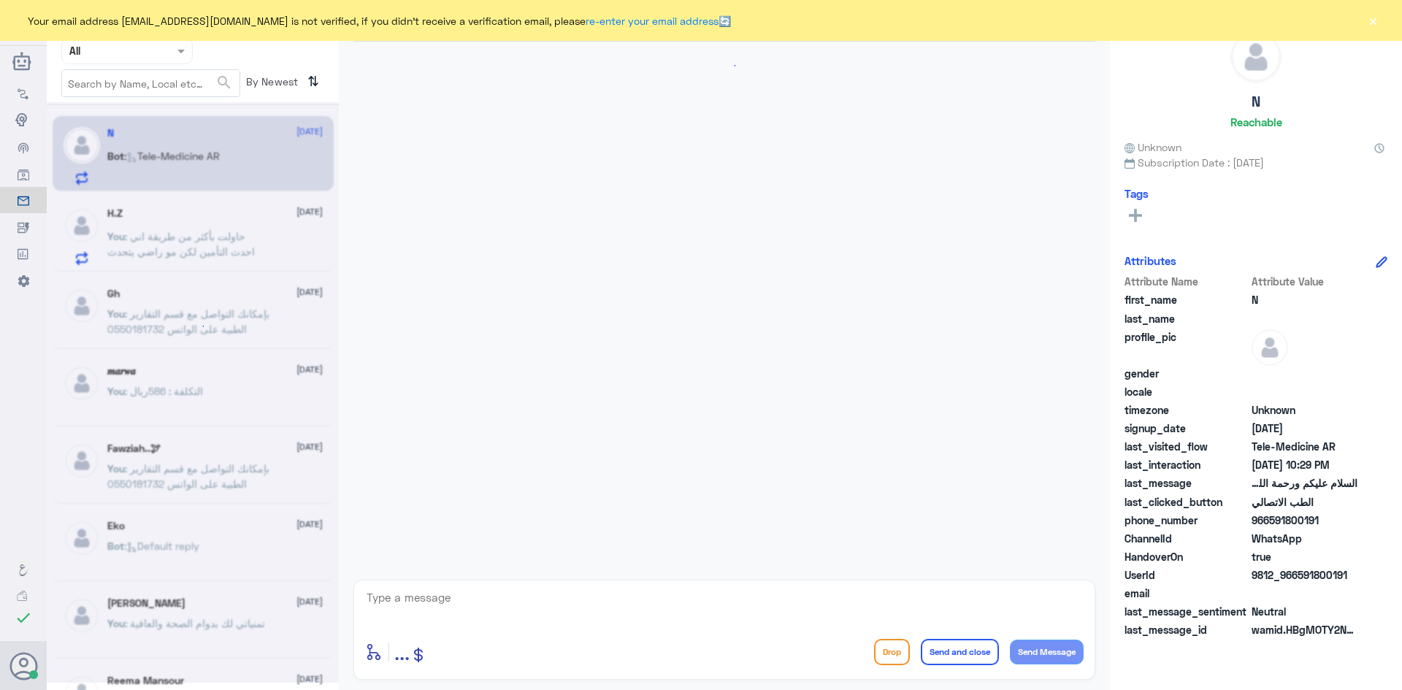
scroll to position [810, 0]
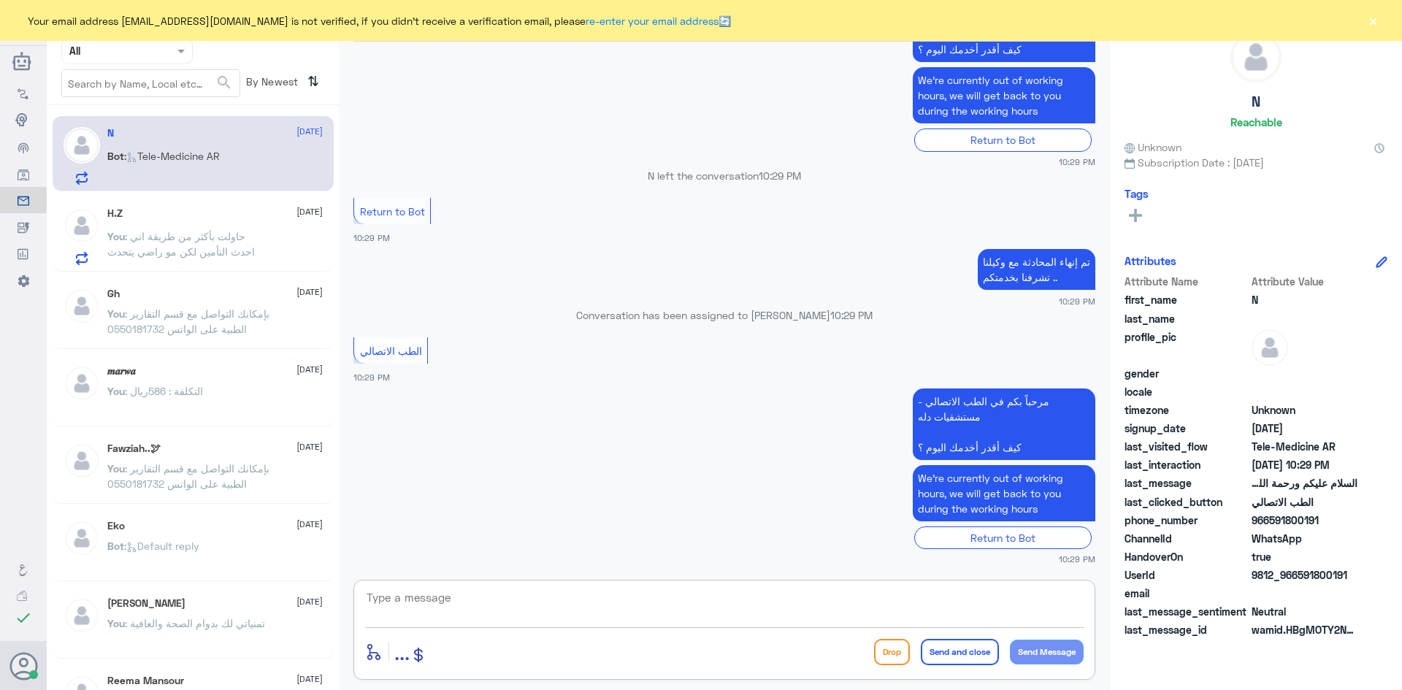
click at [844, 603] on textarea at bounding box center [724, 606] width 719 height 36
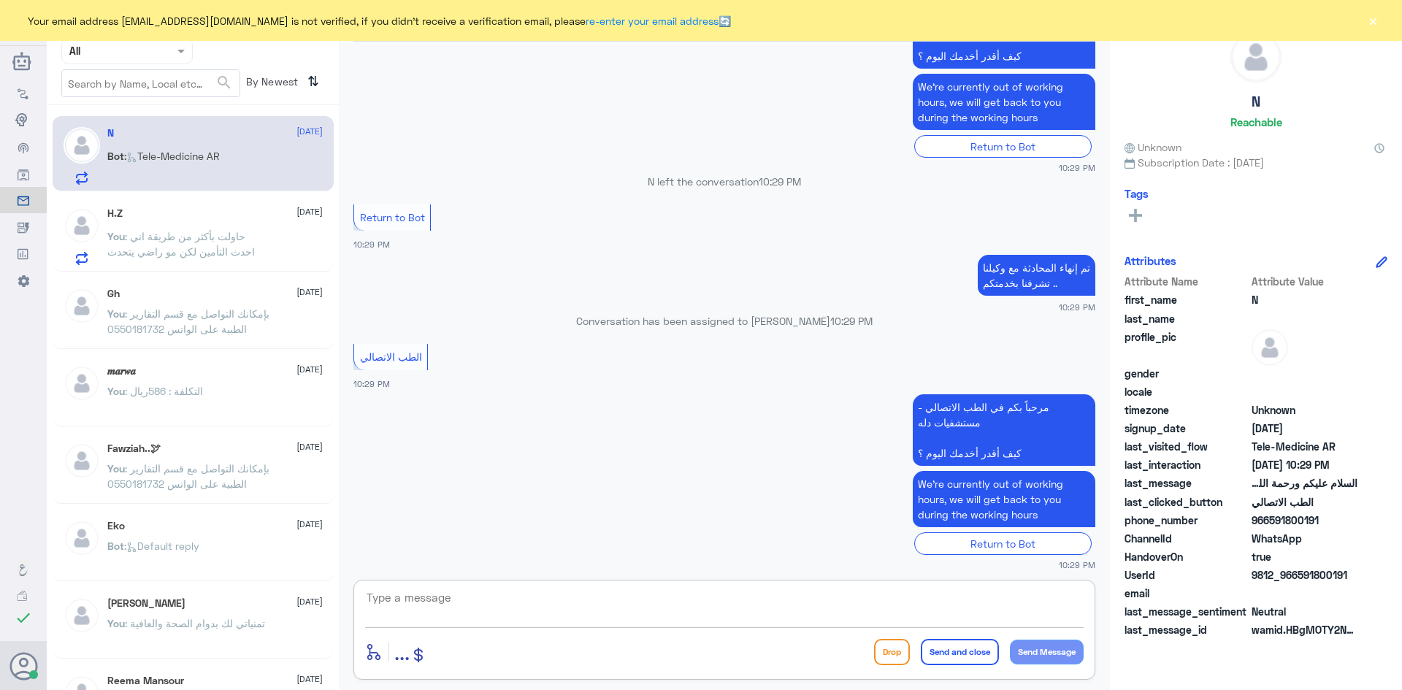
scroll to position [1978, 0]
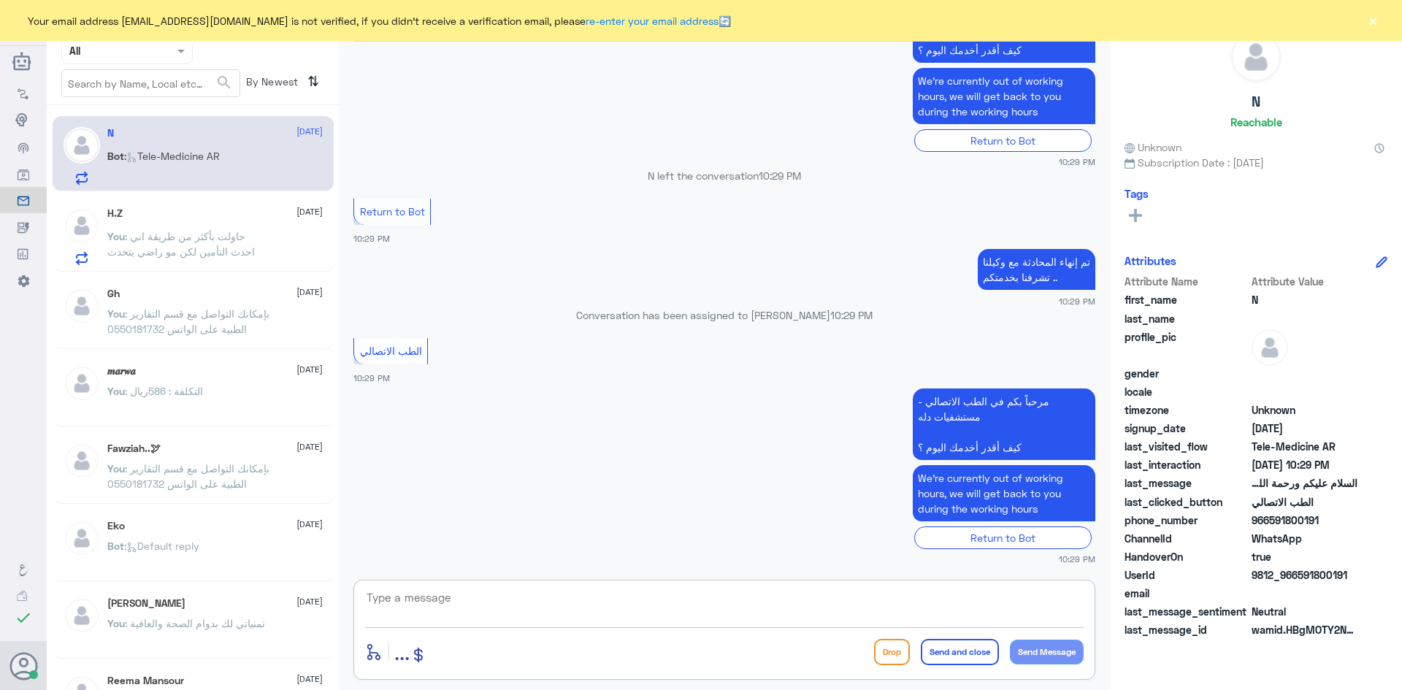
click at [885, 592] on textarea at bounding box center [724, 606] width 719 height 36
paste textarea "مرحبا معك [PERSON_NAME] من الطب الاتصالي"
type textarea "مرحبا معك [PERSON_NAME] من الطب الاتصالي"
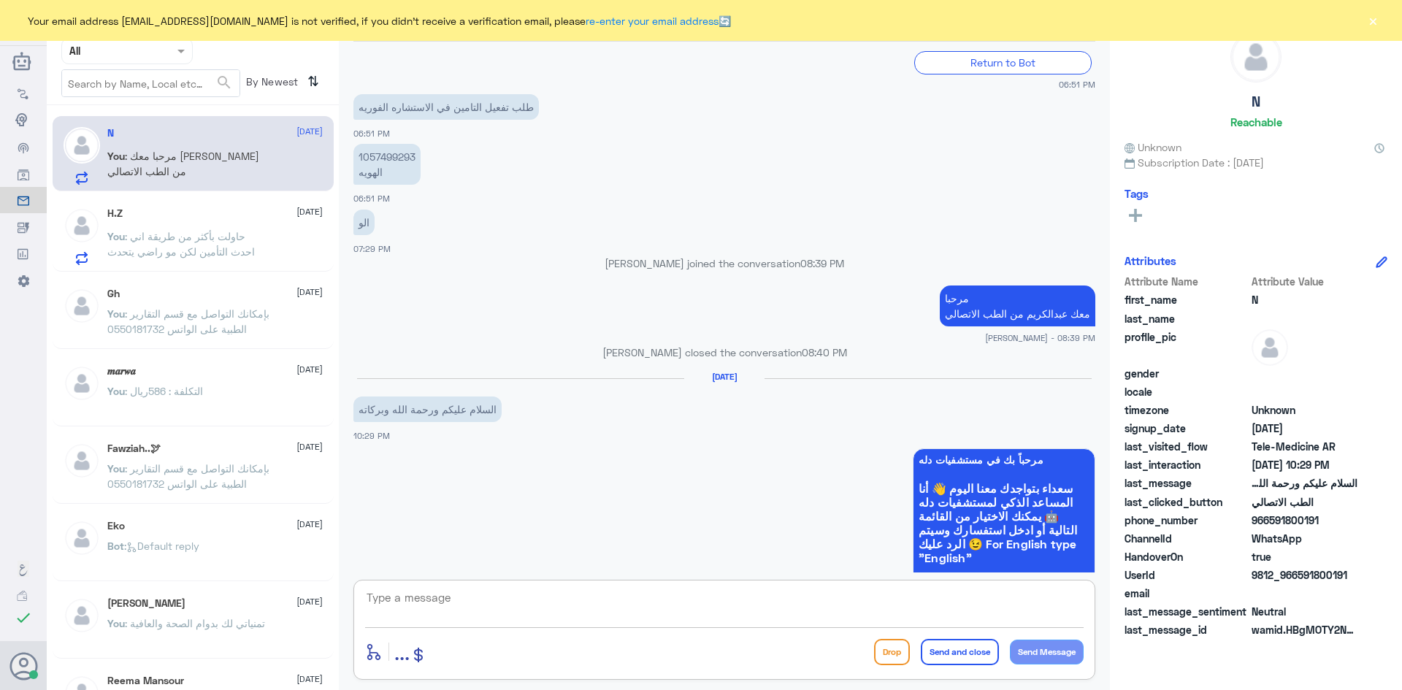
scroll to position [1164, 0]
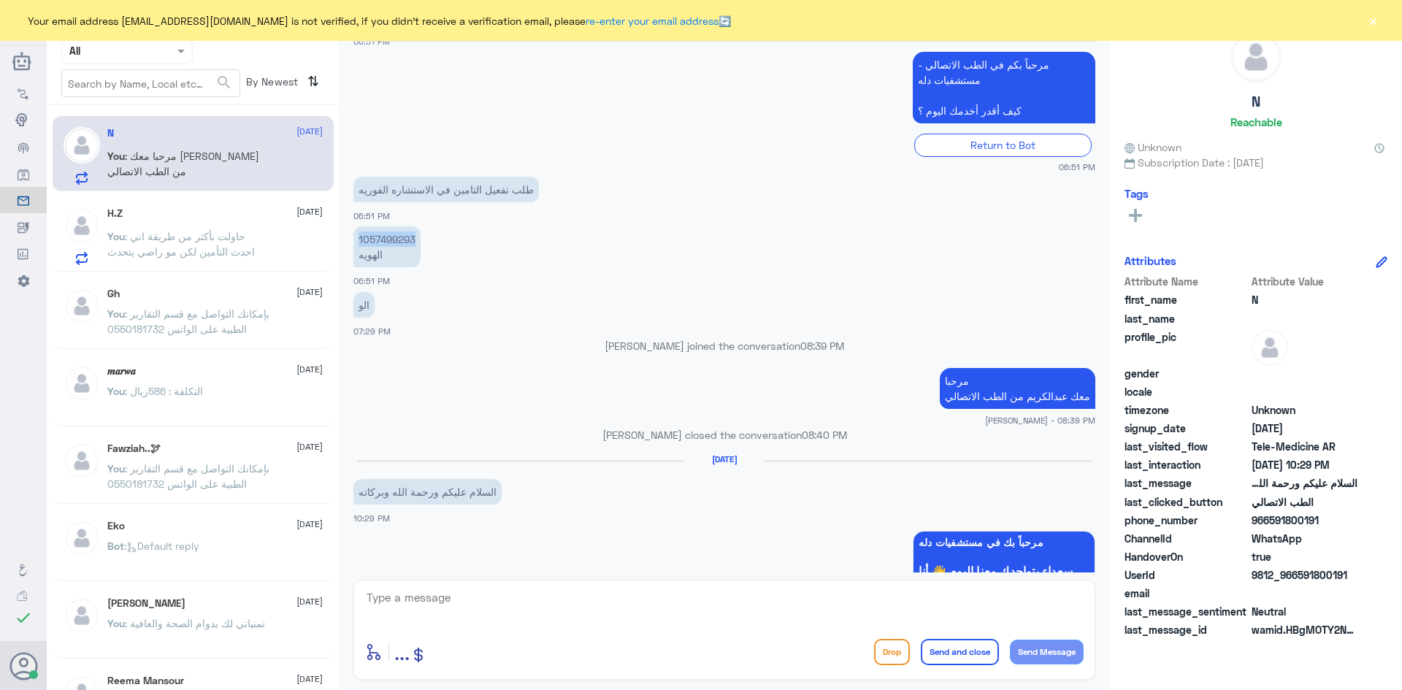
drag, startPoint x: 416, startPoint y: 240, endPoint x: 356, endPoint y: 240, distance: 59.2
click at [356, 240] on p "1057499293 الهويه" at bounding box center [387, 246] width 67 height 41
copy p "1057499293"
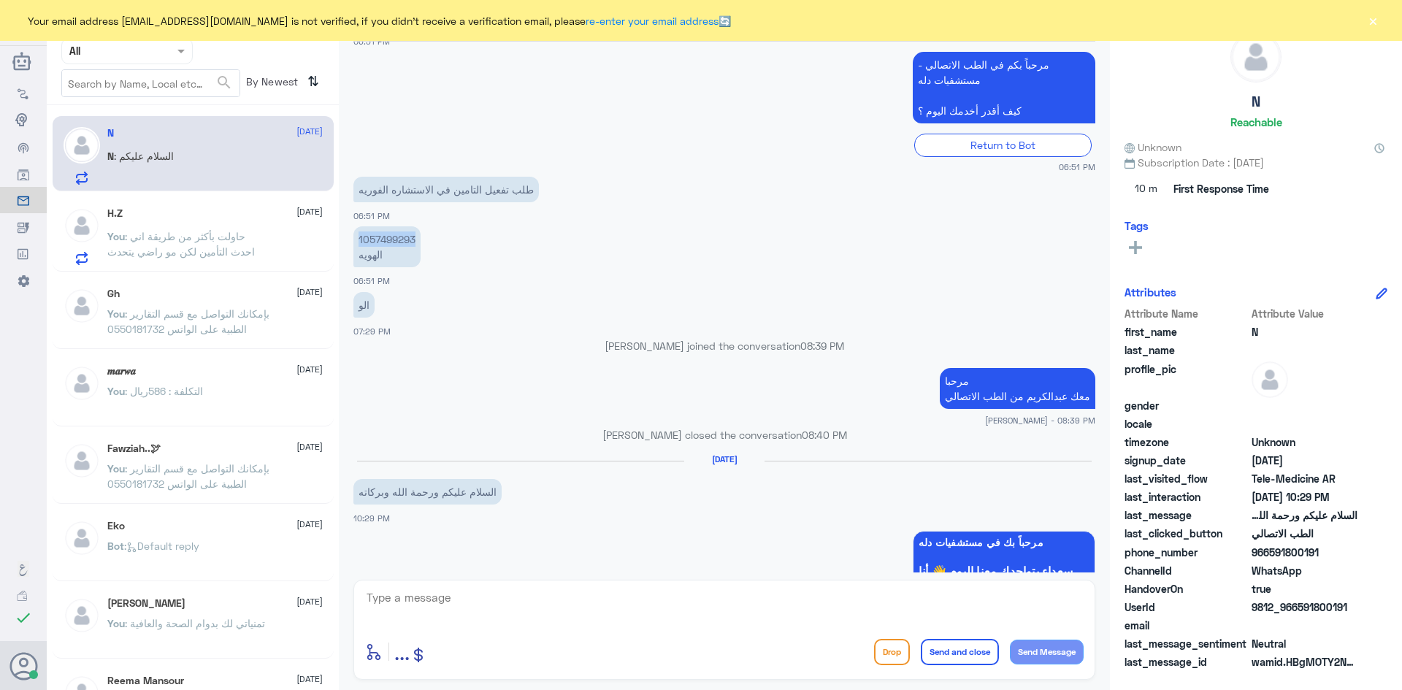
scroll to position [2091, 0]
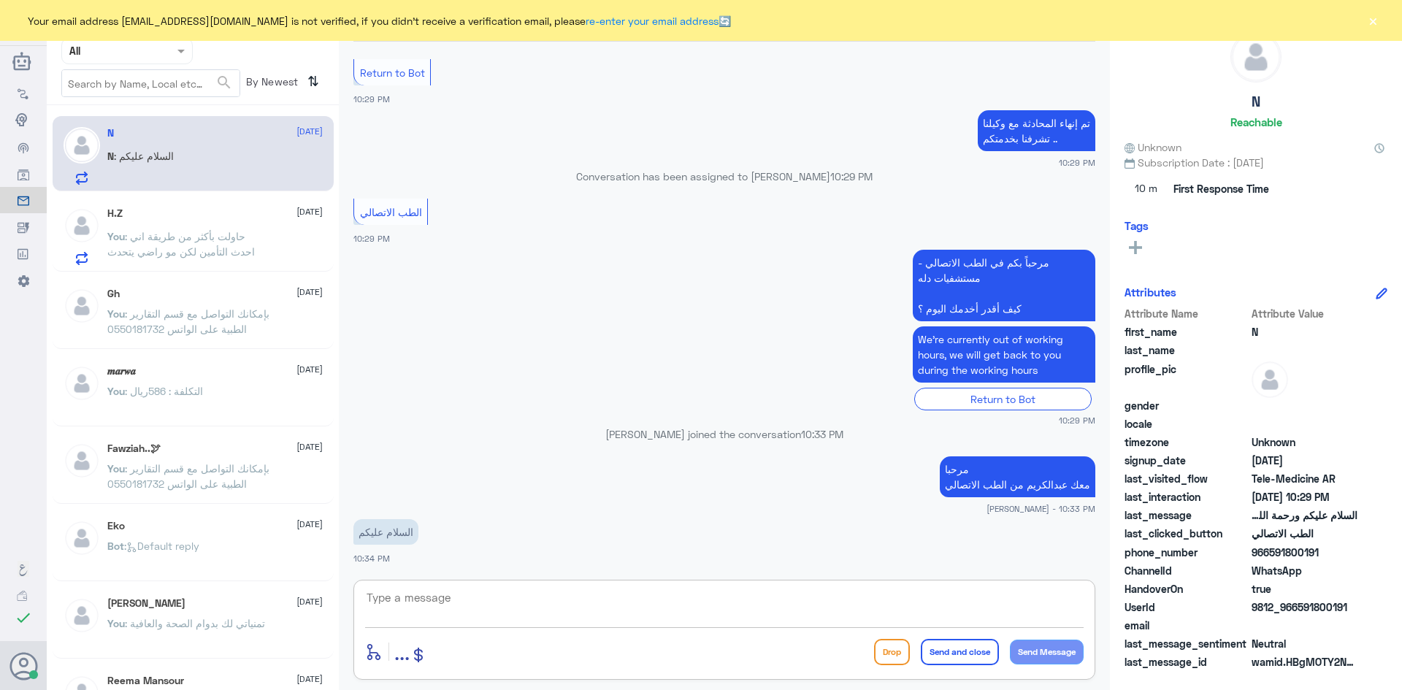
click at [639, 605] on textarea at bounding box center [724, 606] width 719 height 36
type textarea "وعليكم السلام والرحمة"
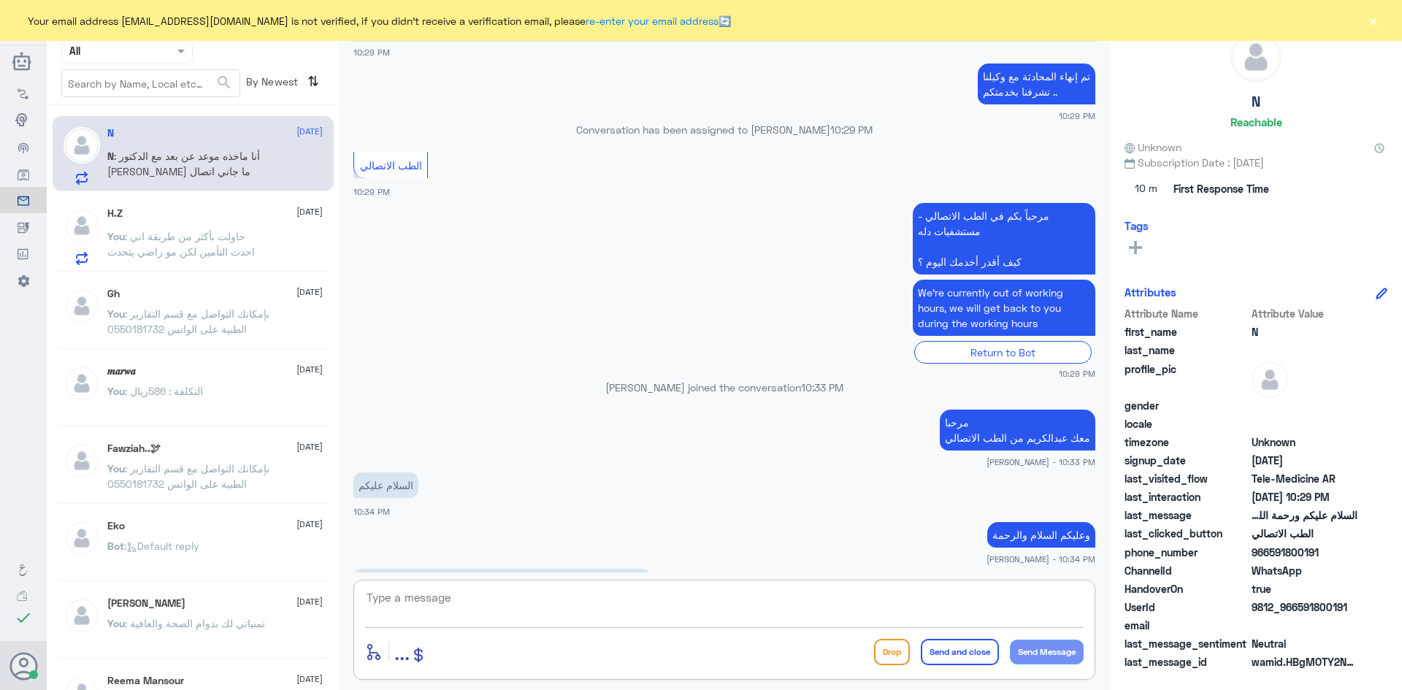
scroll to position [2187, 0]
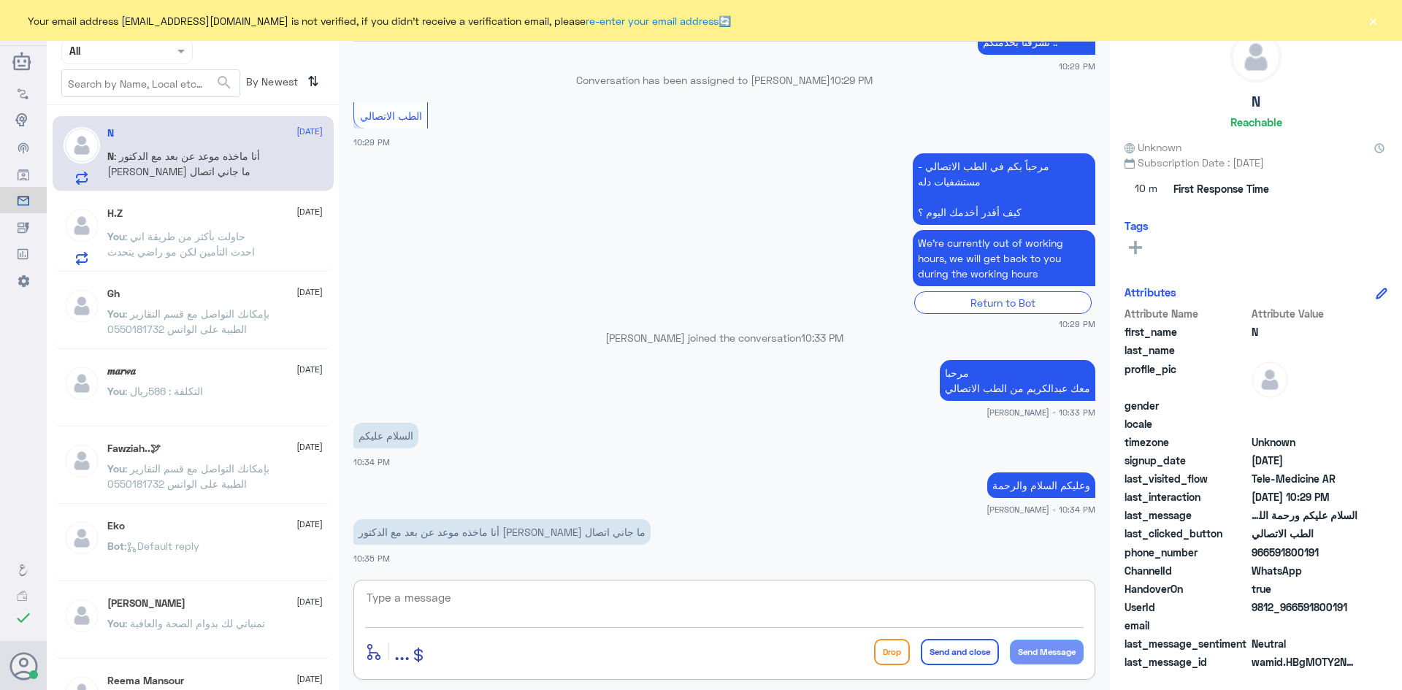
click at [643, 603] on textarea at bounding box center [724, 606] width 719 height 36
type textarea "ع"
type textarea "ممكن ترسلين لي رسالة تأكيد الموعد"
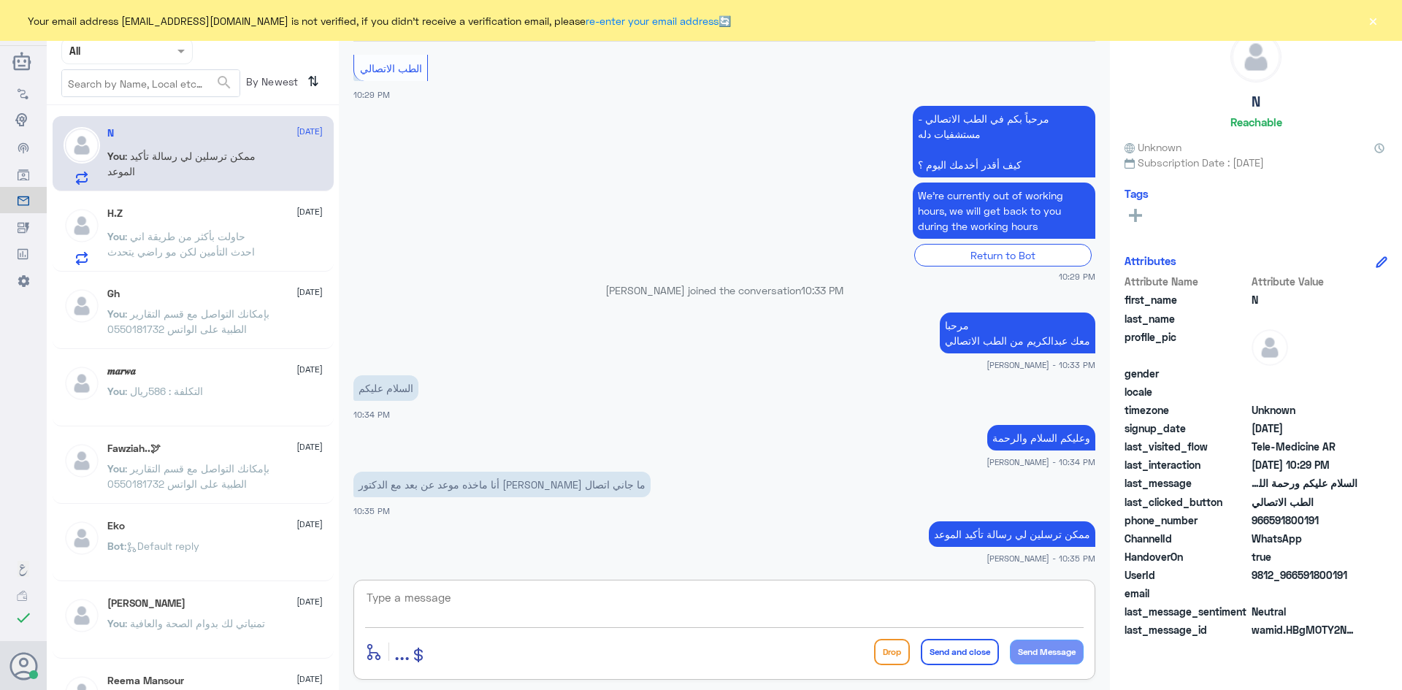
click at [633, 598] on textarea at bounding box center [724, 606] width 719 height 36
click at [1372, 23] on button "×" at bounding box center [1373, 20] width 15 height 15
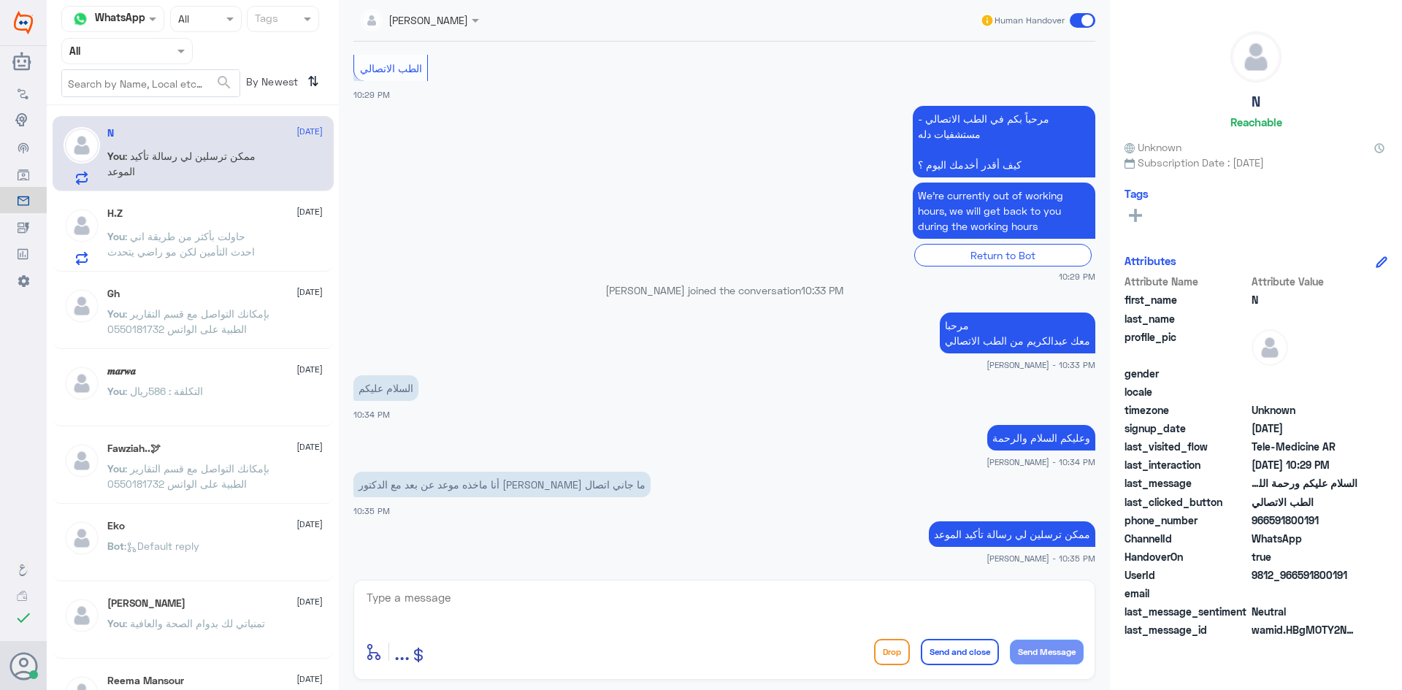
click at [593, 618] on textarea at bounding box center [724, 606] width 719 height 36
click at [806, 608] on textarea at bounding box center [724, 606] width 719 height 36
click at [787, 596] on textarea at bounding box center [724, 606] width 719 height 36
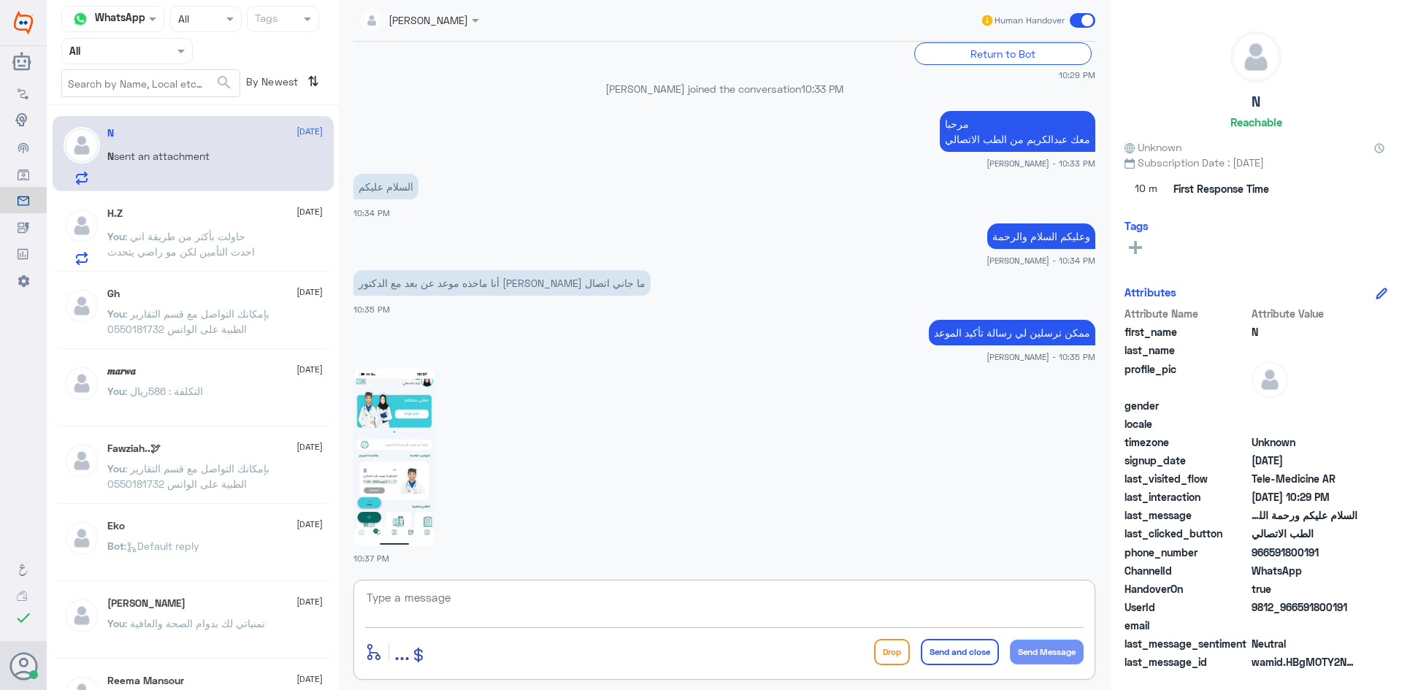
click at [428, 447] on img at bounding box center [395, 458] width 82 height 178
click at [618, 588] on textarea at bounding box center [724, 606] width 719 height 36
click at [428, 438] on img at bounding box center [395, 458] width 82 height 178
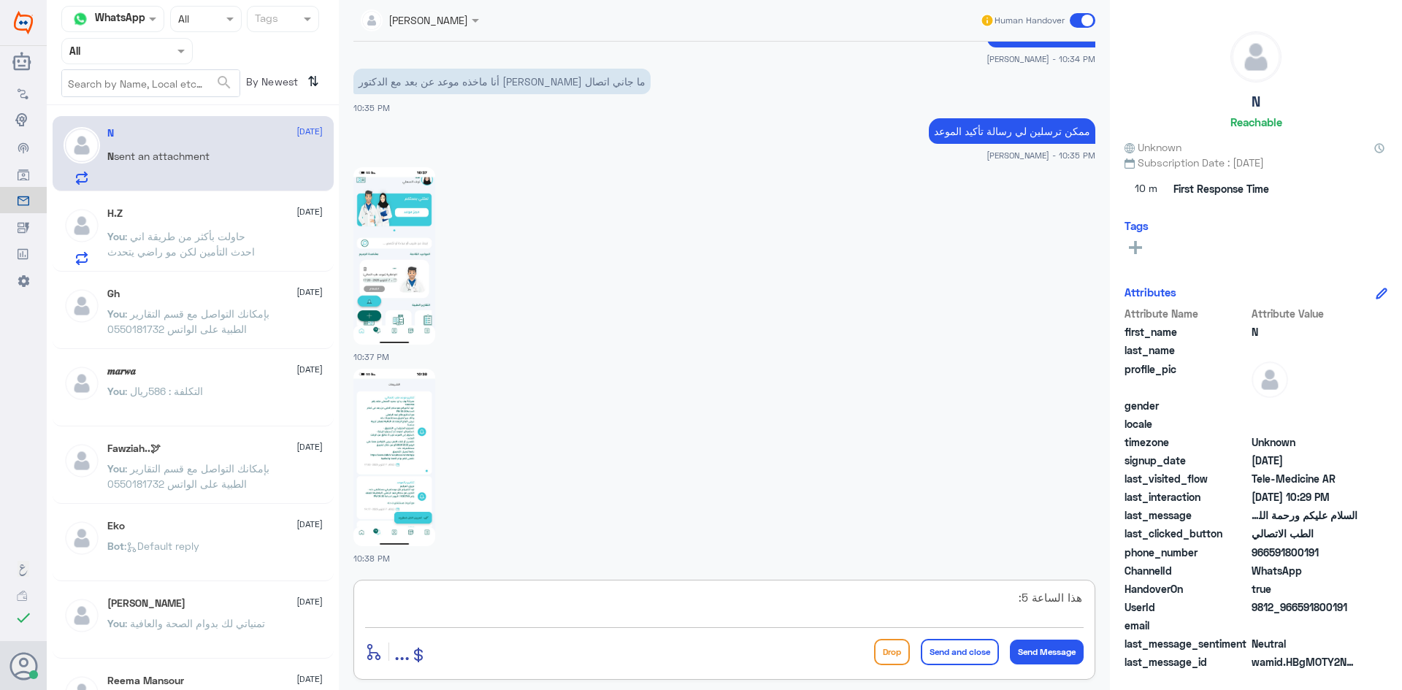
drag, startPoint x: 1025, startPoint y: 595, endPoint x: 1012, endPoint y: 598, distance: 12.6
click at [1012, 598] on textarea "هذا الساعة 5:" at bounding box center [724, 606] width 719 height 36
type textarea "هذا الساعة 5:20 العصر"
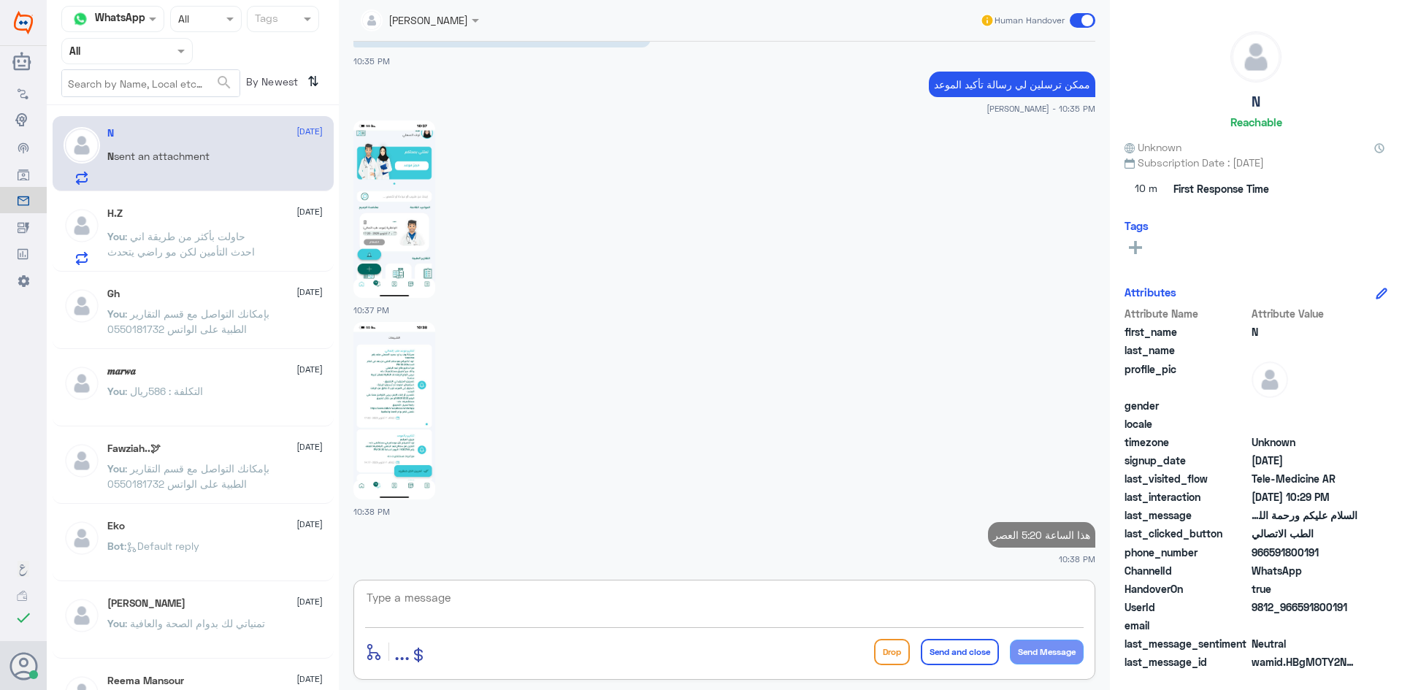
click at [420, 390] on img at bounding box center [395, 411] width 82 height 178
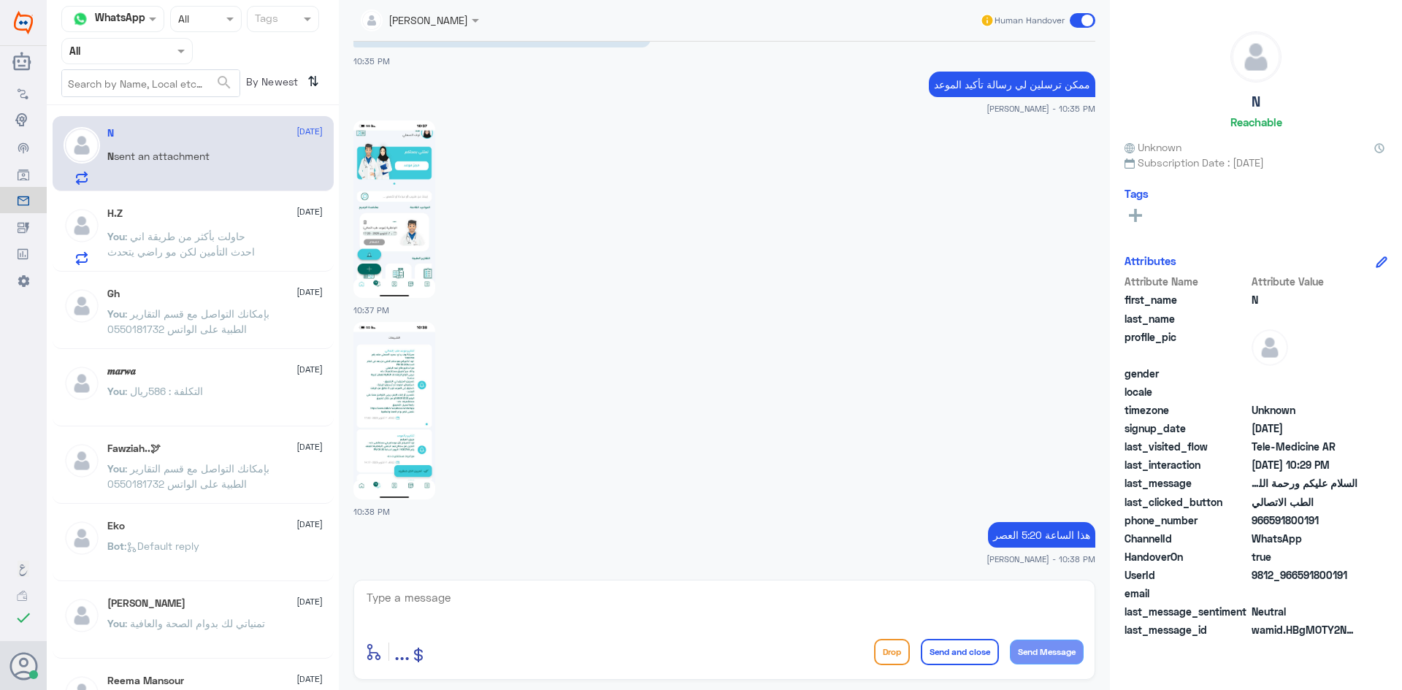
click at [890, 611] on textarea at bounding box center [724, 606] width 719 height 36
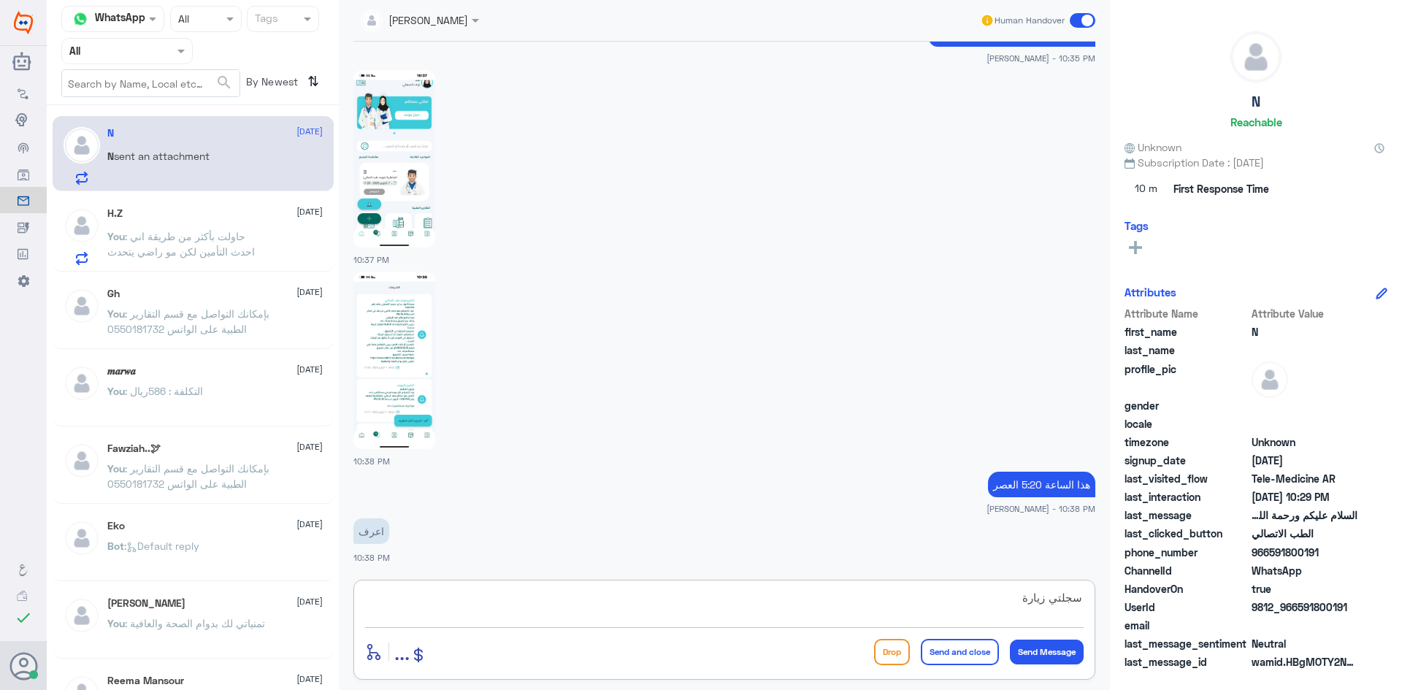
type textarea "سجلتي زيارة ؟"
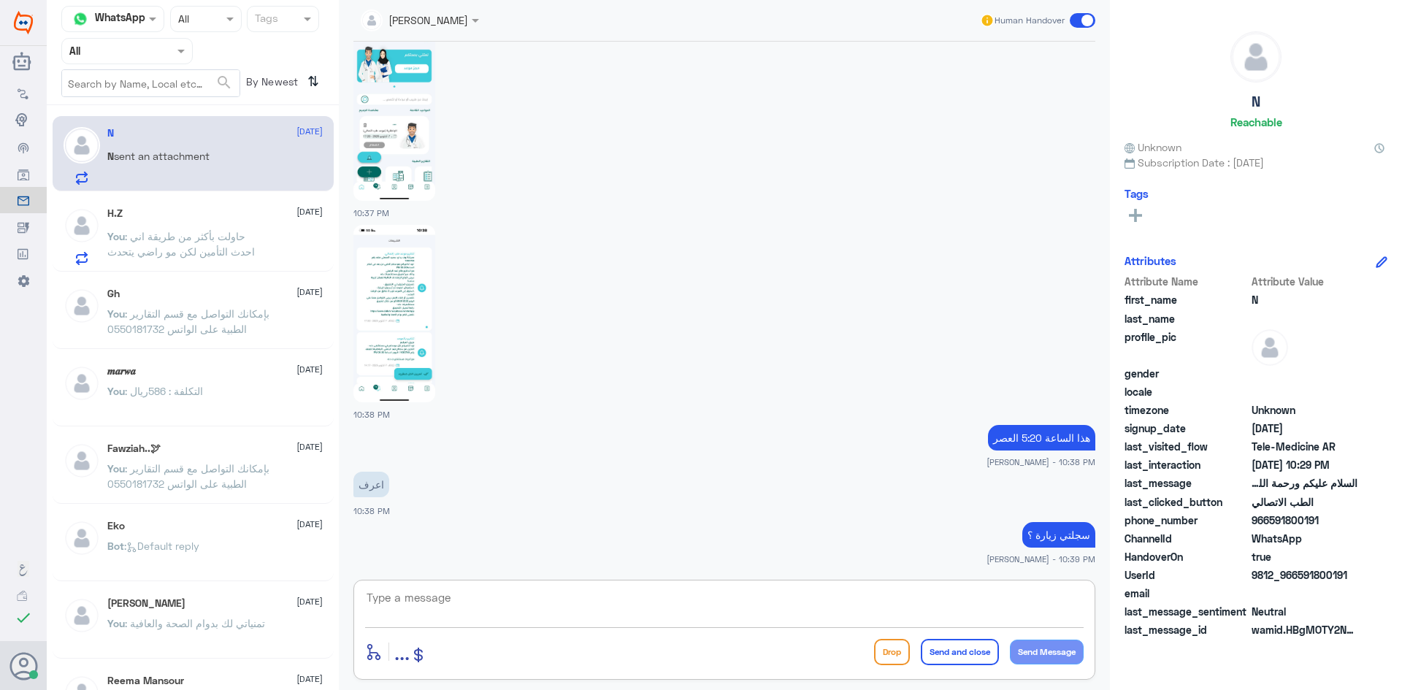
click at [993, 603] on textarea at bounding box center [724, 606] width 719 height 36
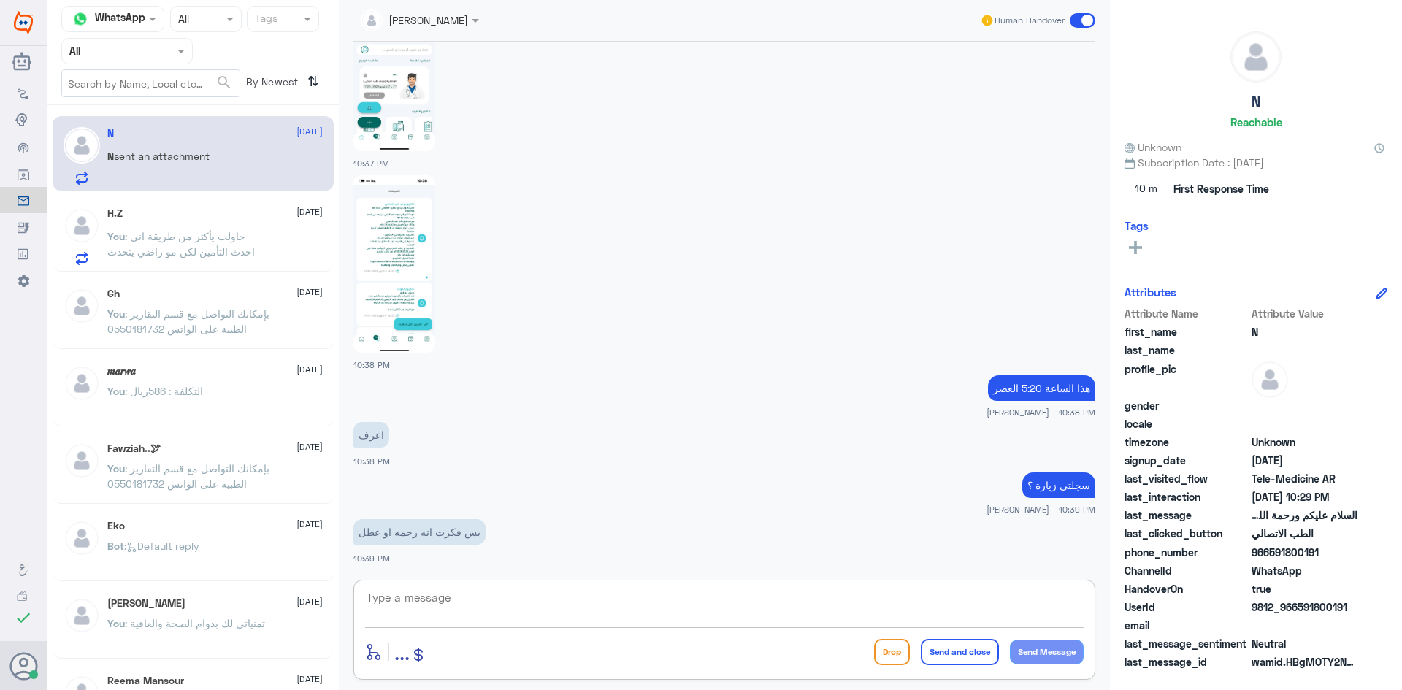
scroll to position [2882, 0]
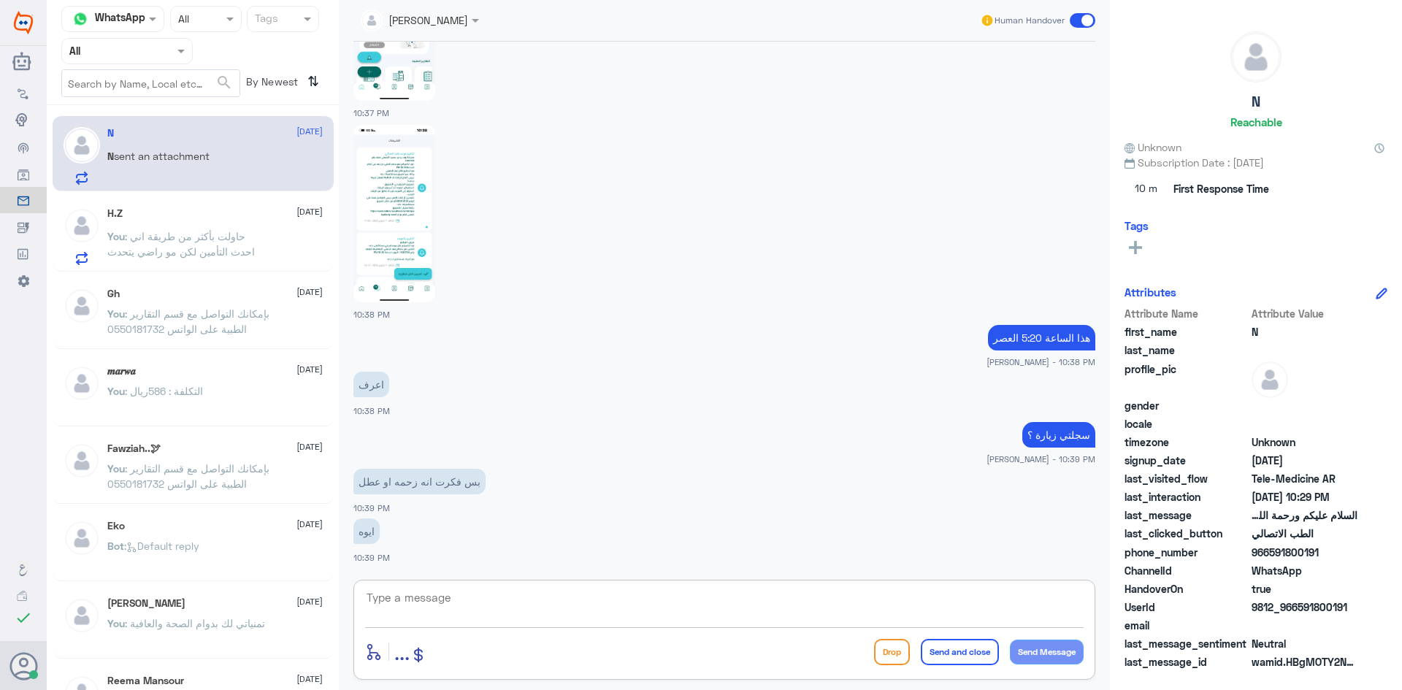
click at [409, 213] on img at bounding box center [395, 214] width 82 height 178
click at [609, 592] on textarea at bounding box center [724, 606] width 719 height 36
type textarea "و"
click at [731, 609] on textarea at bounding box center [724, 606] width 719 height 36
type textarea "مبين عندي في ملفك انك سجلتي الزيارة الساعة 9:56 المساء"
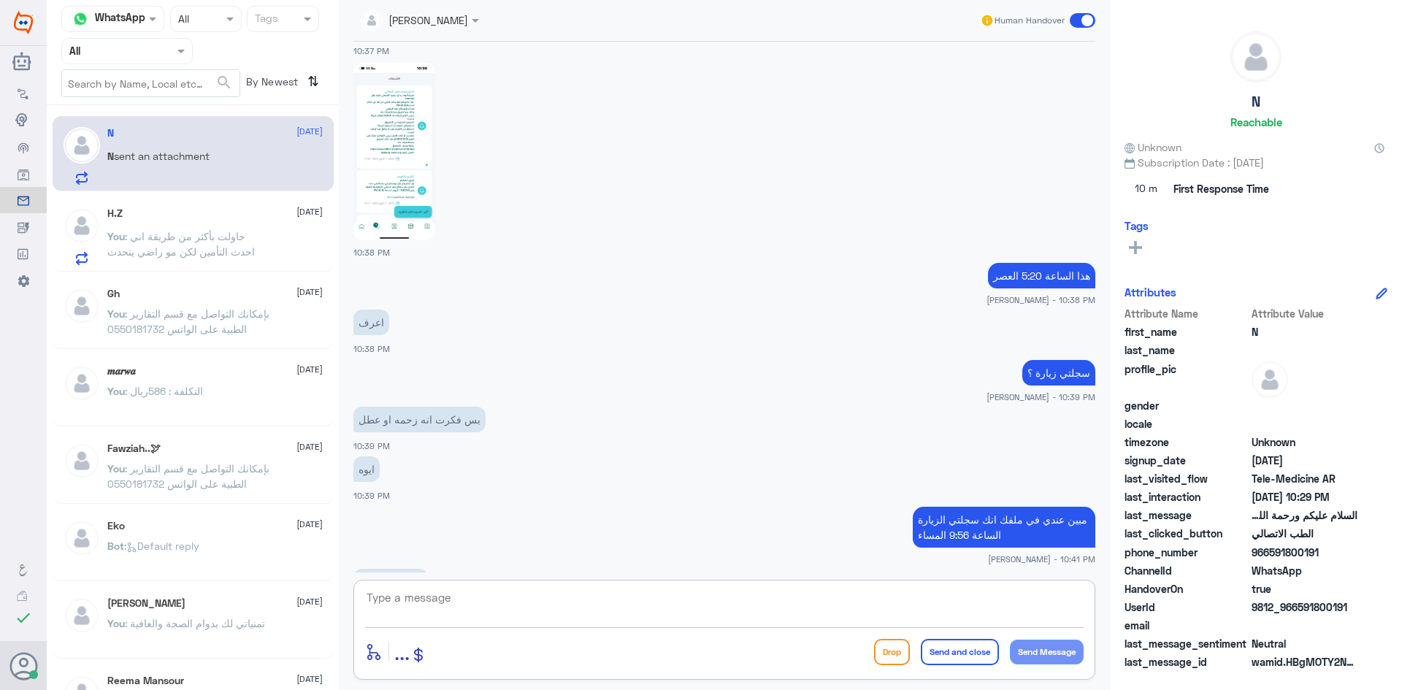
scroll to position [2993, 0]
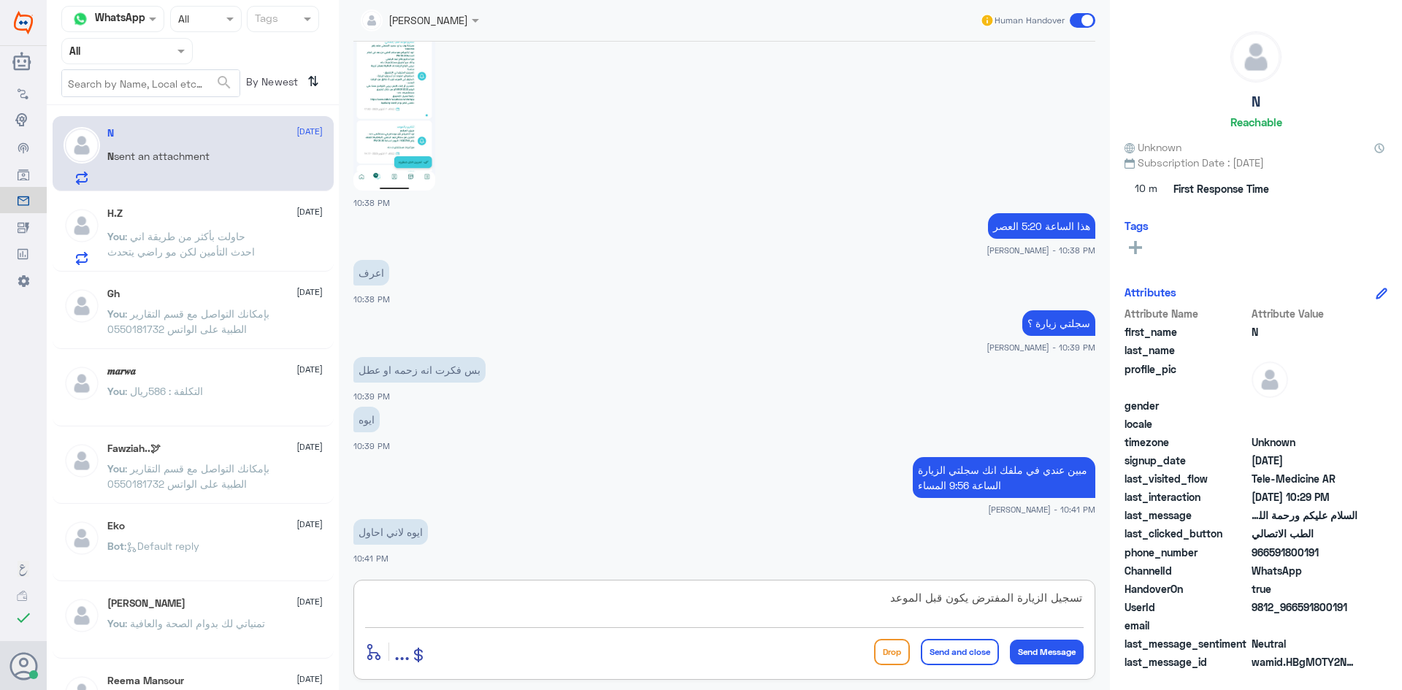
type textarea "تسجيل الزيارة المفترض يكون قبل الموعد"
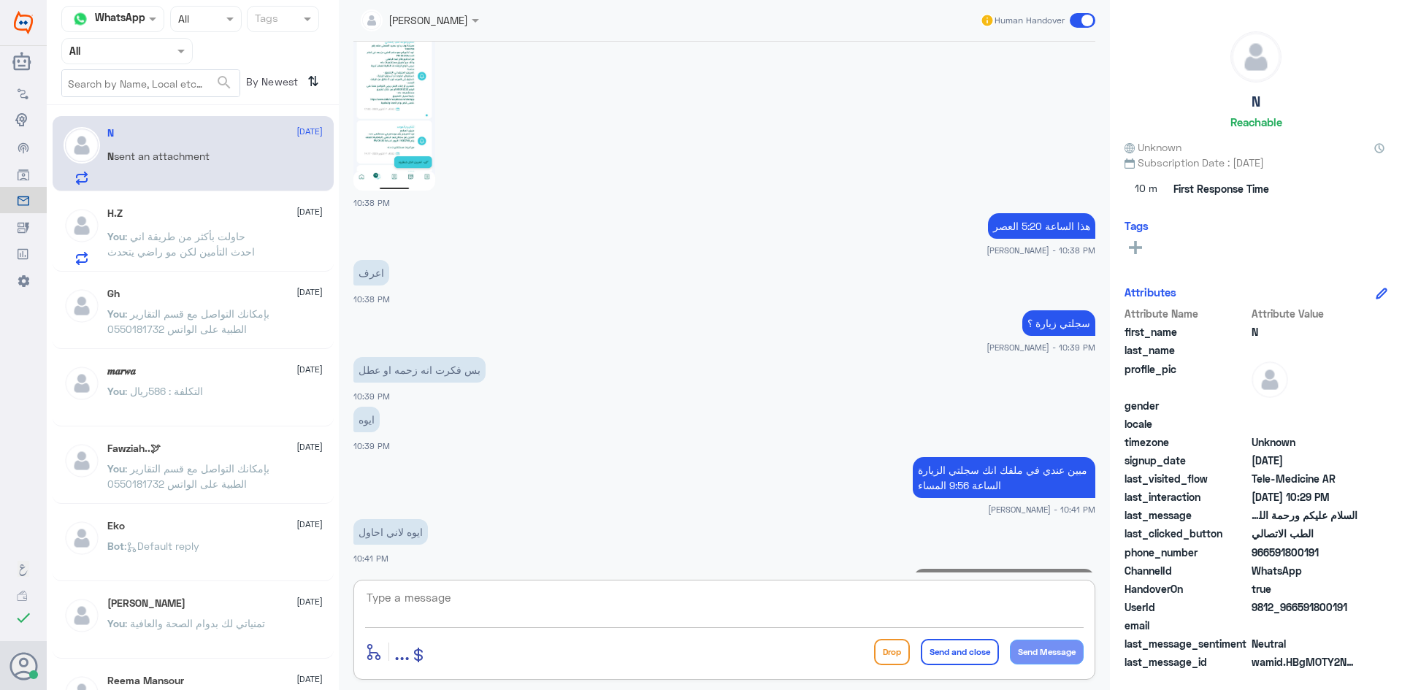
scroll to position [3056, 0]
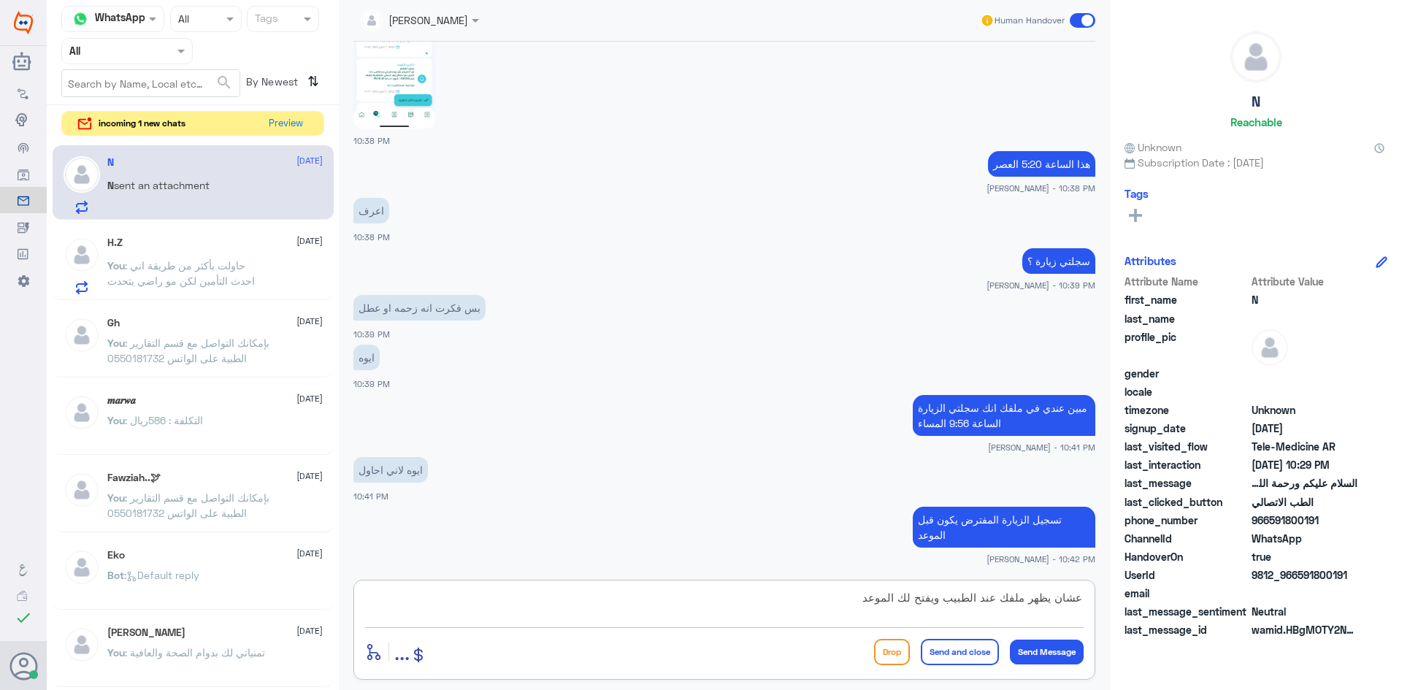
type textarea "عشان يظهر ملفك عند الطبيب ويفتح لك الموعد"
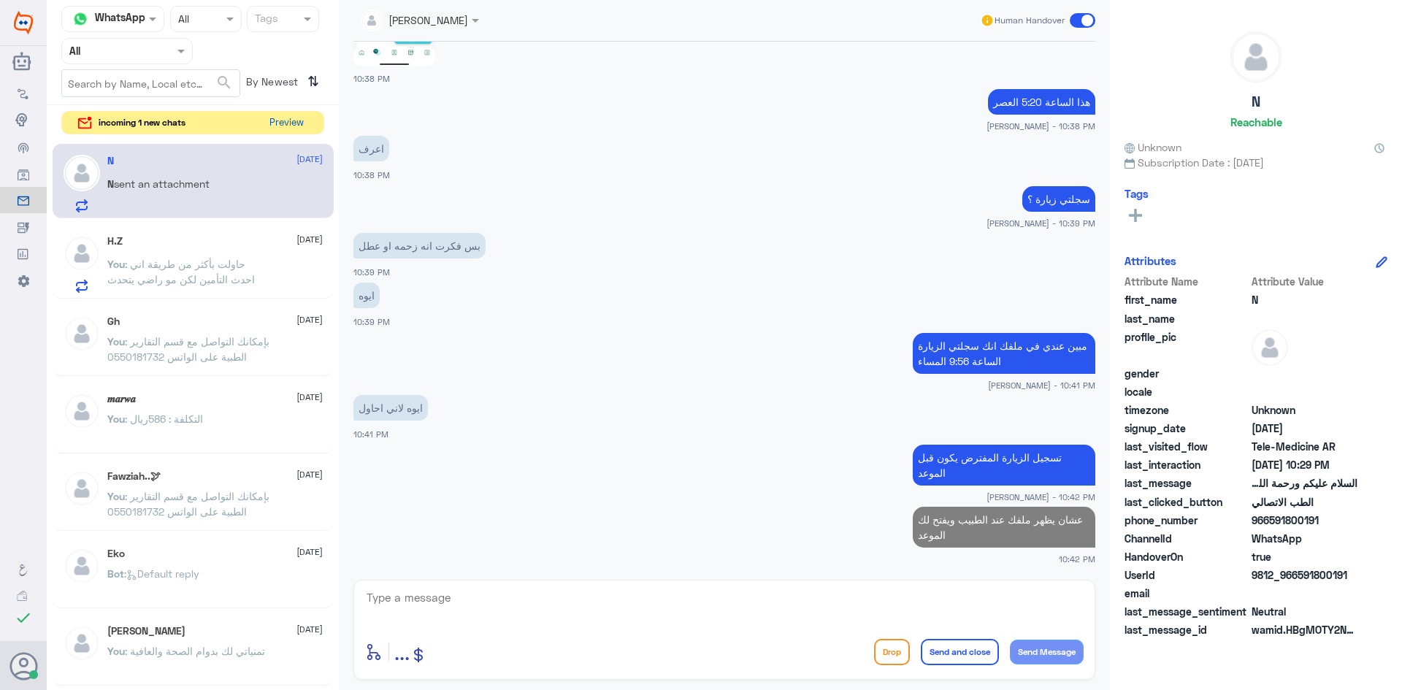
click at [279, 117] on button "Preview" at bounding box center [286, 123] width 45 height 23
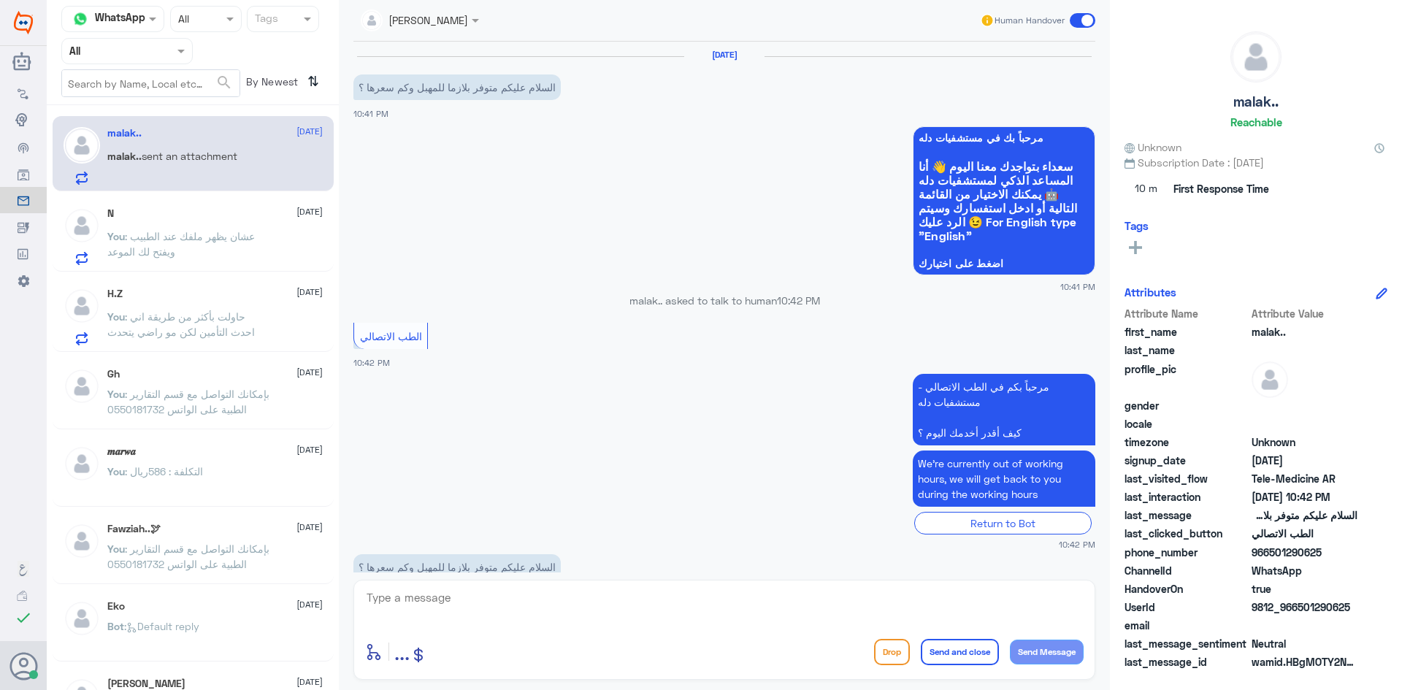
scroll to position [35, 0]
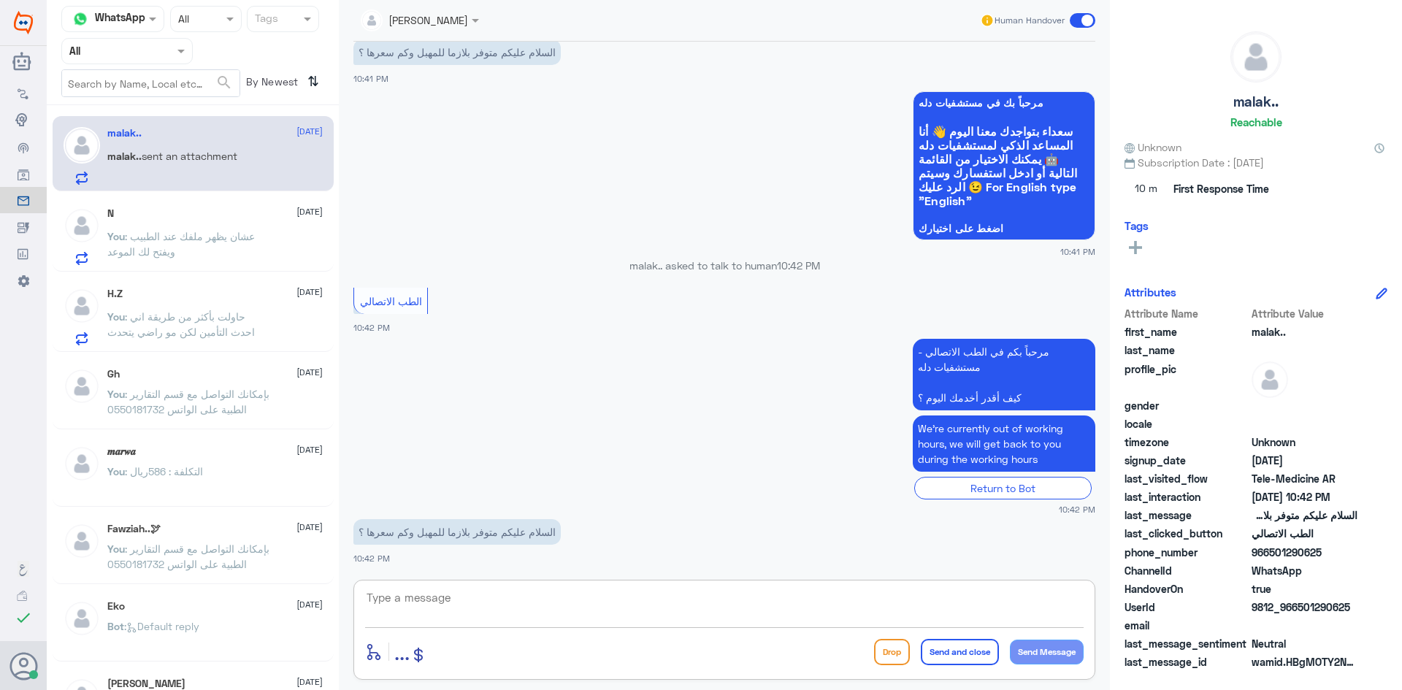
click at [501, 598] on textarea at bounding box center [724, 606] width 719 height 36
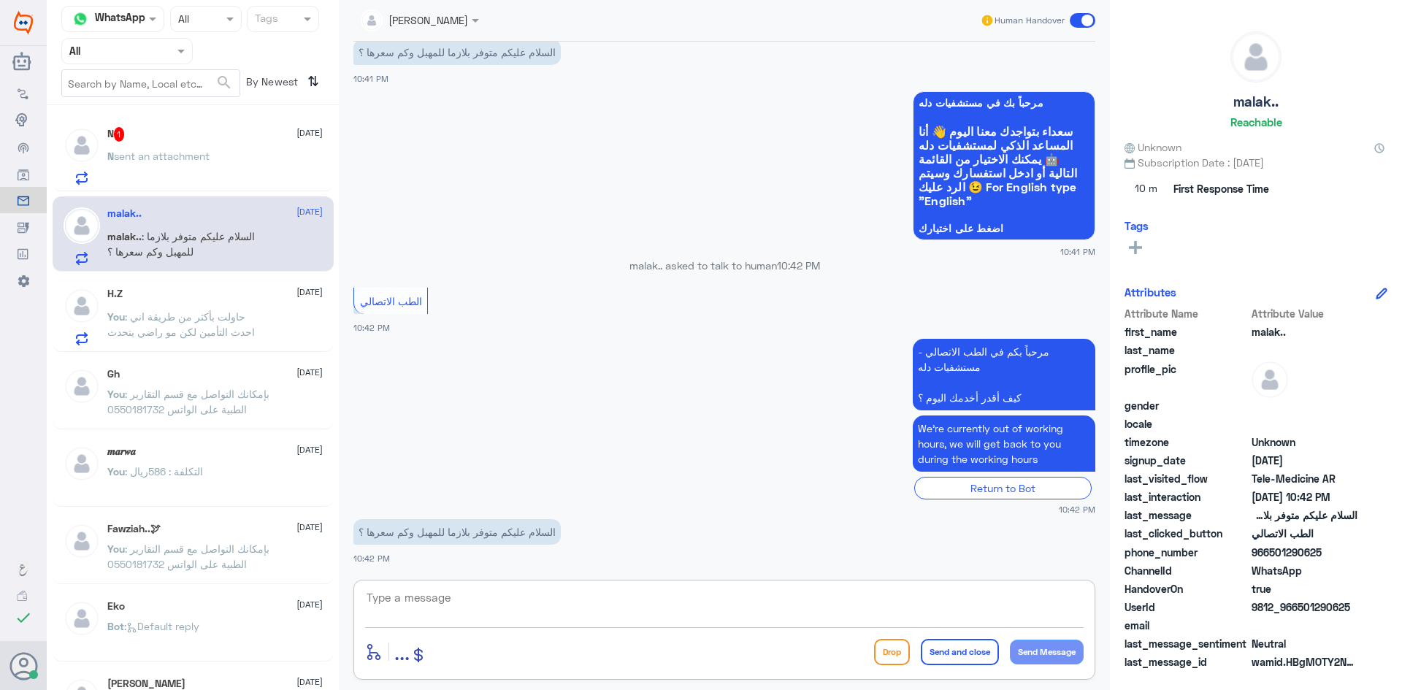
click at [263, 148] on div "N 1 [DATE] N sent an attachment" at bounding box center [214, 156] width 215 height 58
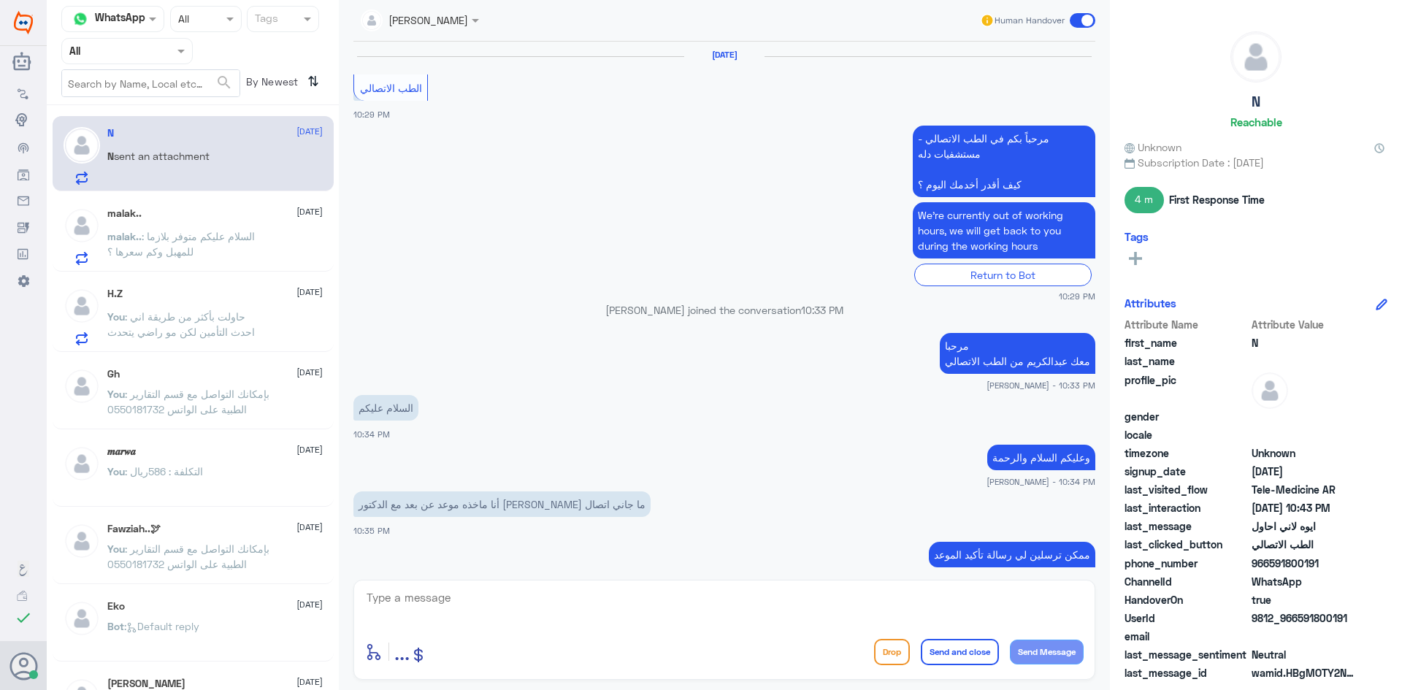
scroll to position [953, 0]
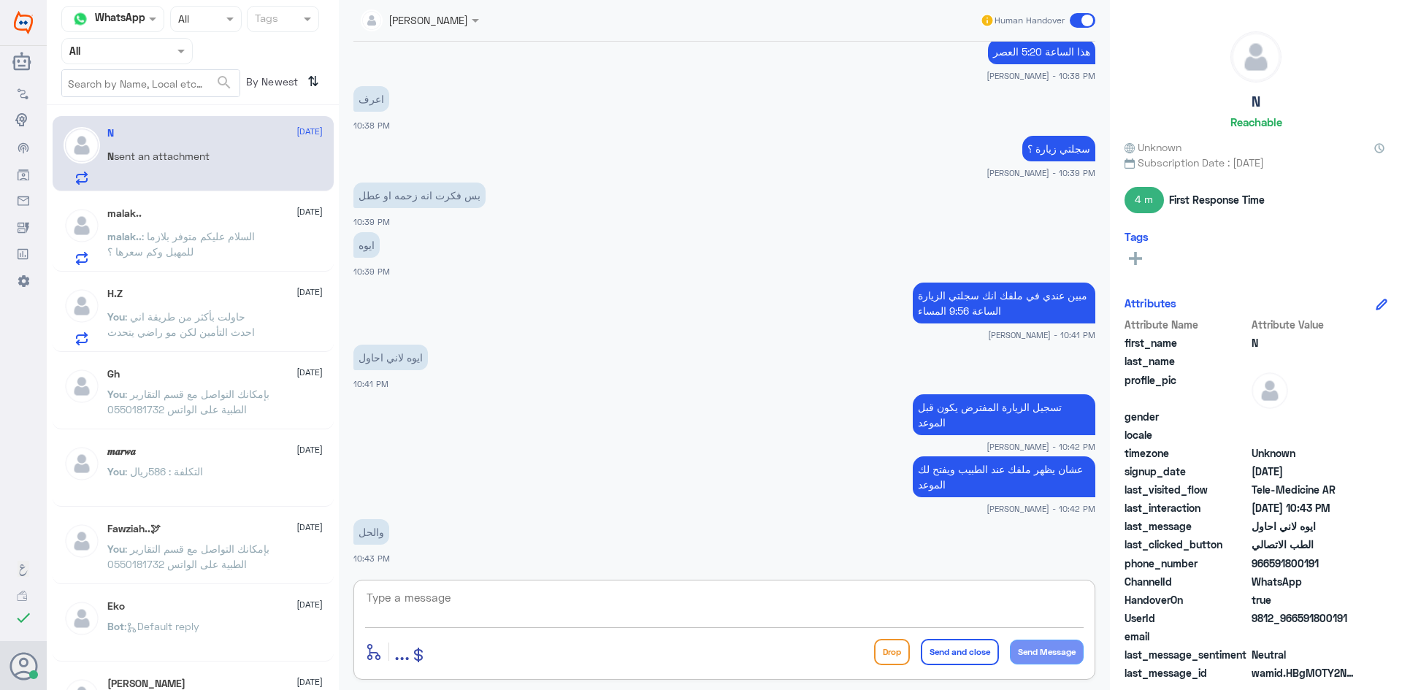
click at [570, 603] on textarea at bounding box center [724, 606] width 719 height 36
type textarea "بإمكانك حجز موعد آخر مع الطبيب"
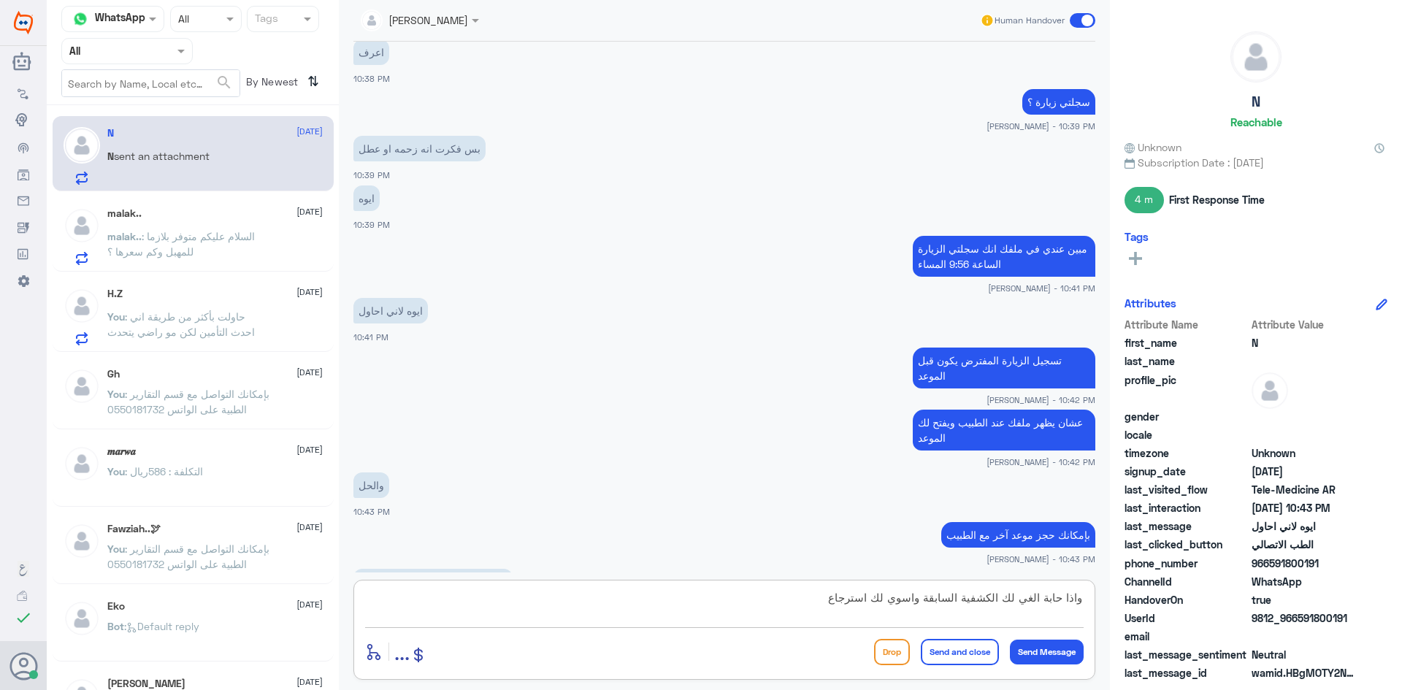
scroll to position [1050, 0]
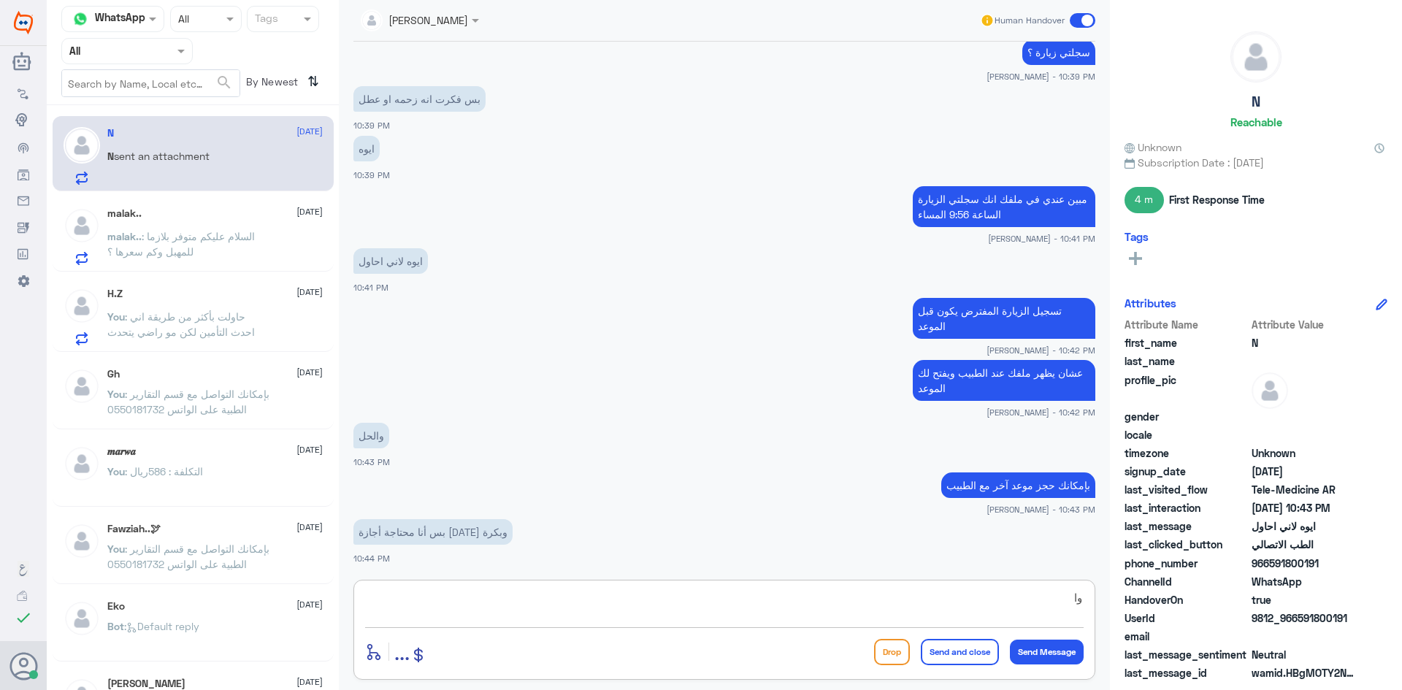
type textarea "و"
click at [829, 607] on textarea at bounding box center [724, 606] width 719 height 36
type textarea "بإمكانك الدخول للاستشارة الفورية الآن"
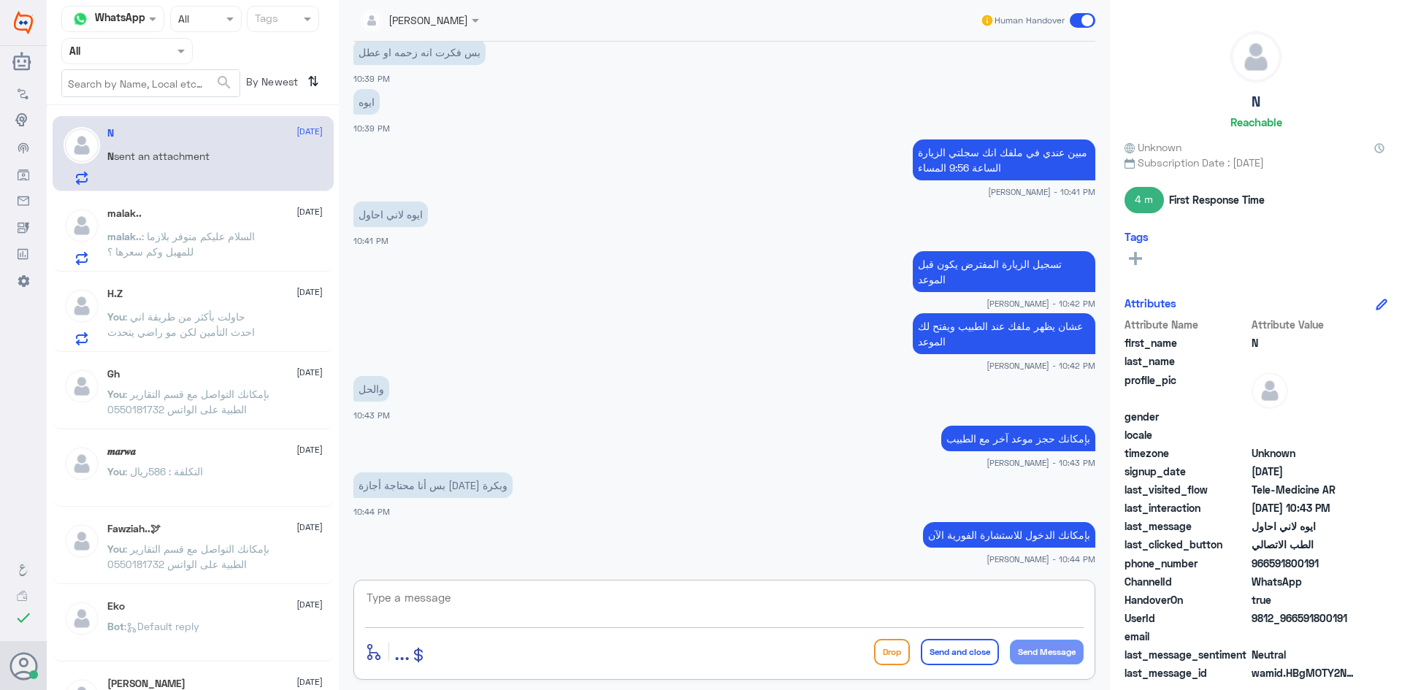
click at [818, 605] on textarea at bounding box center [724, 606] width 719 height 36
click at [241, 231] on span ": السلام عليكم متوفر بلازما للمهبل وكم سعرها ؟" at bounding box center [181, 244] width 148 height 28
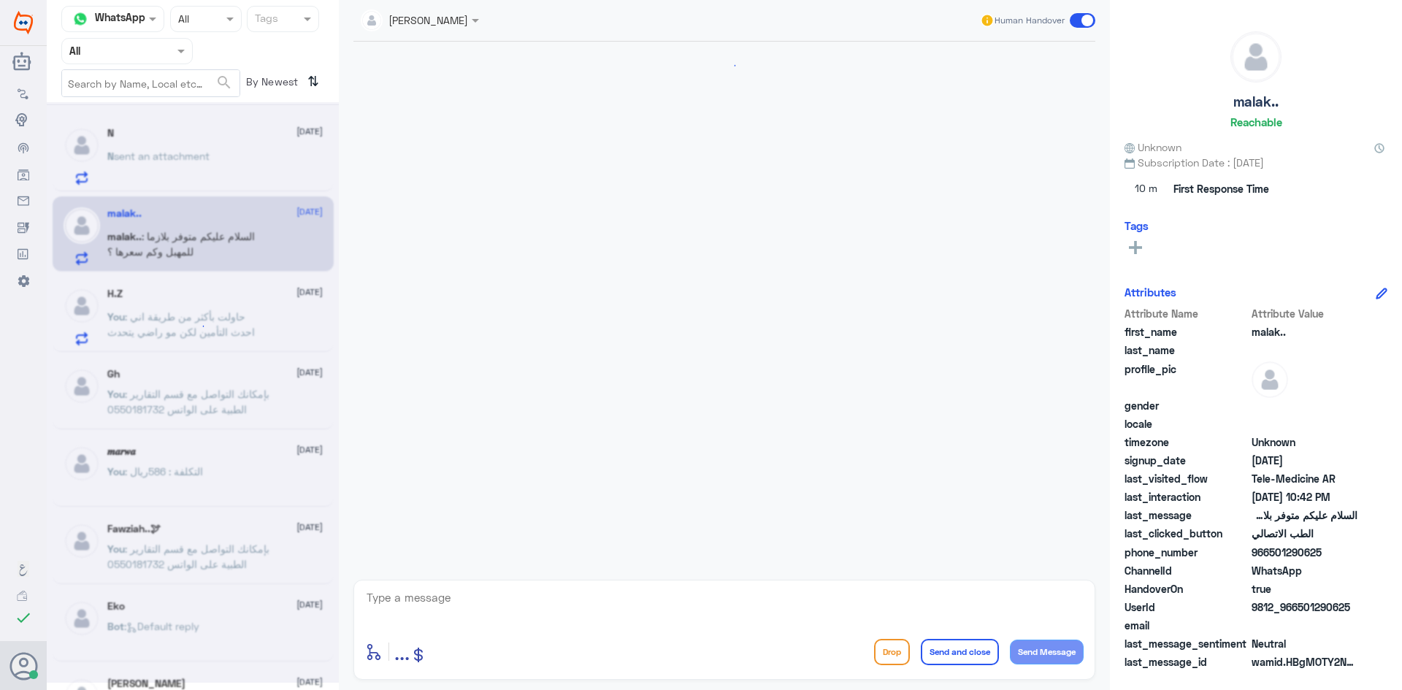
scroll to position [35, 0]
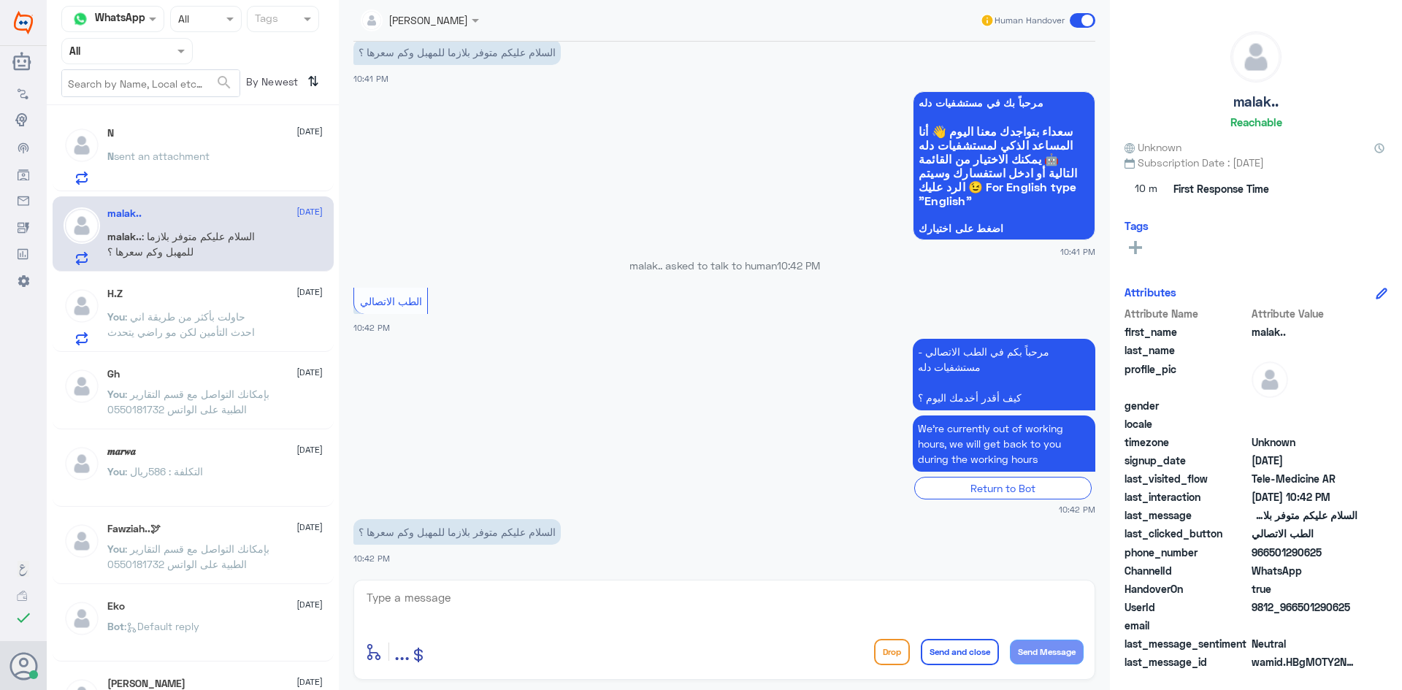
click at [539, 604] on textarea at bounding box center [724, 606] width 719 height 36
type textarea "هنا الطب الاتصالي للمواعيد عن بعد ولخدمة الاستشارة الفورية عن طريق التطبيق"
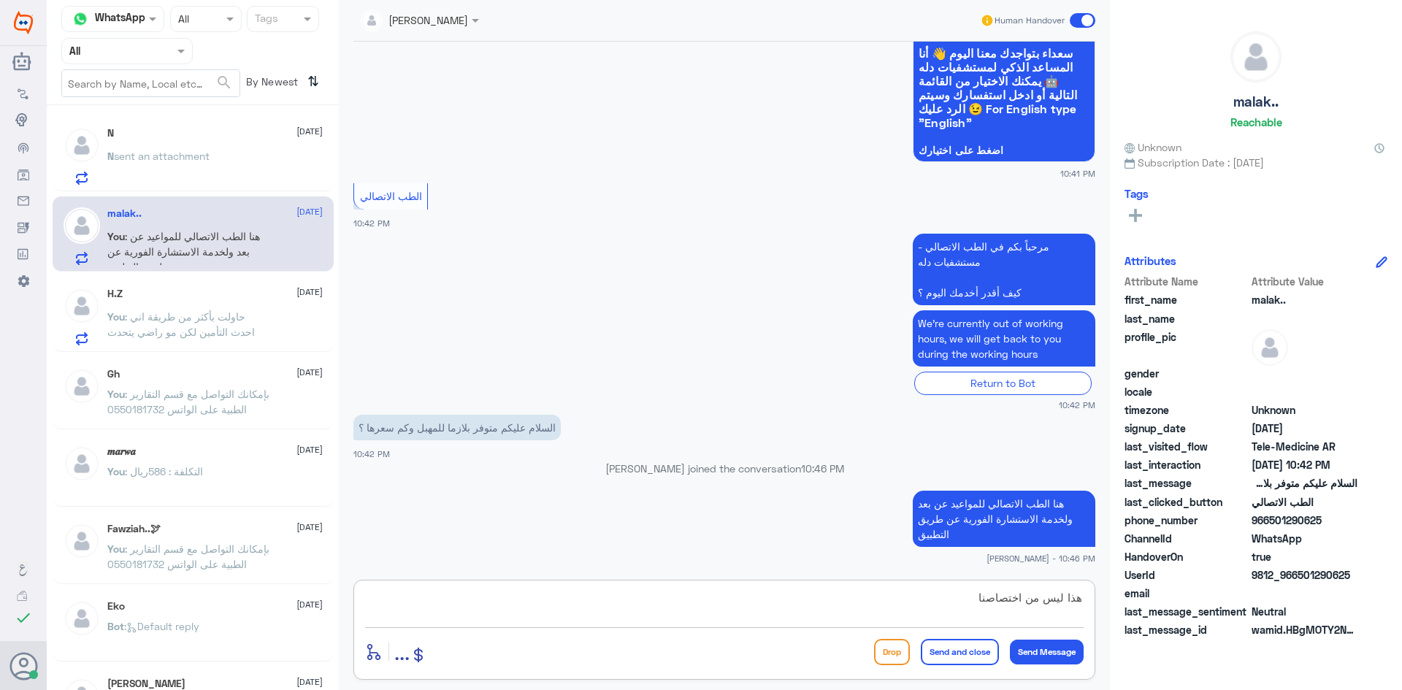
type textarea "هذا ليس من اختصاصنا"
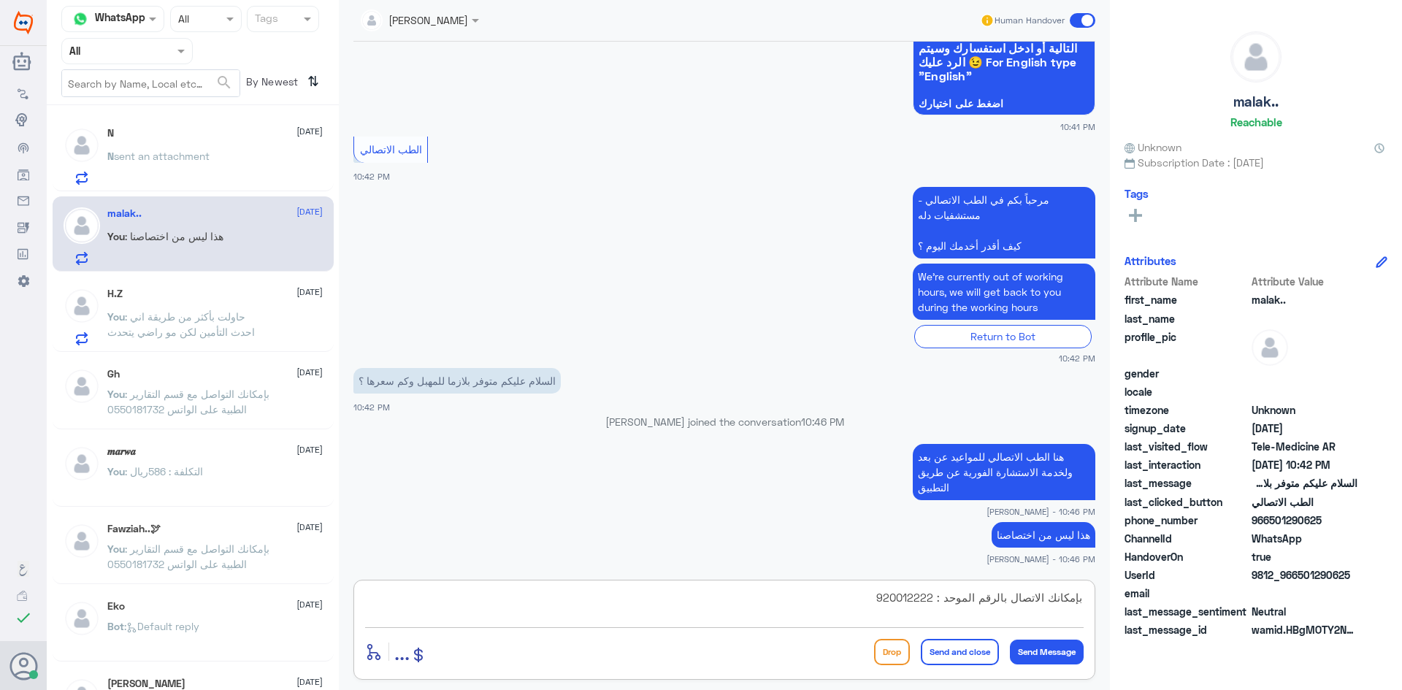
type textarea "بإمكانك الاتصال بالرقم الموحد : 920012222"
click at [969, 656] on button "Send and close" at bounding box center [960, 652] width 78 height 26
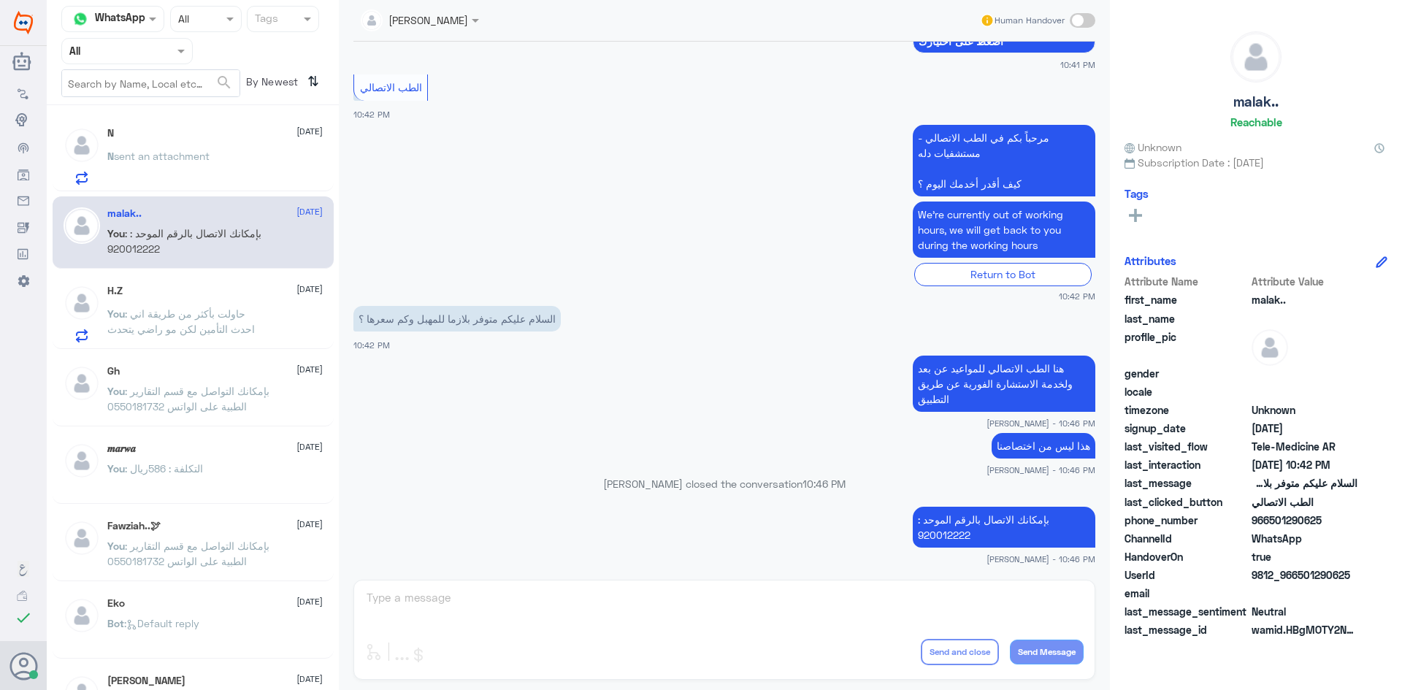
drag, startPoint x: 1323, startPoint y: 518, endPoint x: 1271, endPoint y: 520, distance: 51.9
click at [1271, 520] on span "966501290625" at bounding box center [1305, 520] width 106 height 15
copy span "501290625"
click at [199, 148] on p "N sent an attachment" at bounding box center [158, 166] width 102 height 37
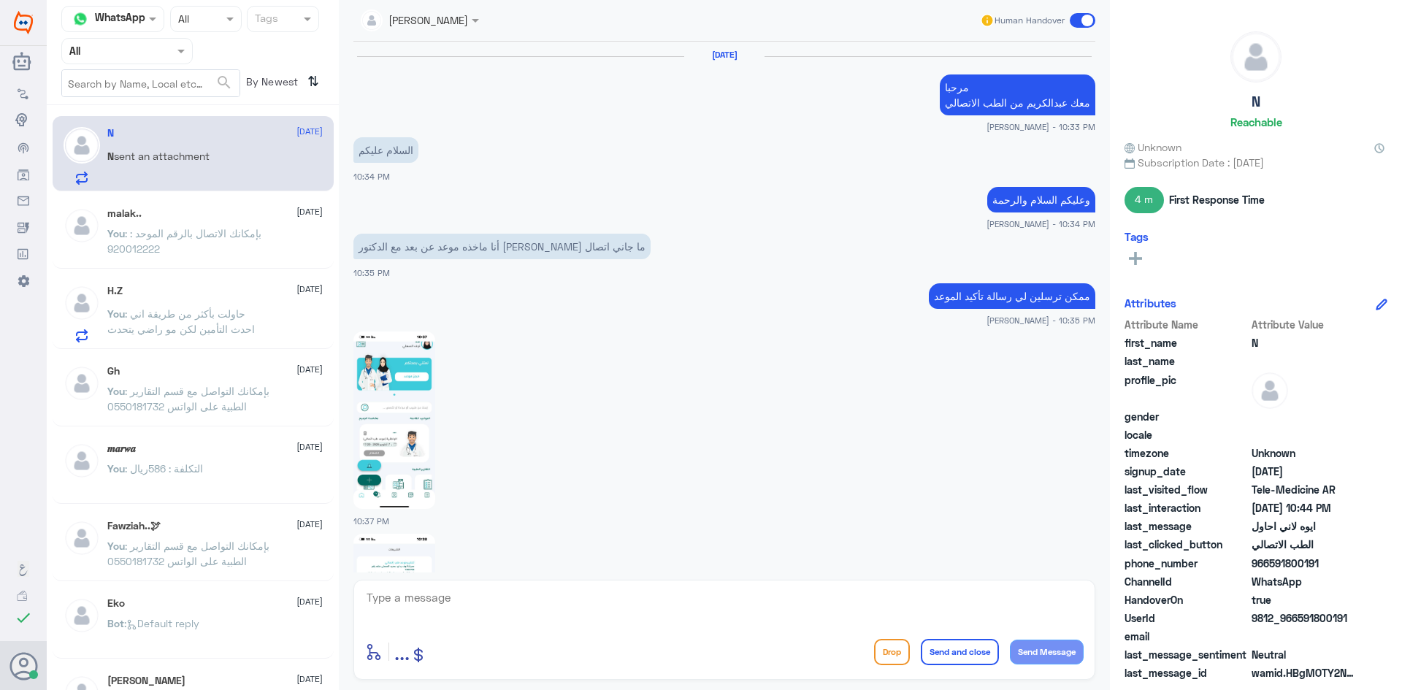
scroll to position [839, 0]
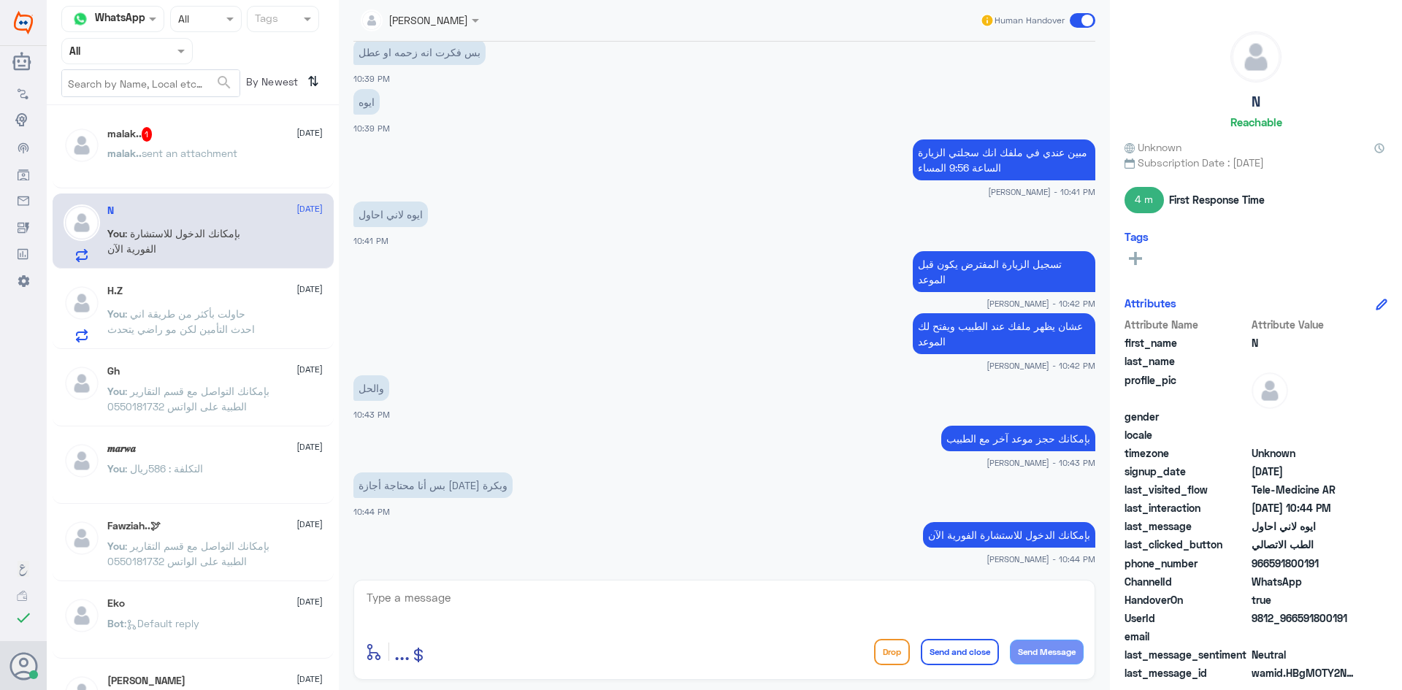
click at [266, 157] on div "malak.. sent an attachment" at bounding box center [214, 165] width 215 height 33
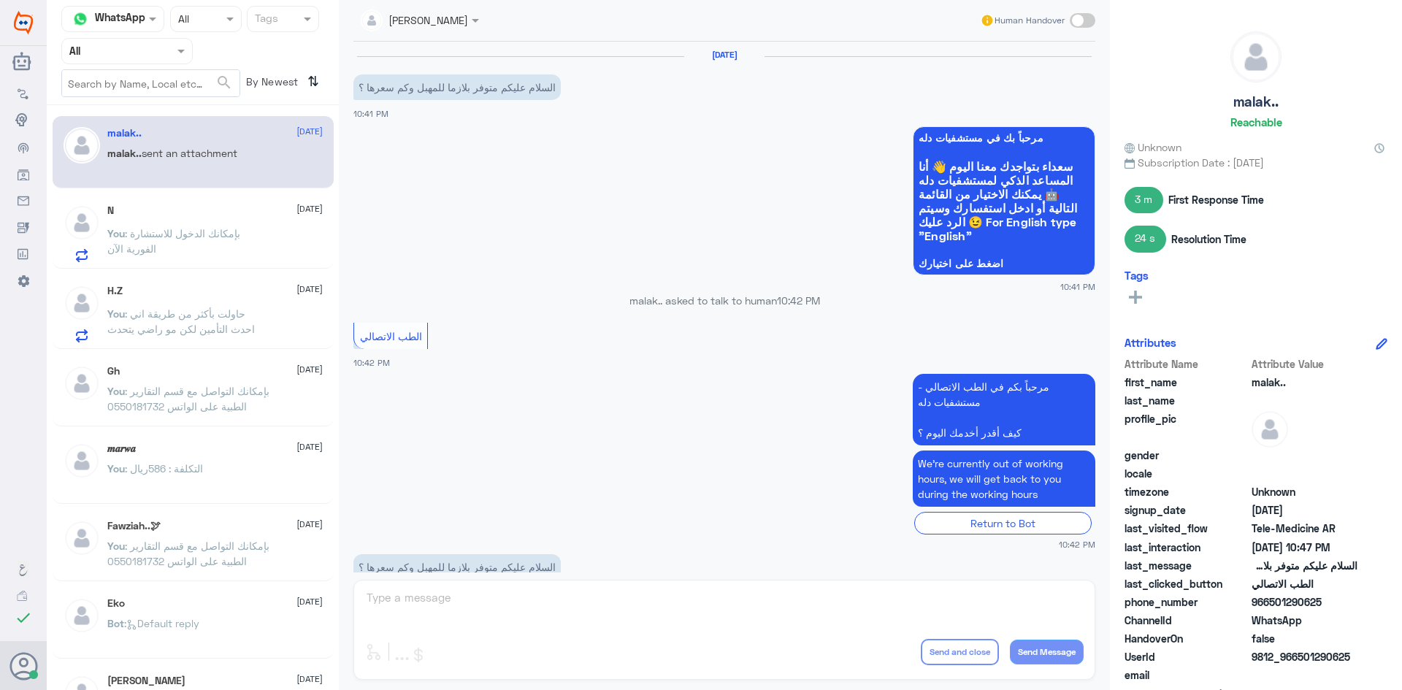
scroll to position [497, 0]
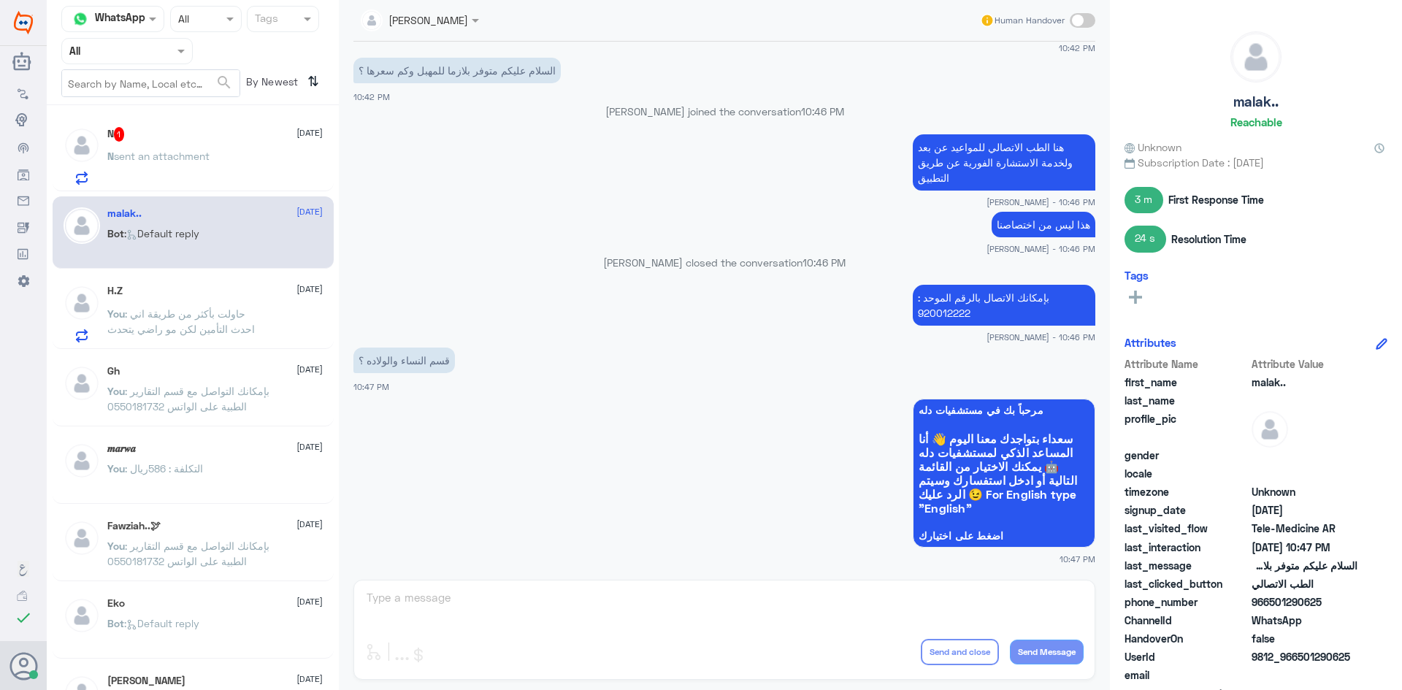
click at [268, 187] on div "N 1 [DATE] N sent an attachment" at bounding box center [193, 153] width 281 height 75
click at [275, 171] on div "N sent an attachment" at bounding box center [214, 168] width 215 height 33
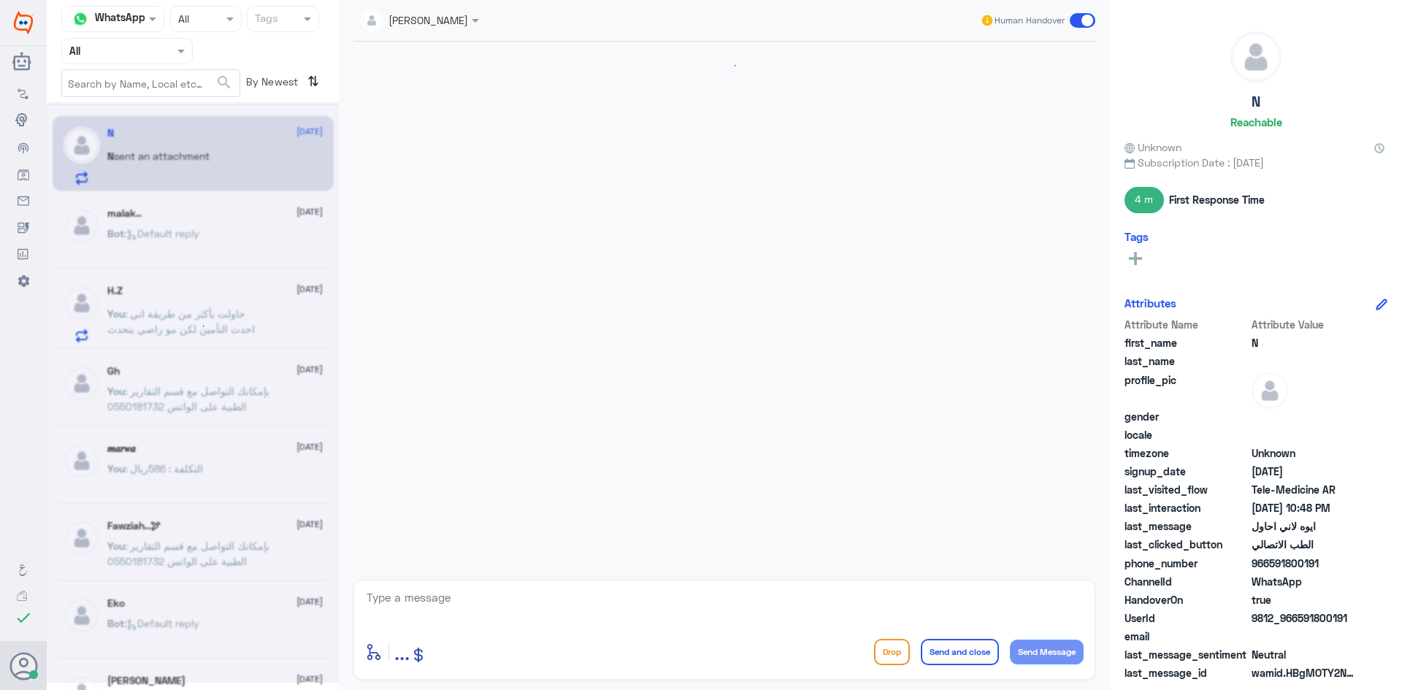
scroll to position [827, 0]
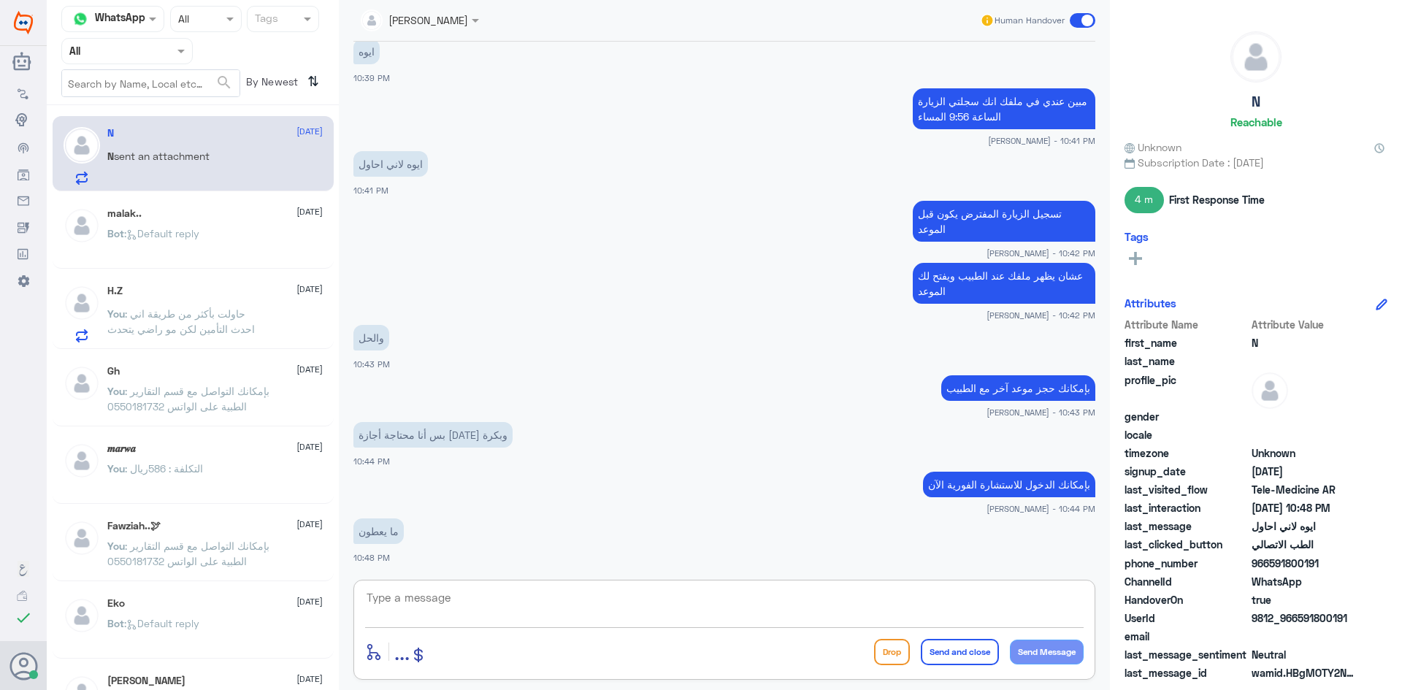
click at [690, 606] on textarea at bounding box center [724, 606] width 719 height 36
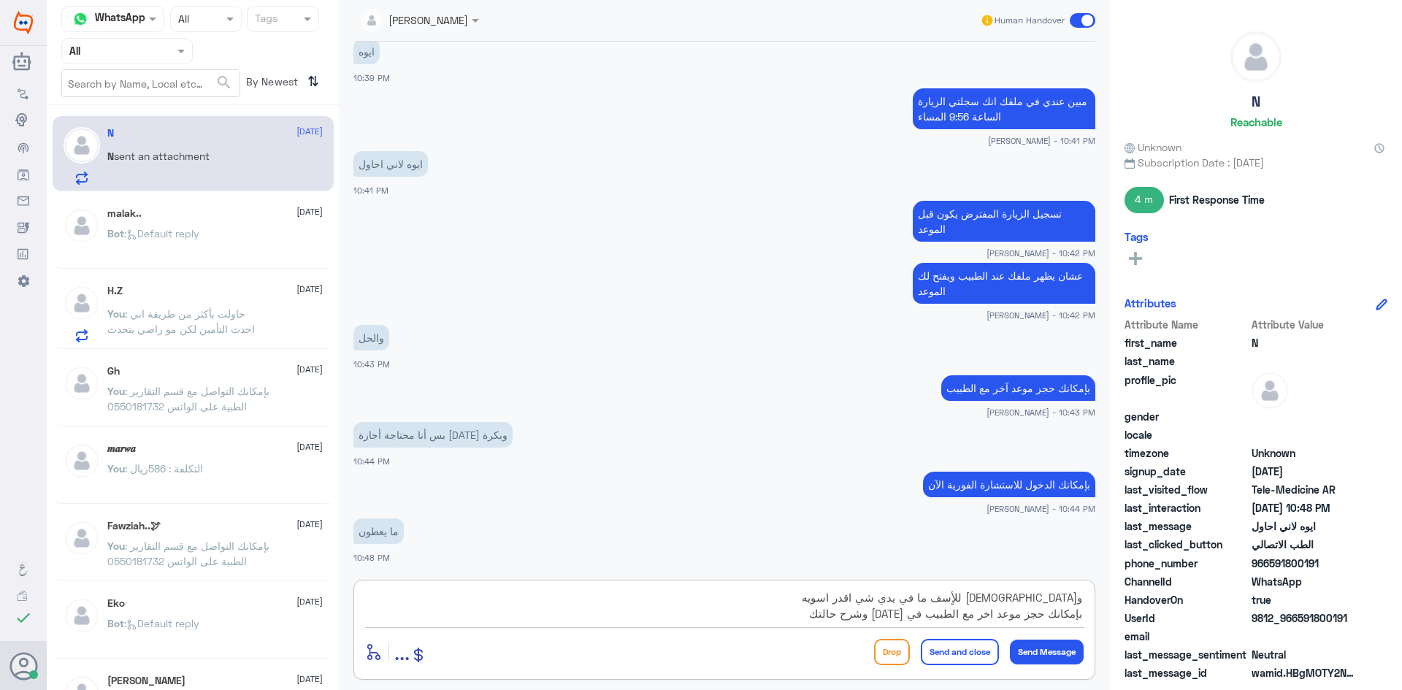
scroll to position [13, 0]
type textarea "و[DEMOGRAPHIC_DATA] للأٍسف ما في يدي شي اقدر اسويه بإمكانك حجز موعد اخر مع الطب…"
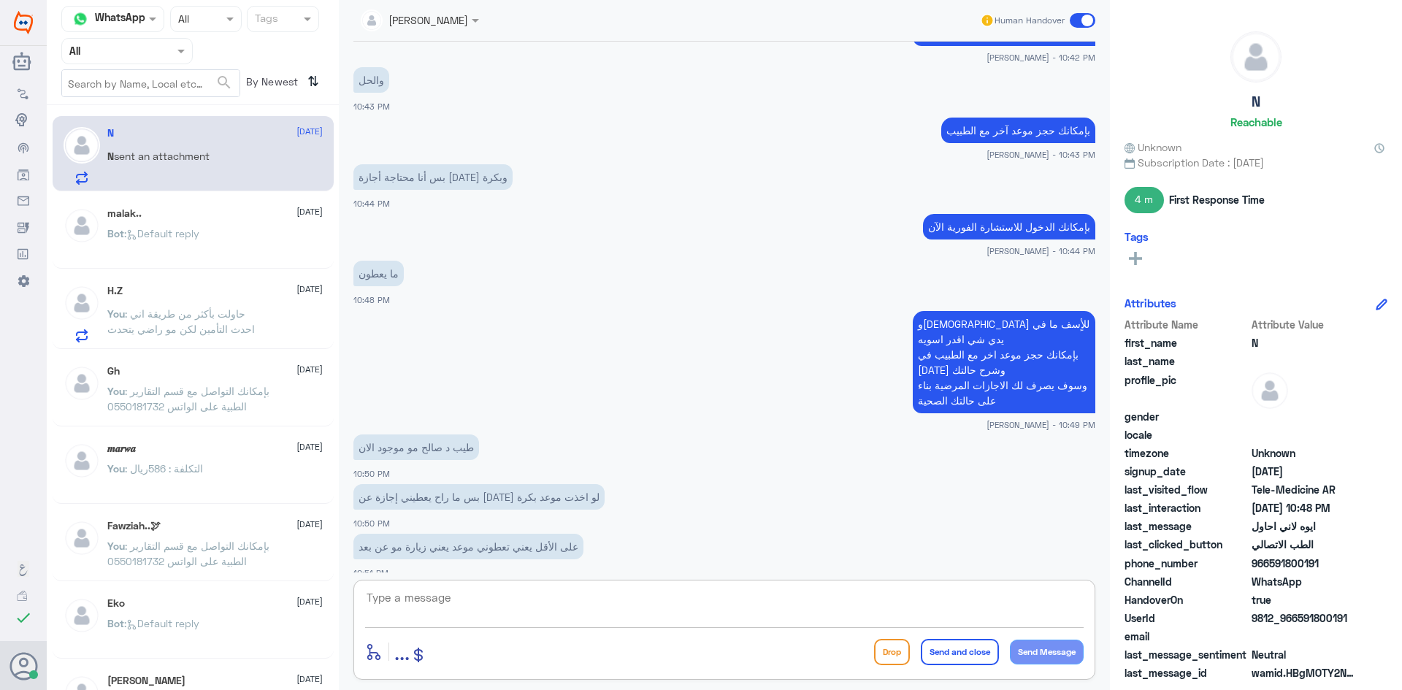
scroll to position [1134, 0]
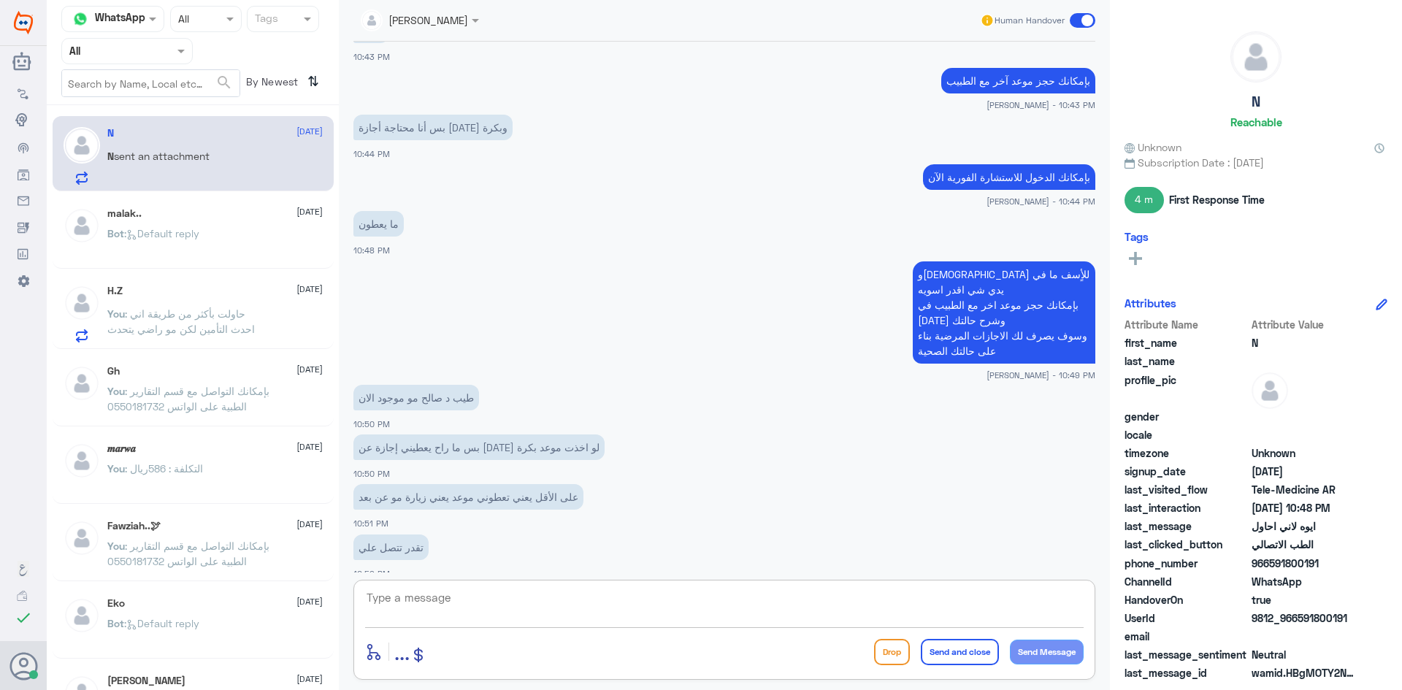
click at [554, 606] on textarea at bounding box center [724, 606] width 719 height 36
type textarea "للأسف الدكتور غير متواجد حالياً"
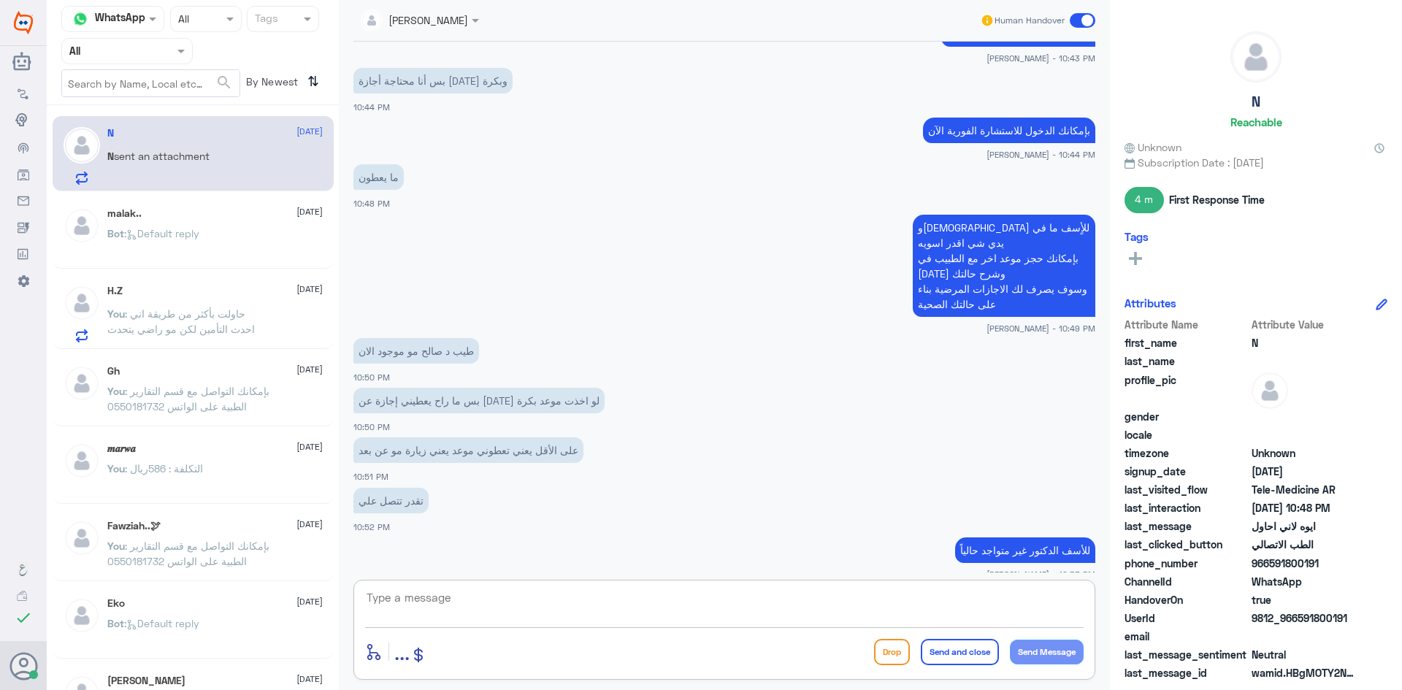
scroll to position [1232, 0]
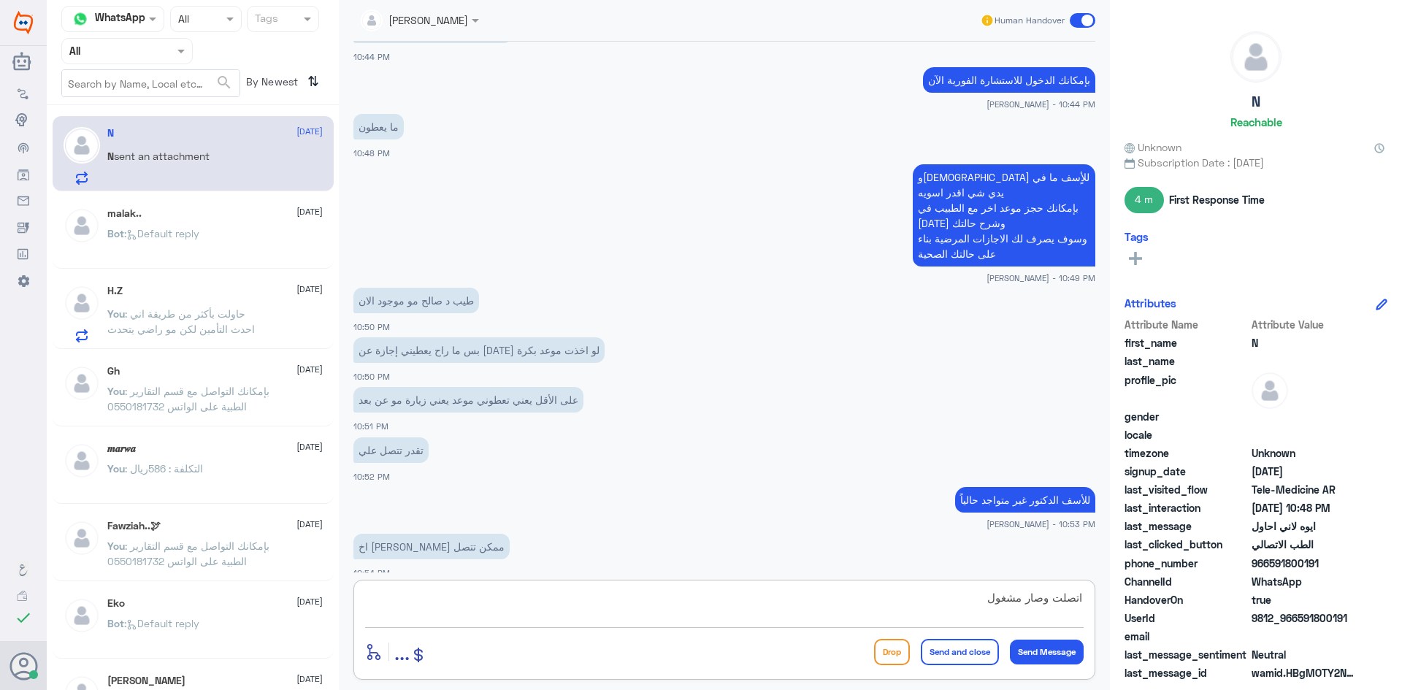
type textarea "اتصلت وصار مشغول"
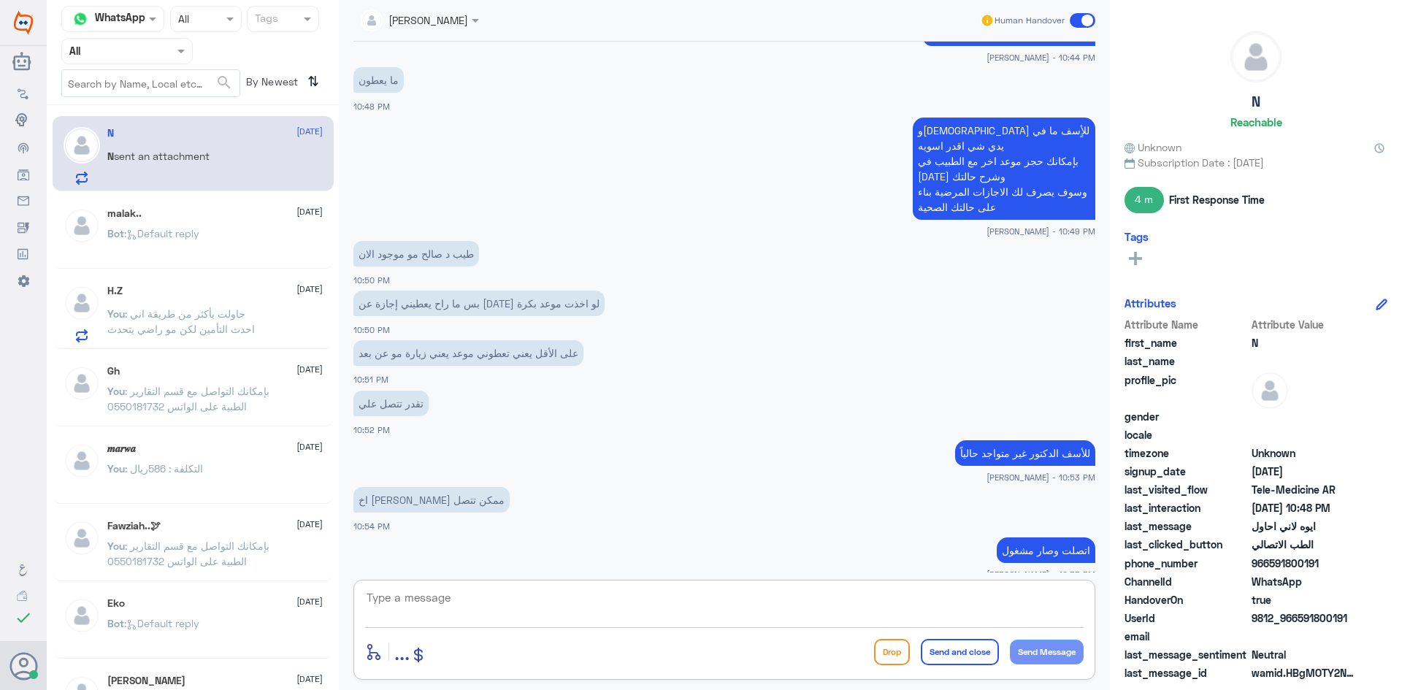
scroll to position [1328, 0]
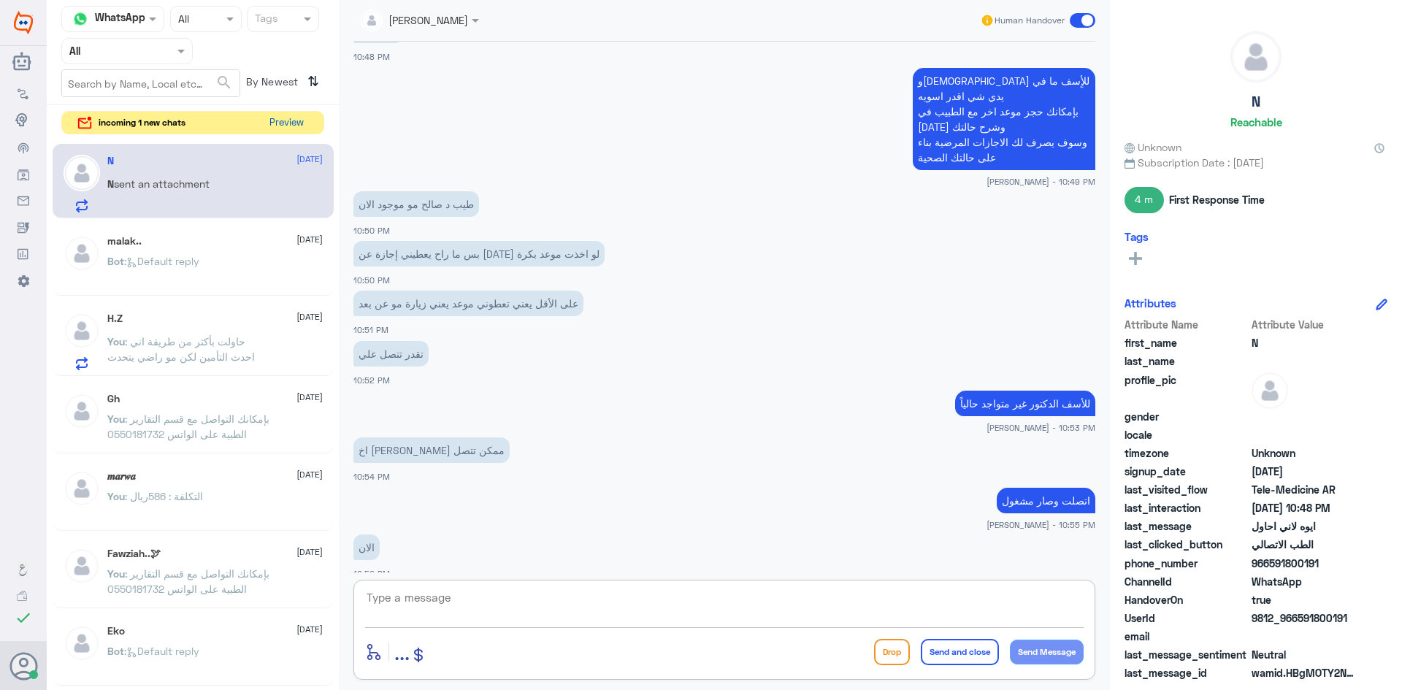
click at [280, 128] on button "Preview" at bounding box center [286, 123] width 45 height 23
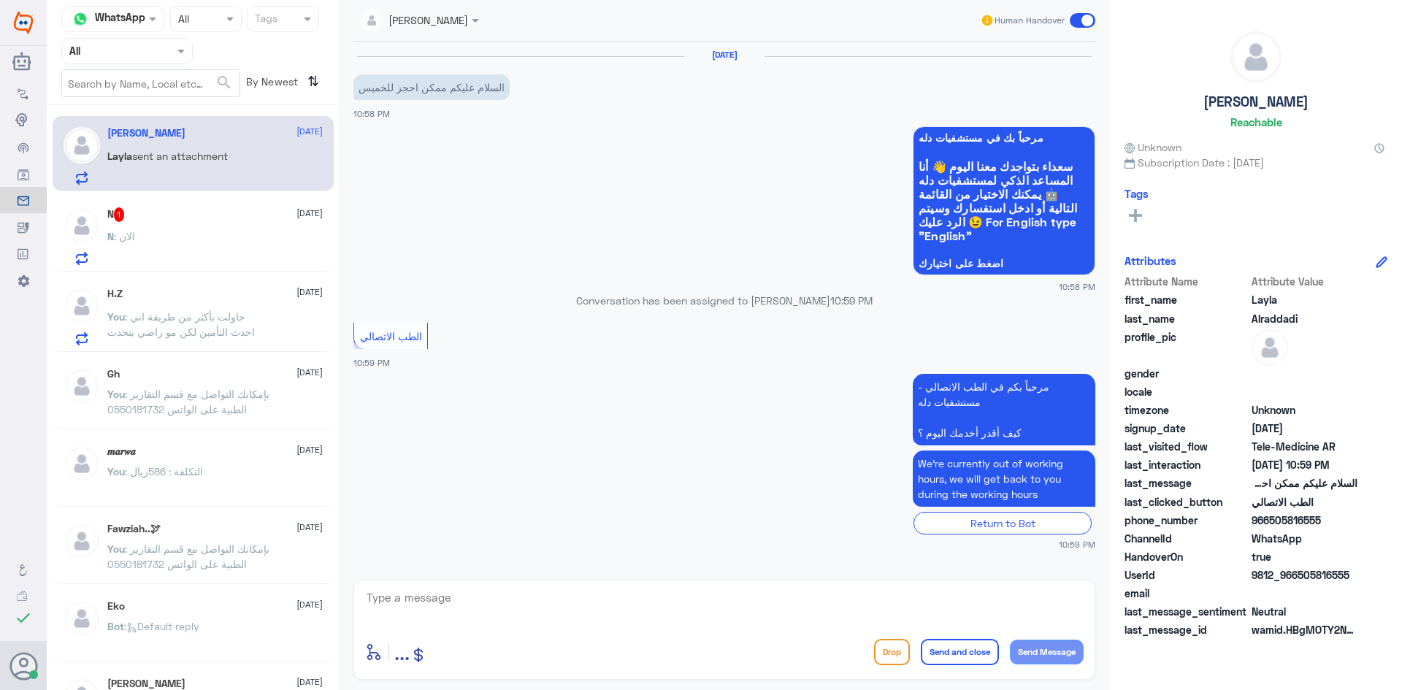
click at [686, 602] on textarea at bounding box center [724, 606] width 719 height 36
click at [190, 215] on div "N 1 [DATE]" at bounding box center [214, 214] width 215 height 15
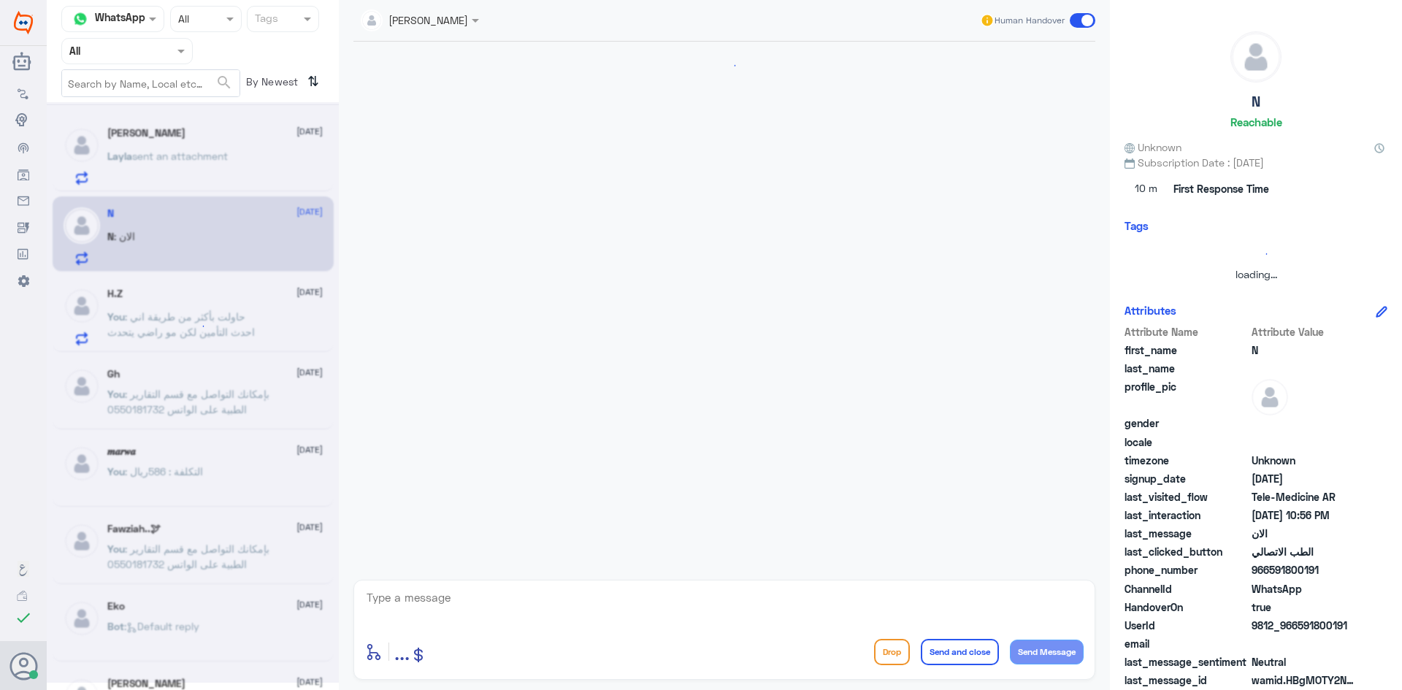
click at [281, 156] on div at bounding box center [193, 392] width 292 height 581
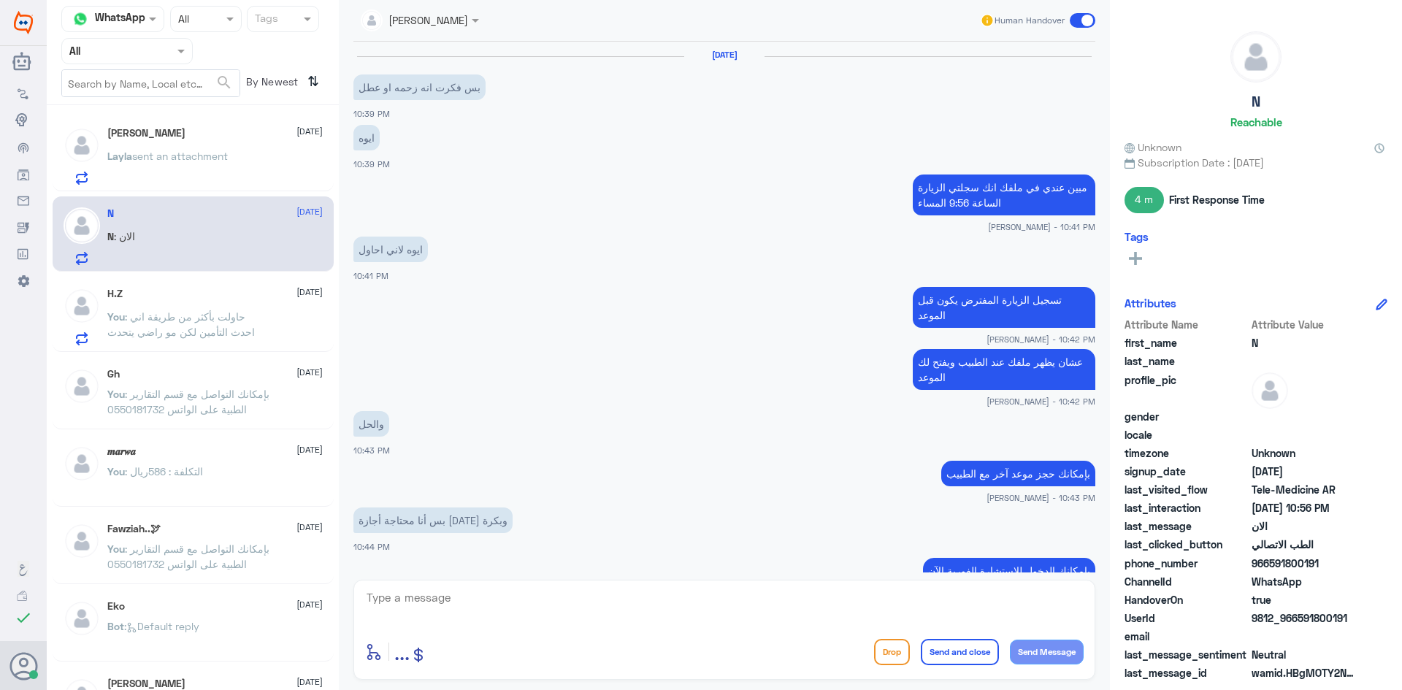
scroll to position [587, 0]
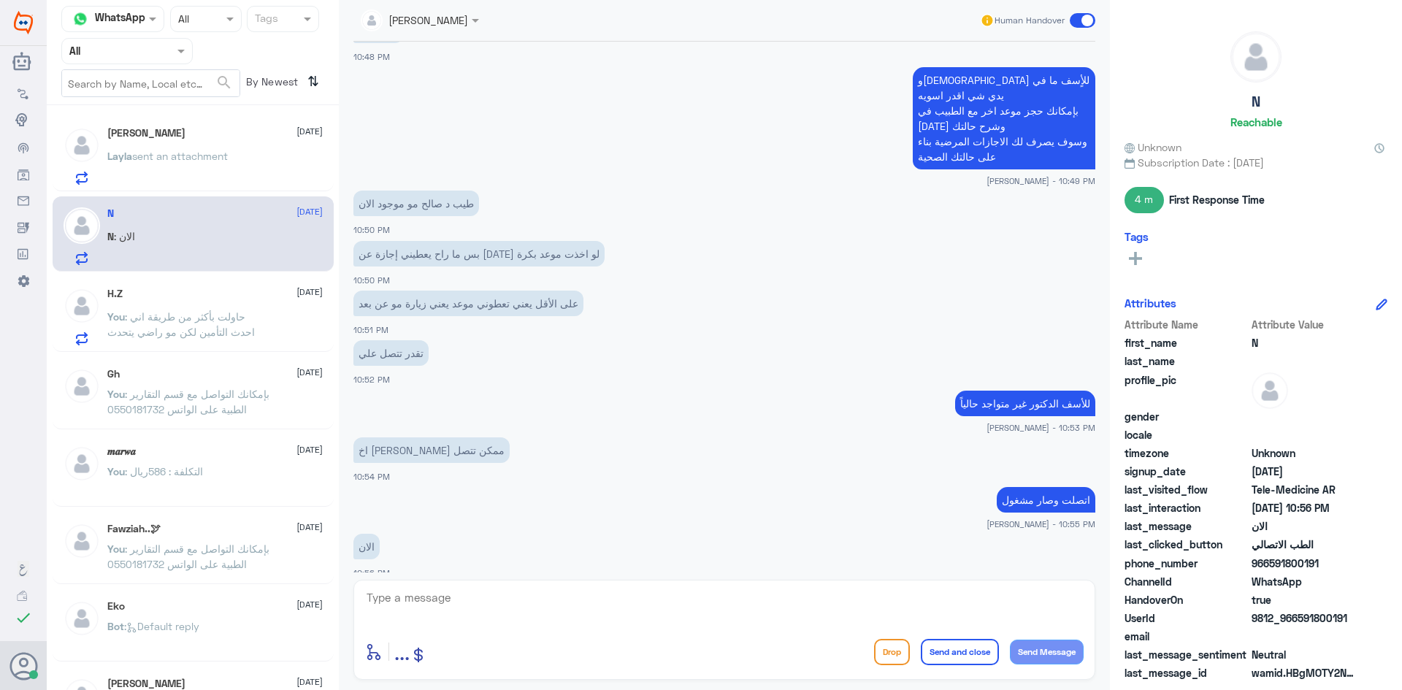
click at [281, 153] on div "Layla sent an attachment" at bounding box center [214, 168] width 215 height 33
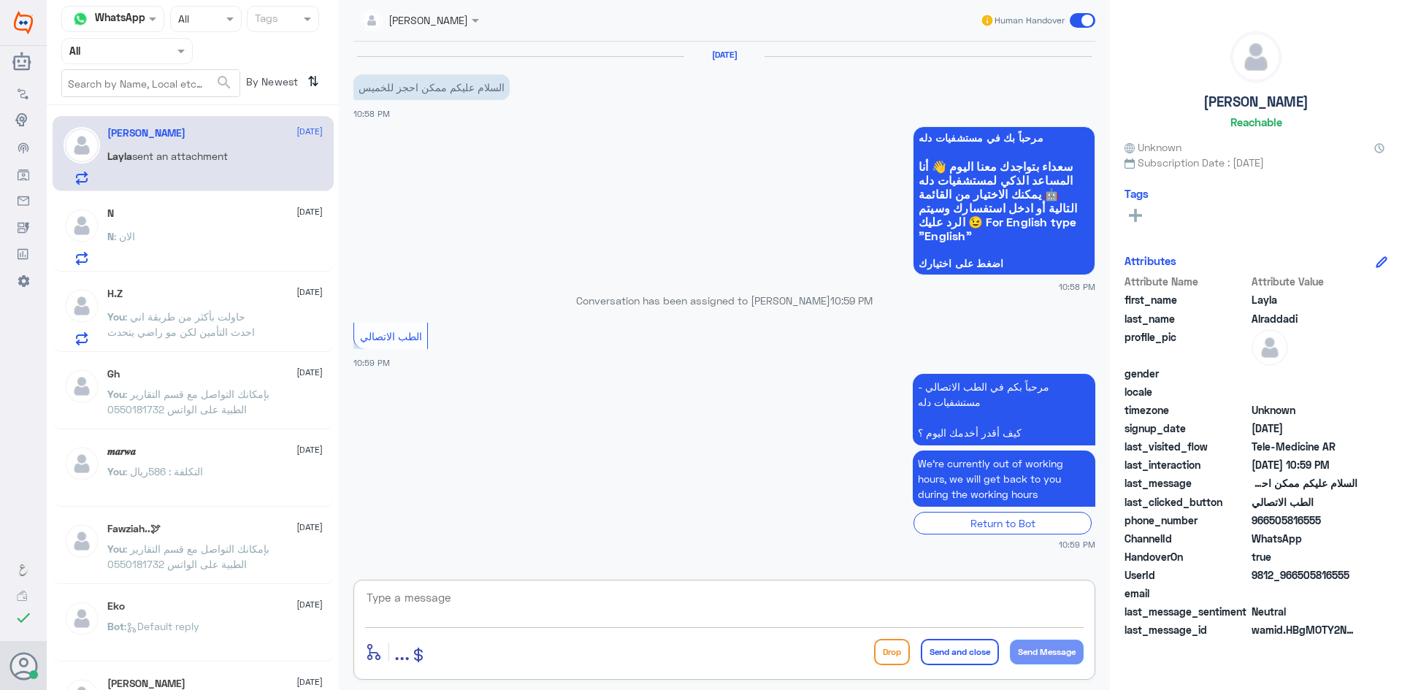
click at [717, 603] on textarea at bounding box center [724, 606] width 719 height 36
paste textarea "مرحبا معك [PERSON_NAME] من الطب الاتصالي"
type textarea "مرحبا معك [PERSON_NAME] من الطب الاتصالي"
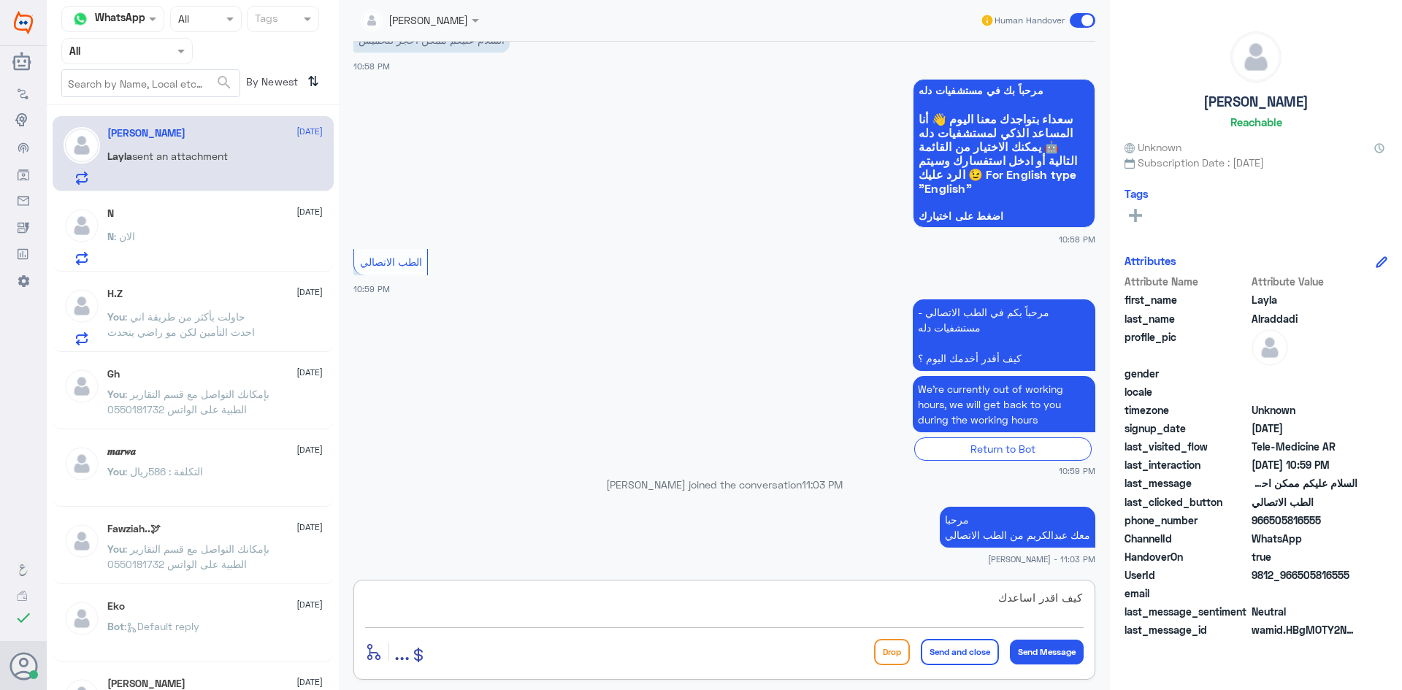
type textarea "كيف اقدر اساعدك"
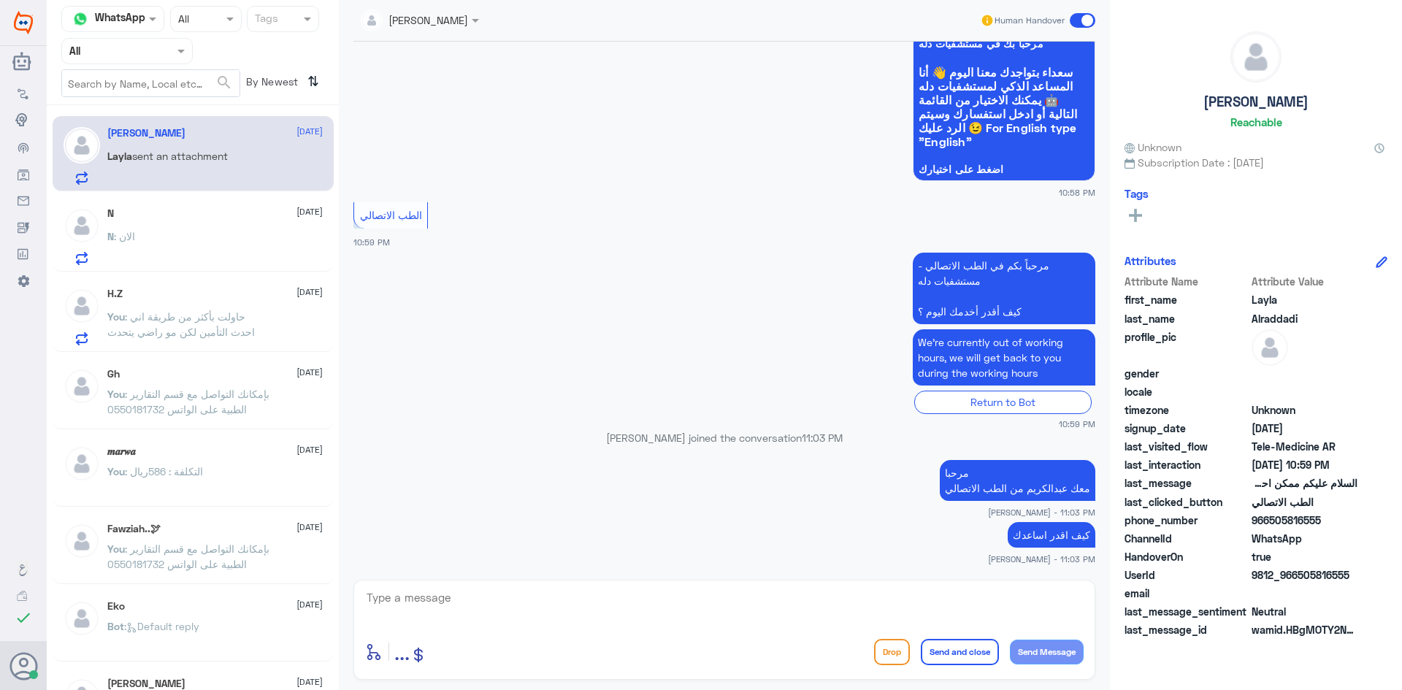
click at [202, 246] on div "N : الان" at bounding box center [214, 248] width 215 height 33
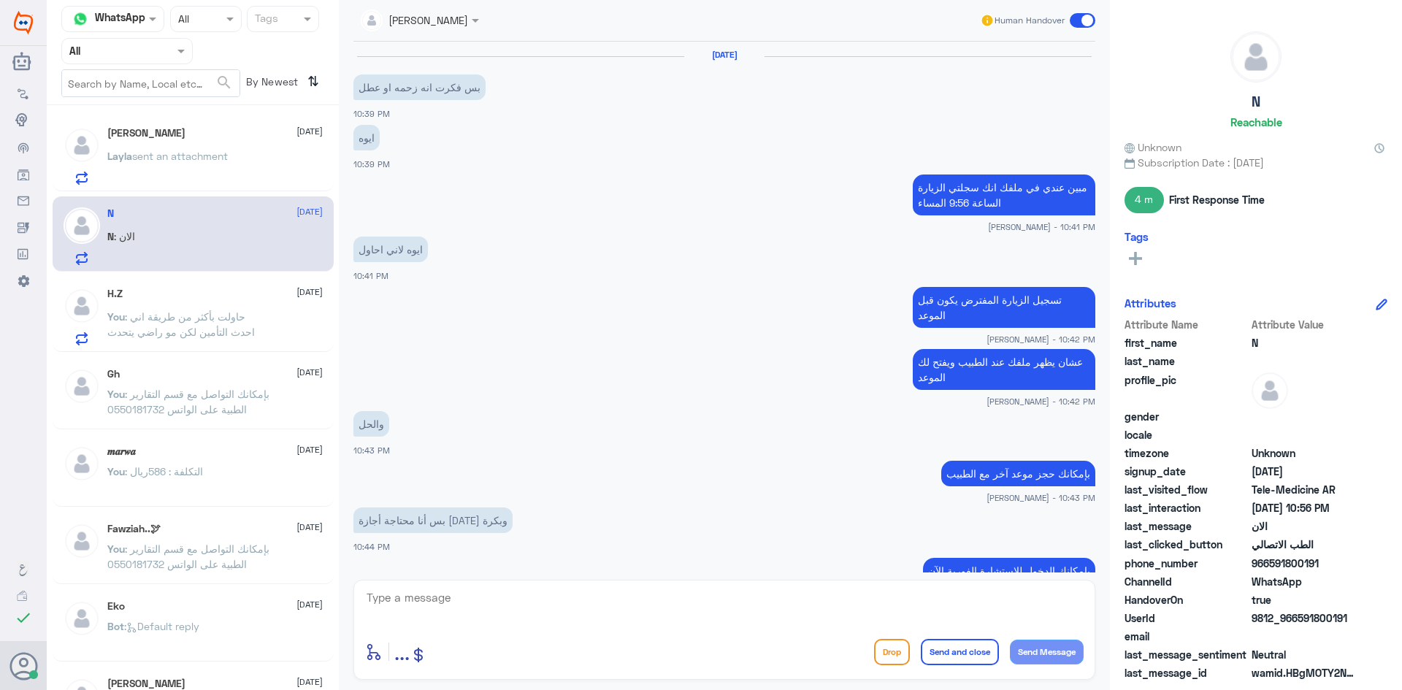
scroll to position [587, 0]
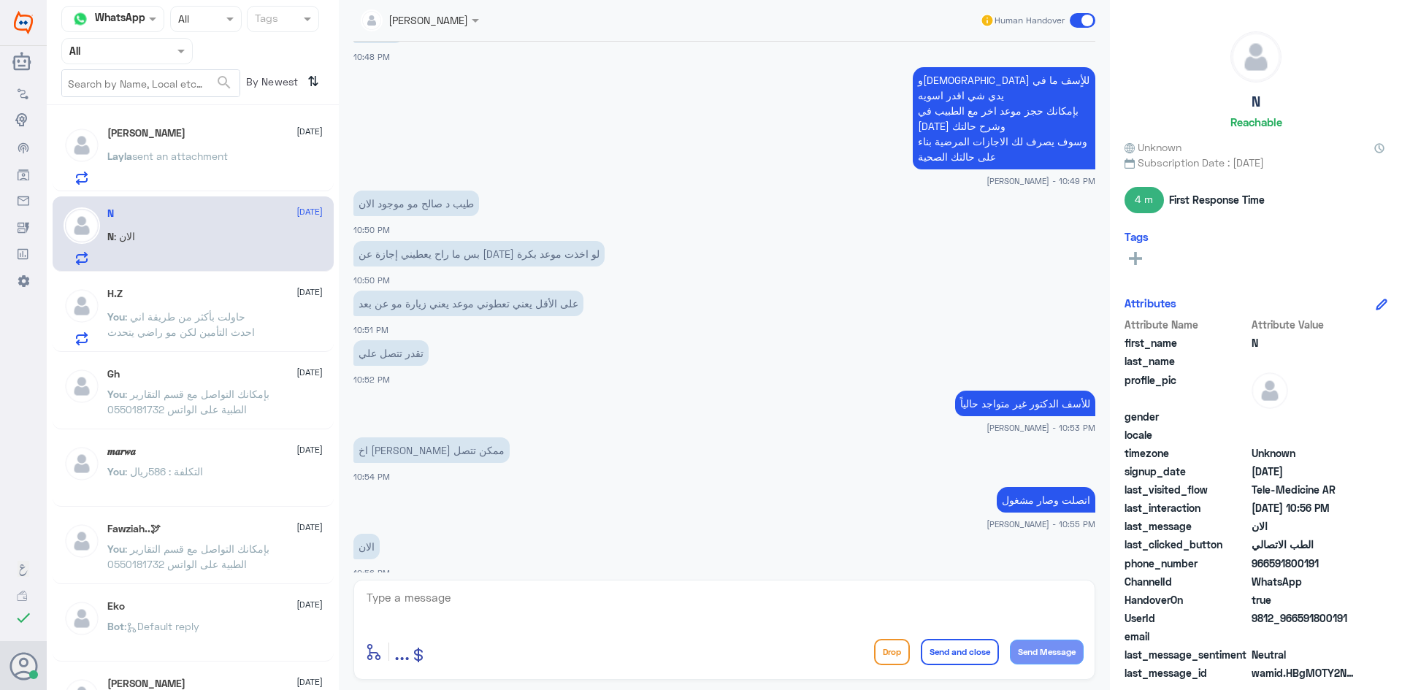
click at [1074, 19] on span at bounding box center [1083, 20] width 26 height 15
click at [0, 0] on input "checkbox" at bounding box center [0, 0] width 0 height 0
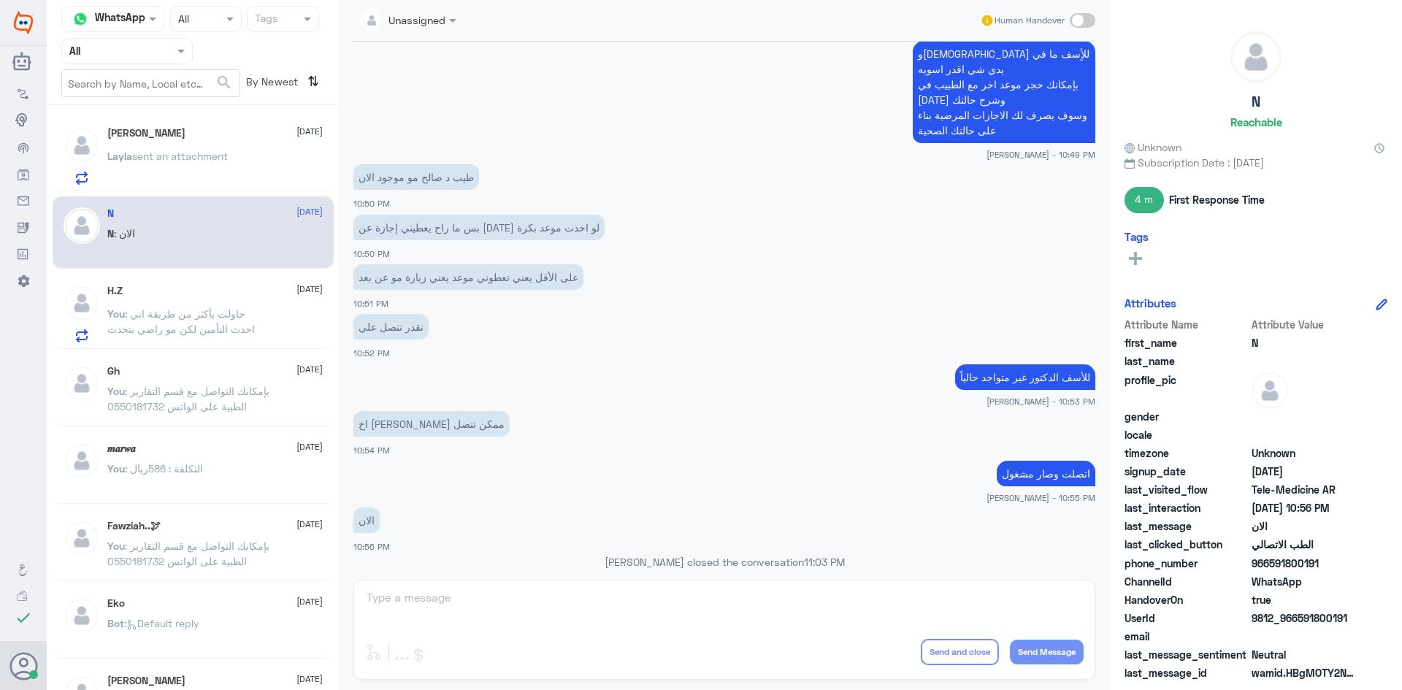
click at [207, 156] on span "sent an attachment" at bounding box center [180, 156] width 96 height 12
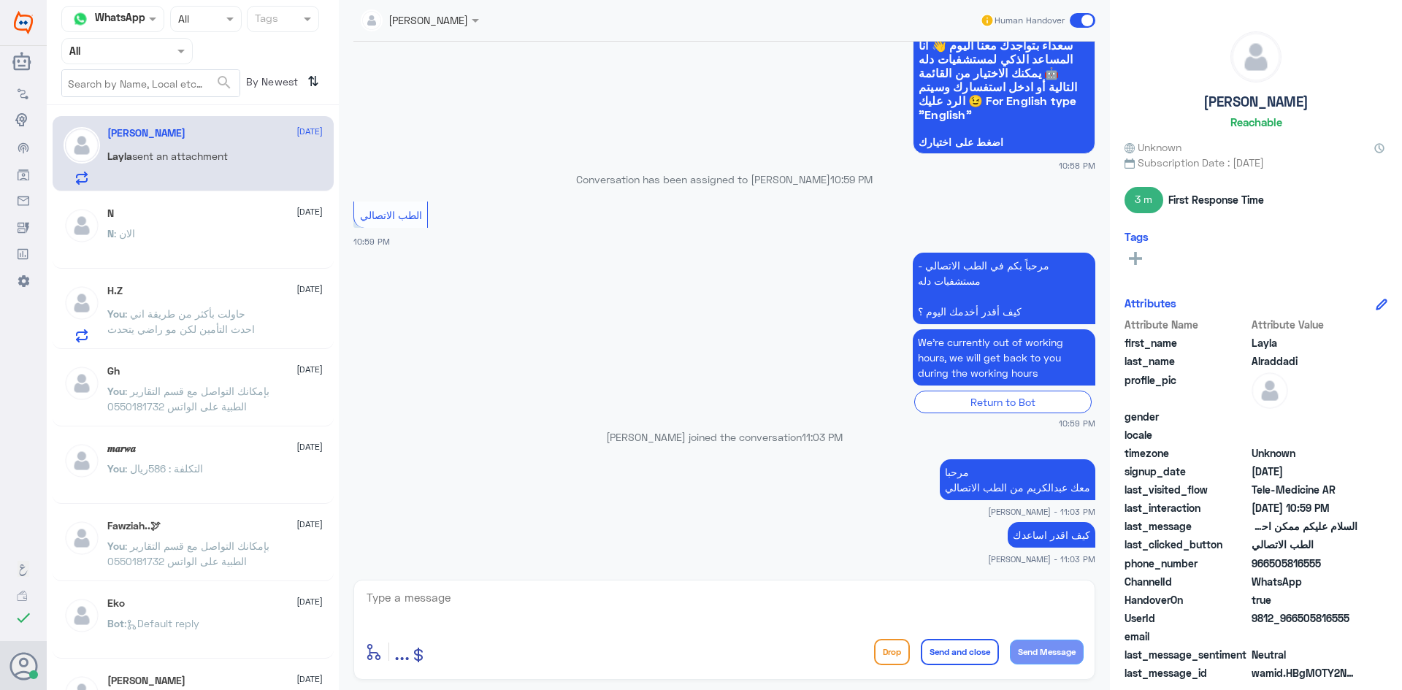
scroll to position [171, 0]
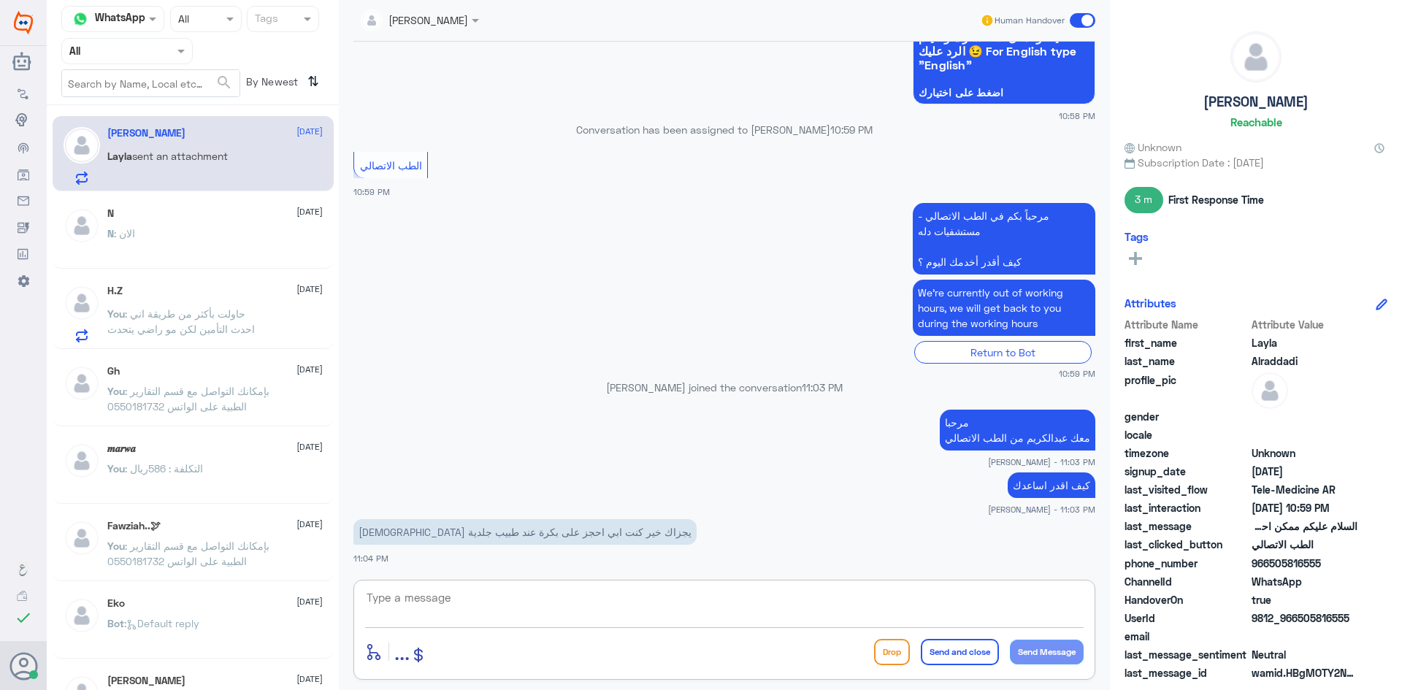
click at [672, 606] on textarea at bounding box center [724, 606] width 719 height 36
paste textarea "بإمكانك حجز موعد عن طريق التطبيق أو بالاتصال على الرقم الموحد 920012222"
type textarea "بإمكانك حجز موعد عن طريق التطبيق أو بالاتصال على الرقم الموحد 920012222"
drag, startPoint x: 952, startPoint y: 650, endPoint x: 952, endPoint y: 663, distance: 13.1
click at [952, 663] on button "Send and close" at bounding box center [960, 652] width 78 height 26
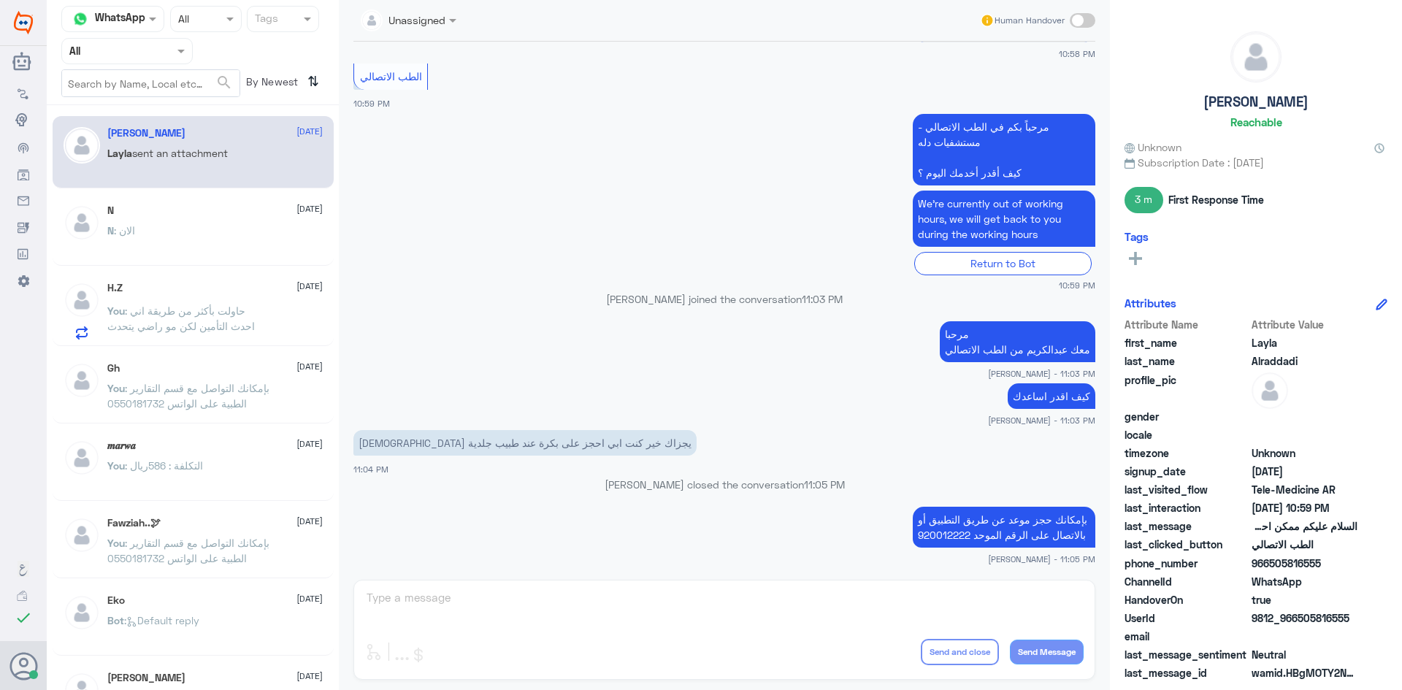
scroll to position [455, 0]
